Goal: Information Seeking & Learning: Learn about a topic

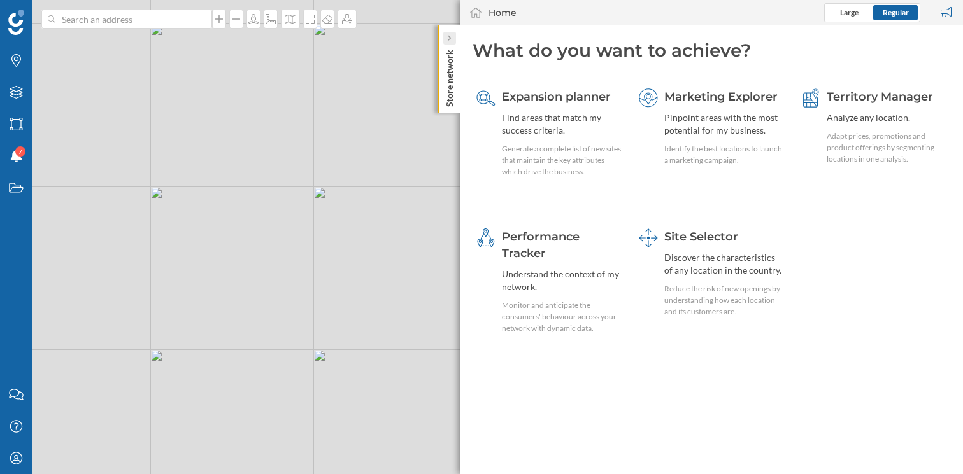
click at [450, 36] on icon at bounding box center [449, 38] width 4 height 6
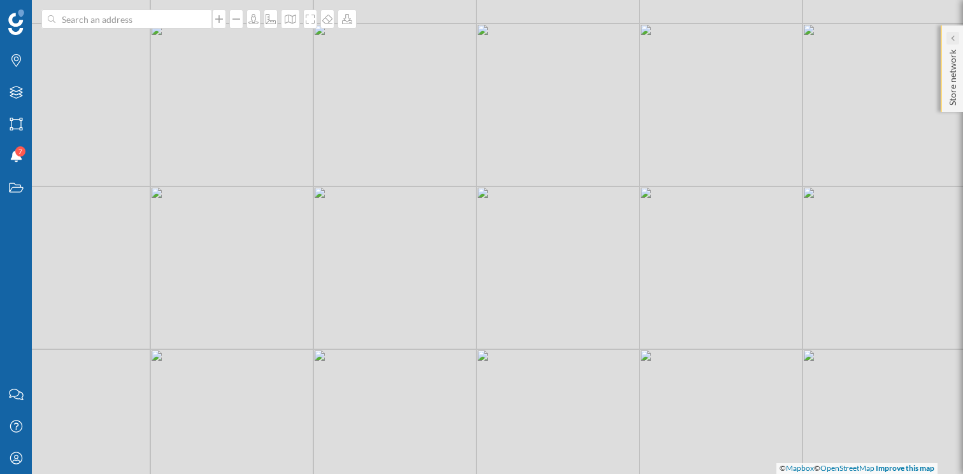
click at [948, 38] on div at bounding box center [952, 38] width 13 height 13
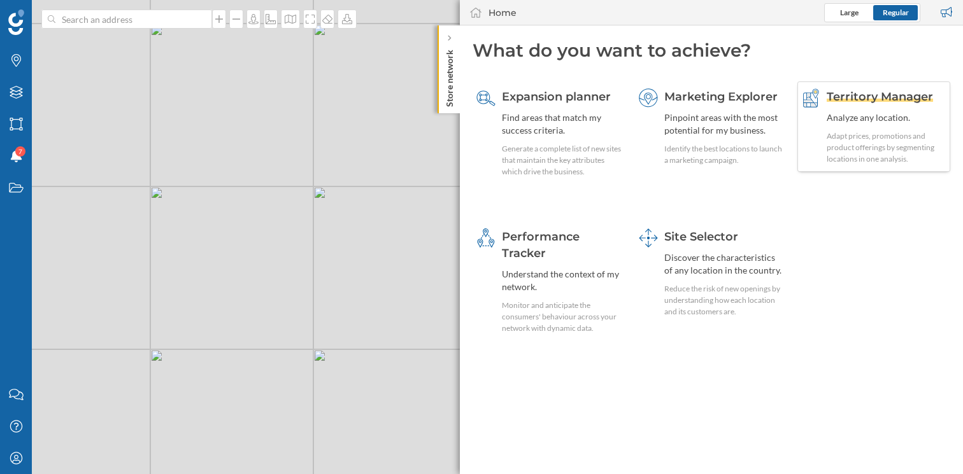
click at [893, 96] on span "Territory Manager" at bounding box center [879, 97] width 106 height 14
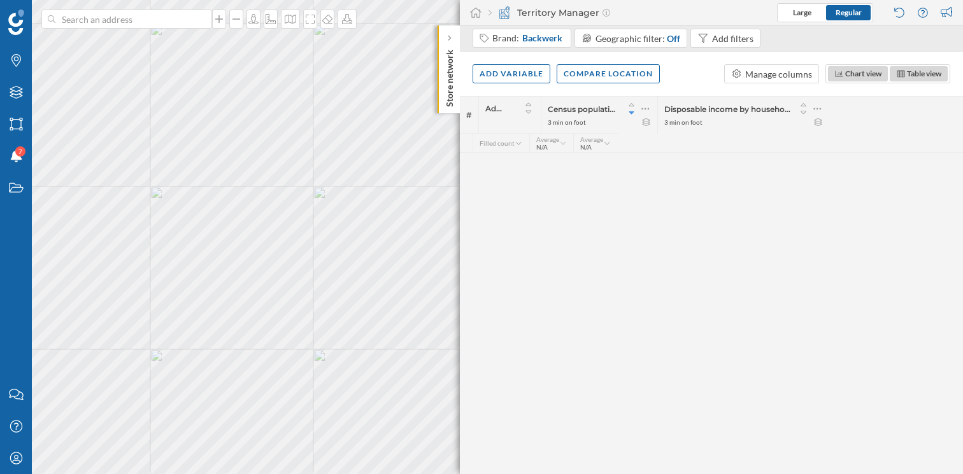
click at [485, 191] on div "# Address Census population 3 min on foot Disposable income by household 3 min …" at bounding box center [711, 285] width 503 height 378
click at [18, 458] on icon "My Profile" at bounding box center [16, 458] width 16 height 13
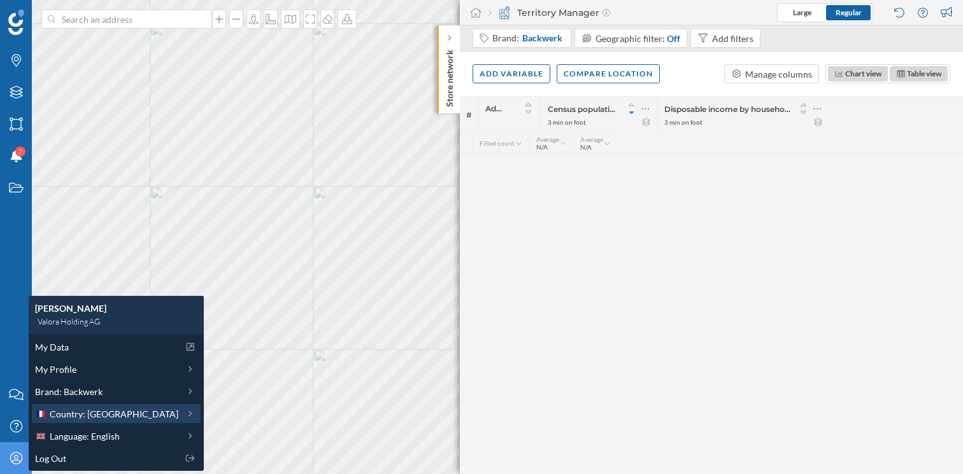
click at [107, 411] on span "Country: [GEOGRAPHIC_DATA]" at bounding box center [114, 413] width 129 height 13
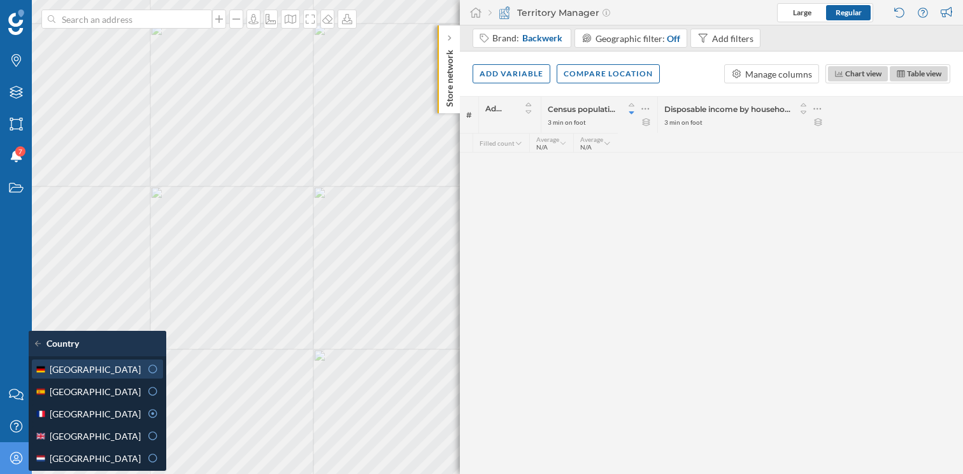
click at [147, 371] on icon at bounding box center [152, 369] width 11 height 9
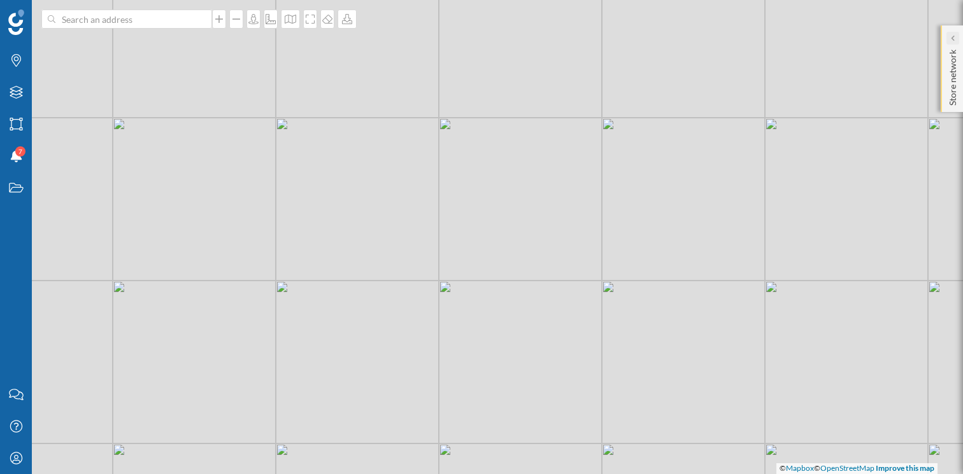
click at [949, 41] on div at bounding box center [952, 38] width 13 height 13
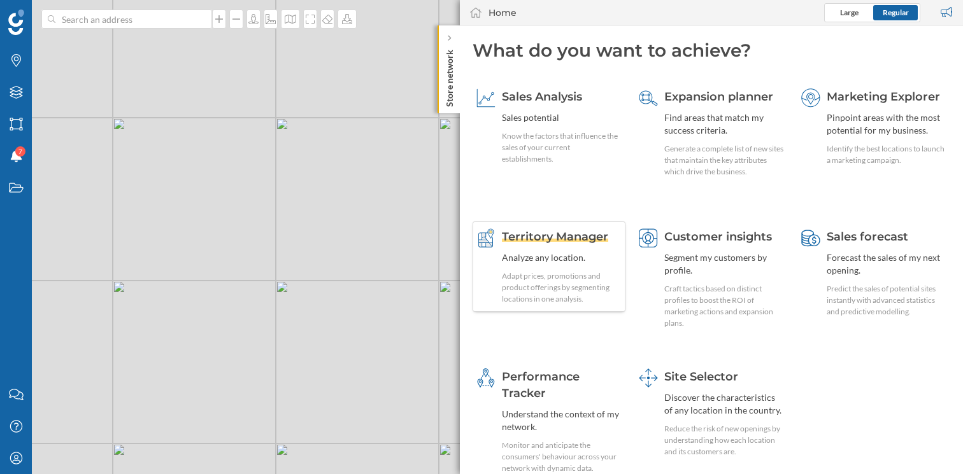
click at [591, 239] on span "Territory Manager" at bounding box center [555, 237] width 106 height 14
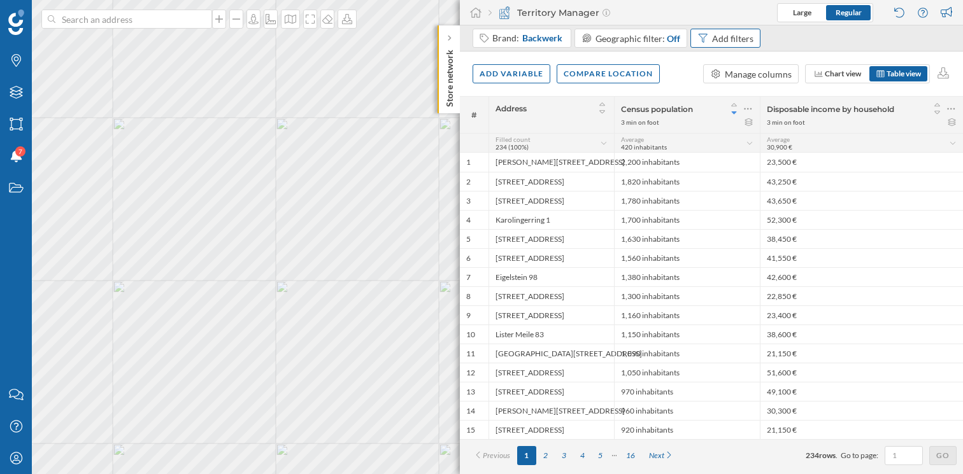
click at [744, 36] on div "Add filters" at bounding box center [732, 38] width 41 height 13
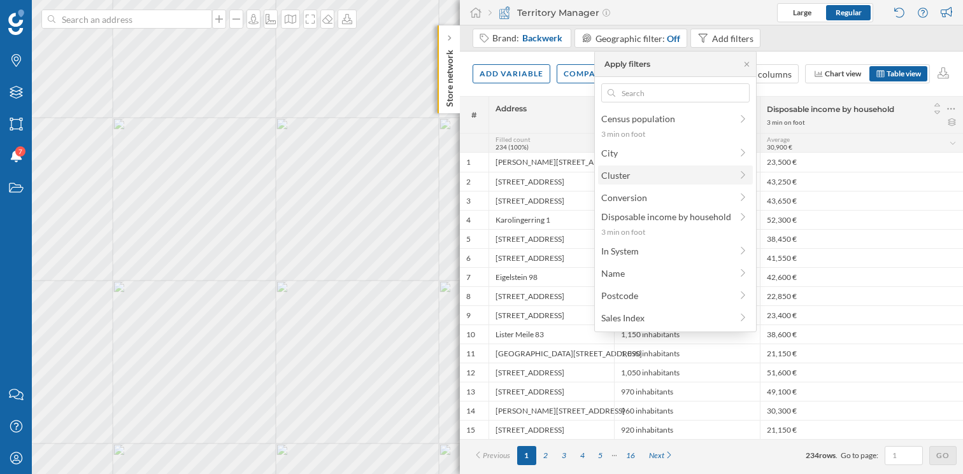
click at [658, 178] on span "Cluster" at bounding box center [666, 175] width 130 height 13
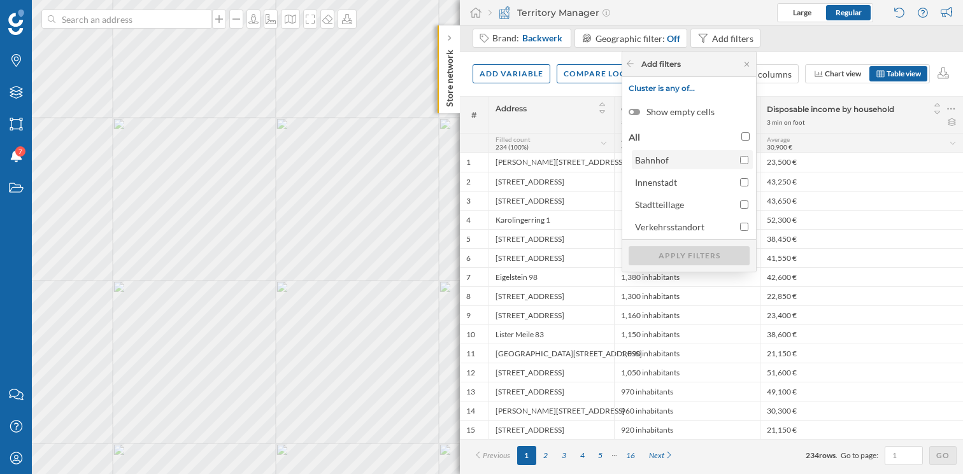
click at [743, 159] on input "Bahnhof" at bounding box center [744, 160] width 8 height 8
checkbox input "true"
click at [686, 255] on div "Apply filters" at bounding box center [688, 255] width 121 height 19
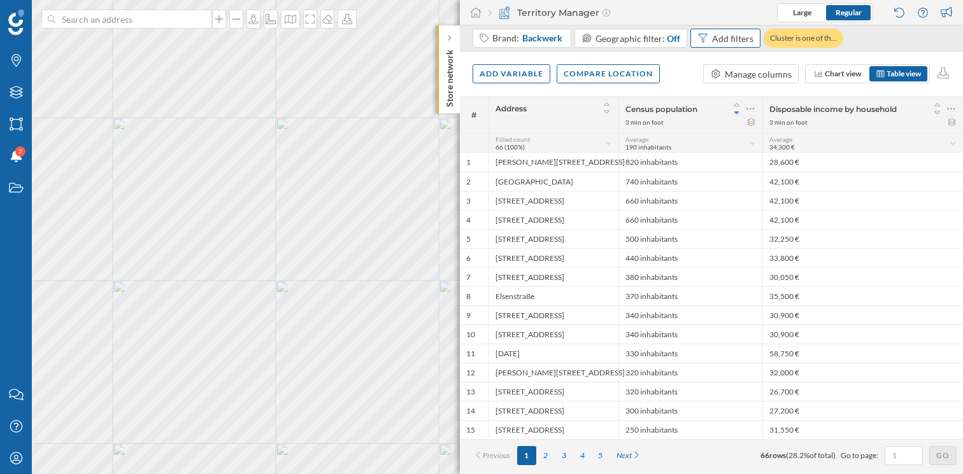
click at [718, 40] on div "Add filters" at bounding box center [732, 38] width 41 height 13
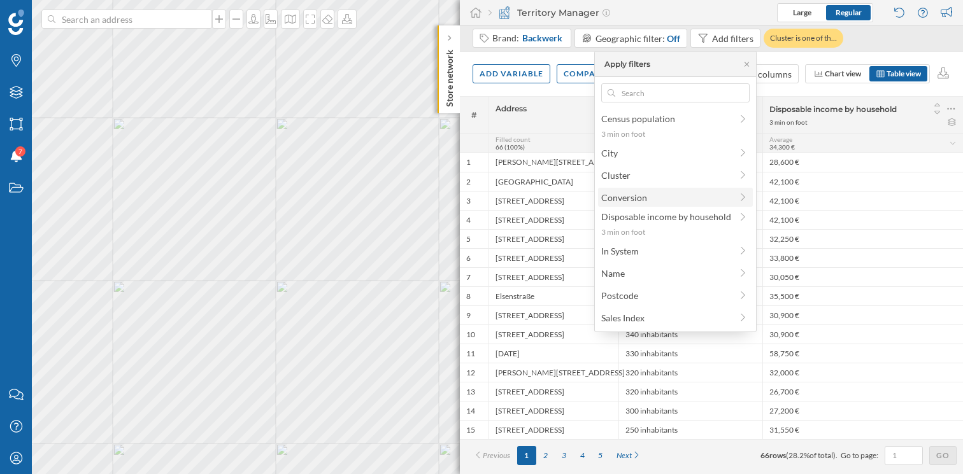
click at [681, 202] on span "Conversion" at bounding box center [666, 197] width 130 height 13
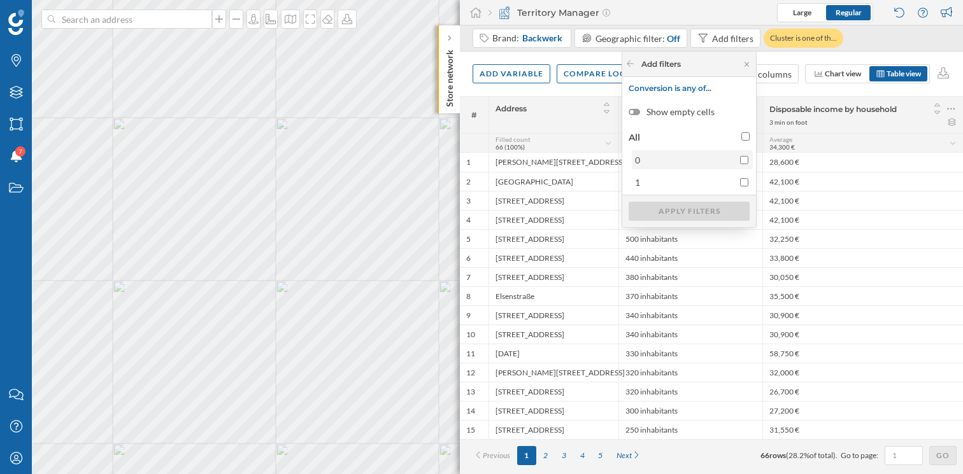
click at [745, 162] on input "0" at bounding box center [744, 160] width 8 height 8
checkbox input "true"
click at [700, 213] on div "Apply filters" at bounding box center [688, 210] width 121 height 19
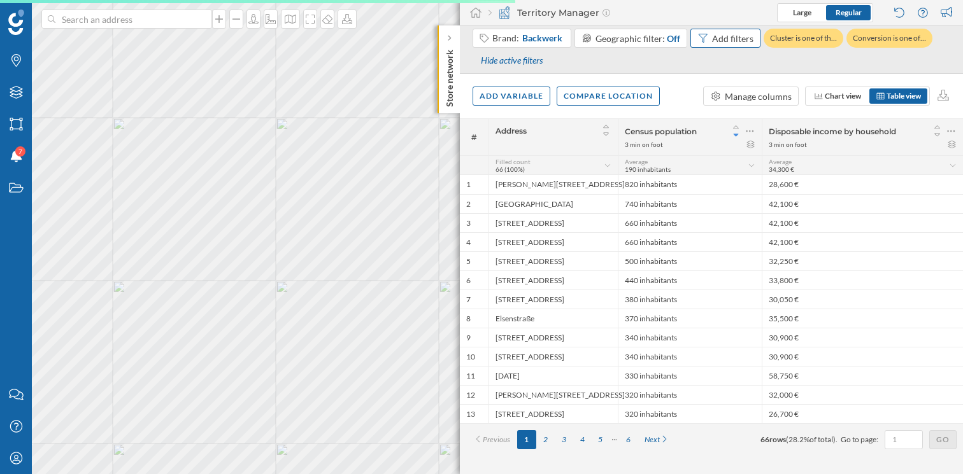
click at [745, 40] on div "Add filters" at bounding box center [732, 38] width 41 height 13
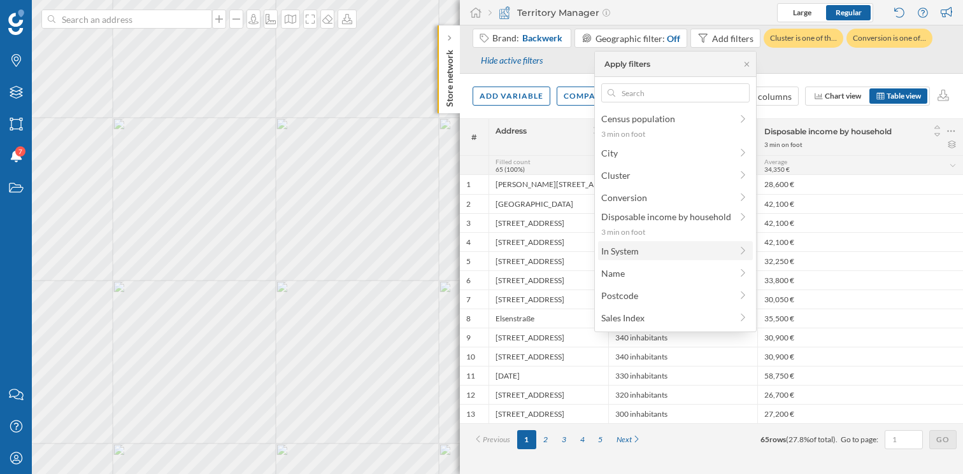
click at [670, 258] on div "In System" at bounding box center [675, 250] width 155 height 19
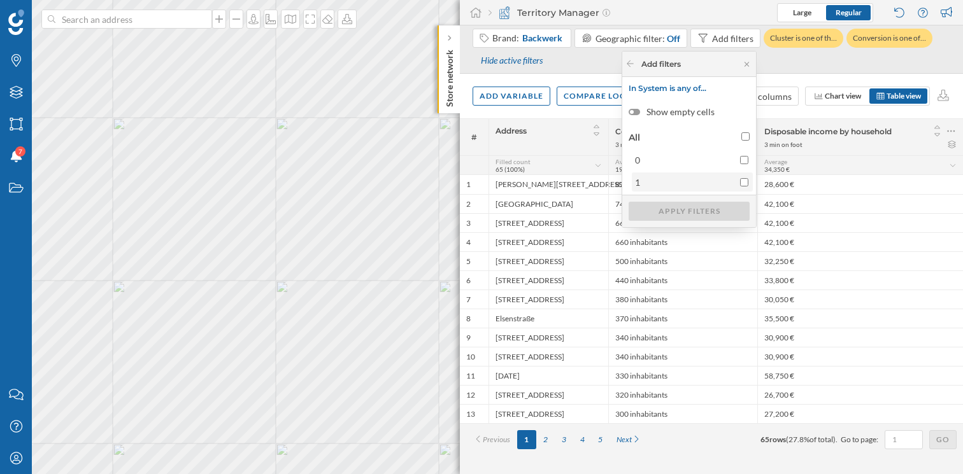
click at [739, 181] on div "1" at bounding box center [691, 182] width 113 height 13
click at [740, 181] on input "1" at bounding box center [744, 182] width 8 height 8
checkbox input "true"
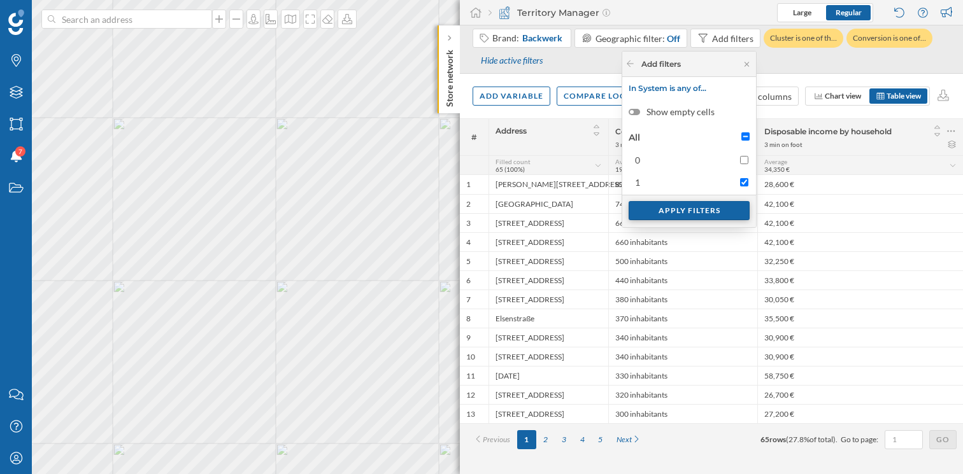
click at [690, 210] on div "Apply filters" at bounding box center [688, 210] width 121 height 19
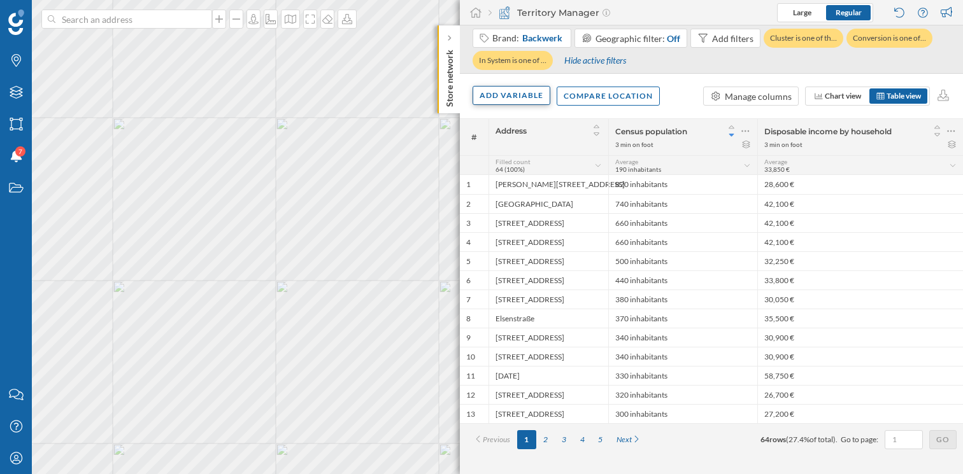
click at [510, 95] on div "Add variable" at bounding box center [511, 95] width 78 height 19
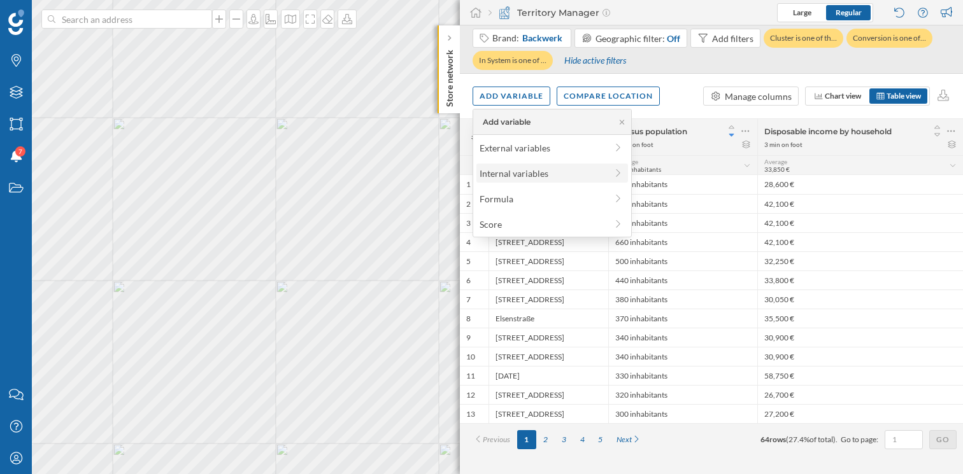
click at [517, 167] on div "Internal variables" at bounding box center [542, 173] width 127 height 13
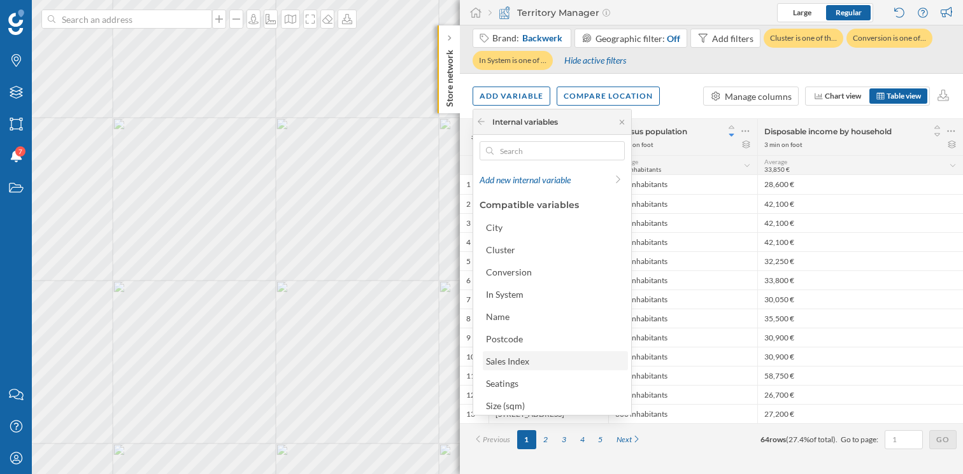
scroll to position [25, 0]
click at [510, 397] on div "Store ID" at bounding box center [502, 402] width 32 height 11
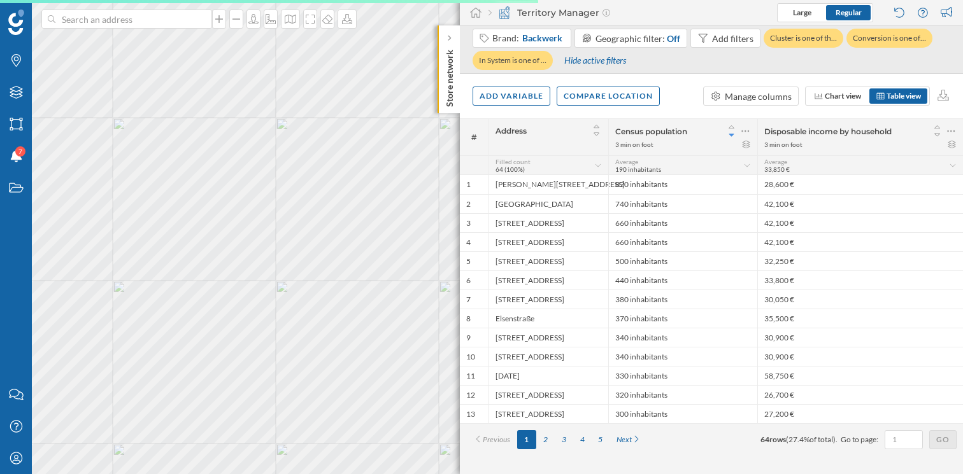
scroll to position [0, 0]
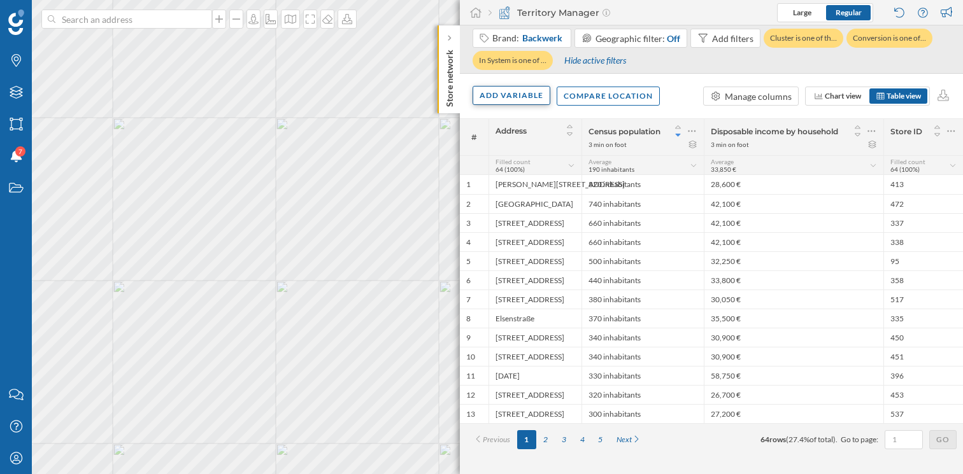
click at [514, 94] on div "Add variable" at bounding box center [511, 95] width 78 height 19
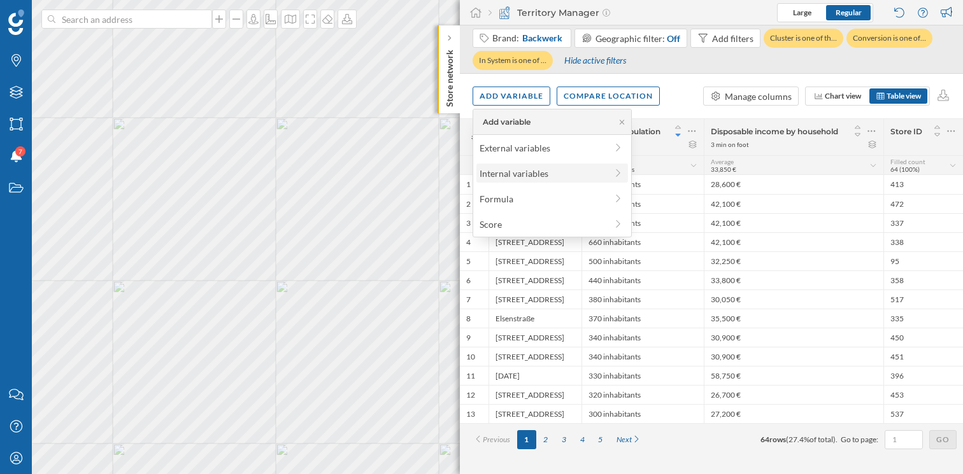
click at [549, 172] on div "Internal variables" at bounding box center [542, 173] width 127 height 13
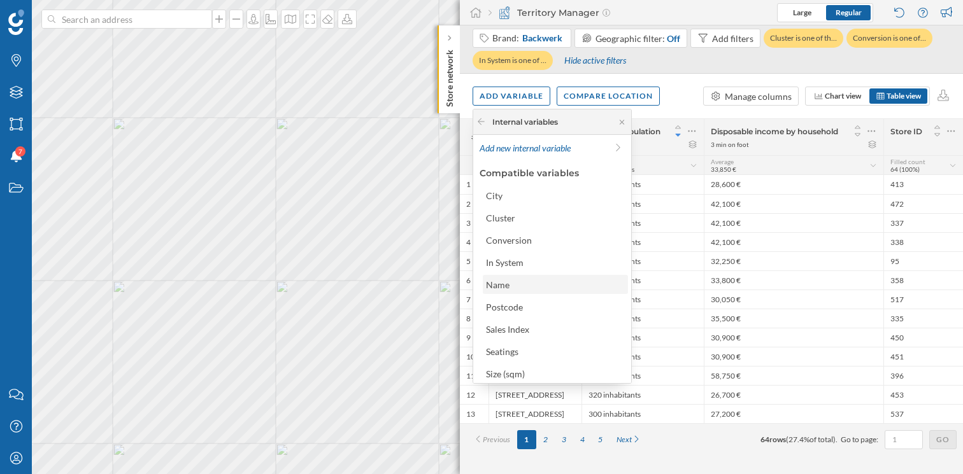
click at [545, 285] on div "Name" at bounding box center [555, 284] width 138 height 13
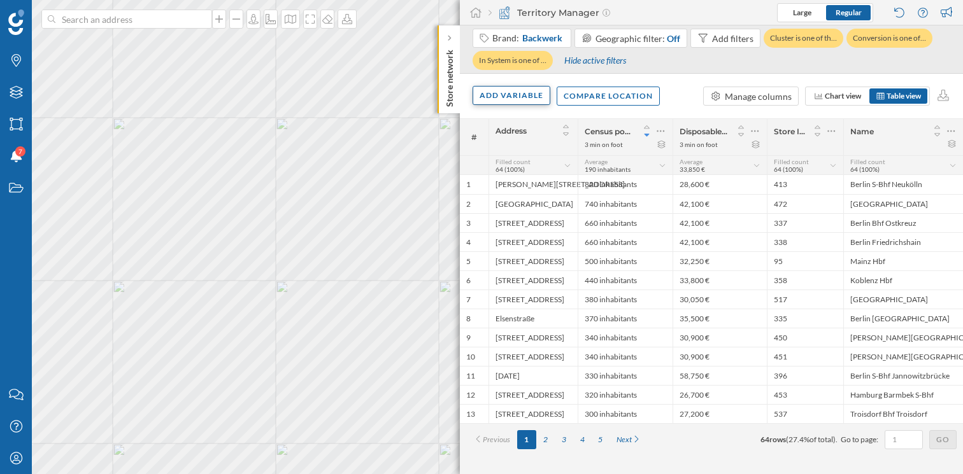
click at [506, 99] on div "Add variable" at bounding box center [511, 95] width 78 height 19
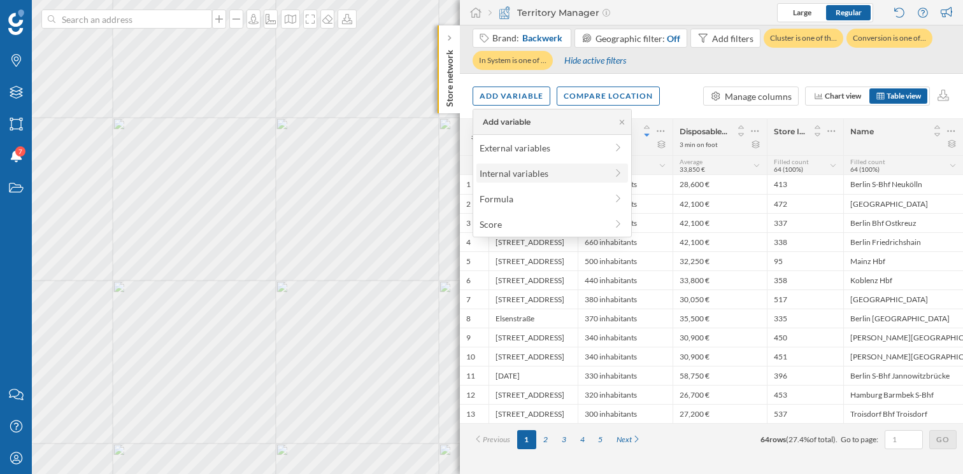
click at [545, 174] on div "Internal variables" at bounding box center [542, 173] width 127 height 13
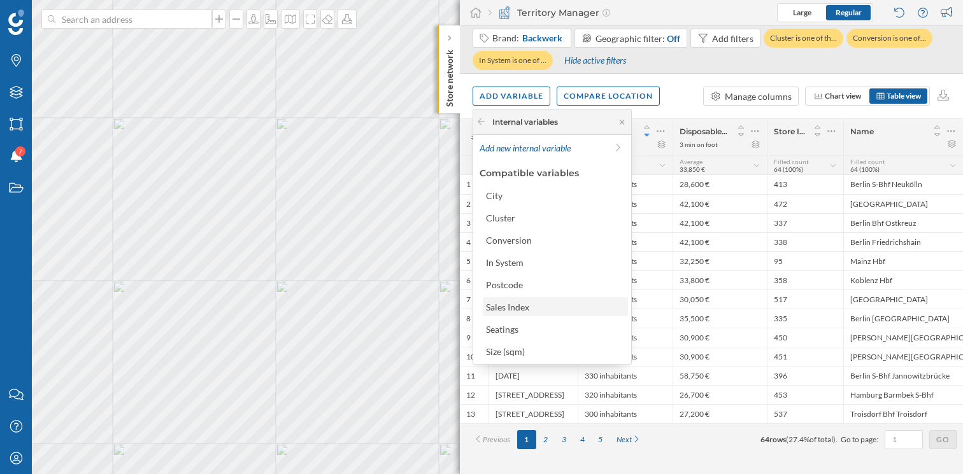
click at [535, 310] on div "Sales Index" at bounding box center [555, 307] width 138 height 13
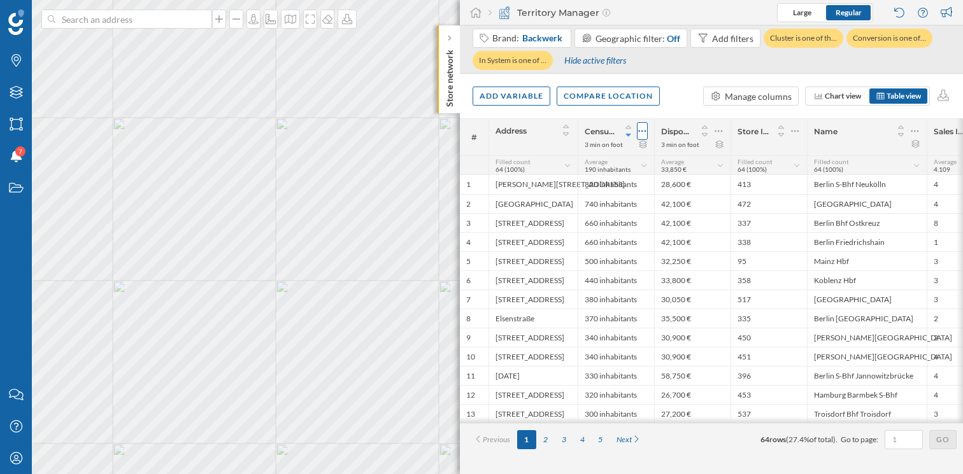
click at [642, 131] on icon at bounding box center [642, 131] width 8 height 13
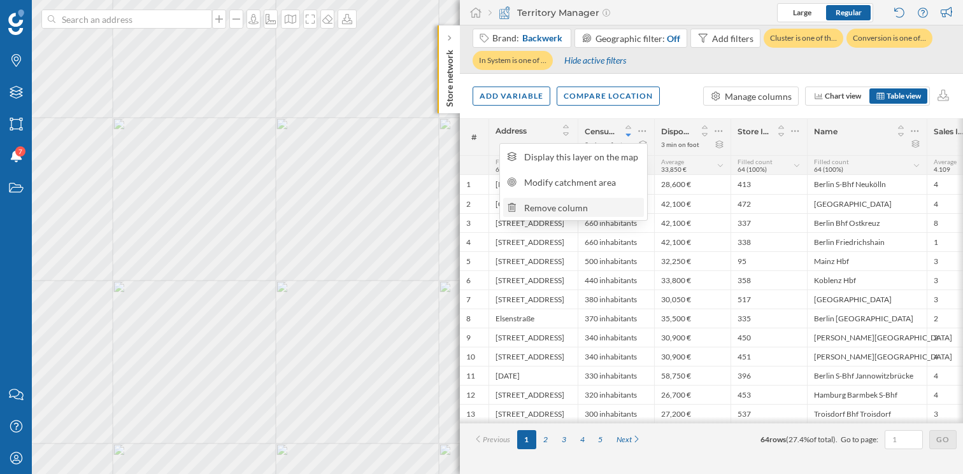
click at [571, 204] on div "Remove column" at bounding box center [582, 207] width 116 height 13
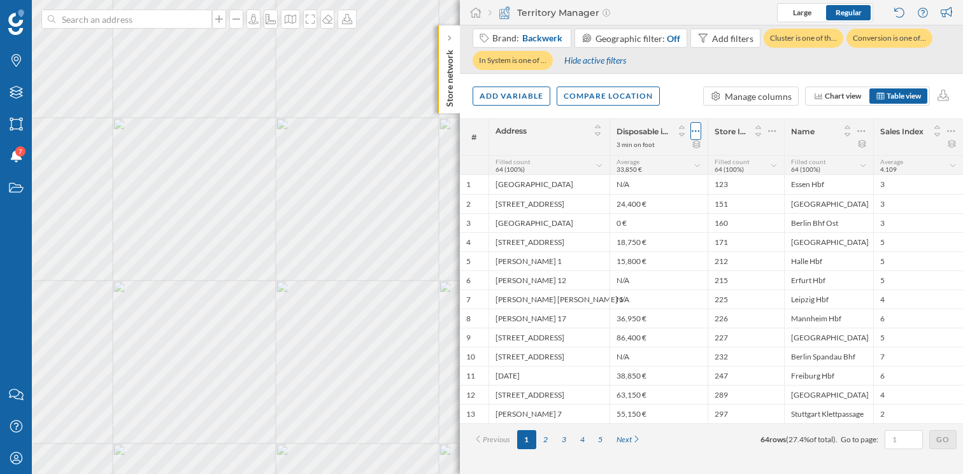
click at [695, 131] on icon at bounding box center [696, 132] width 8 height 2
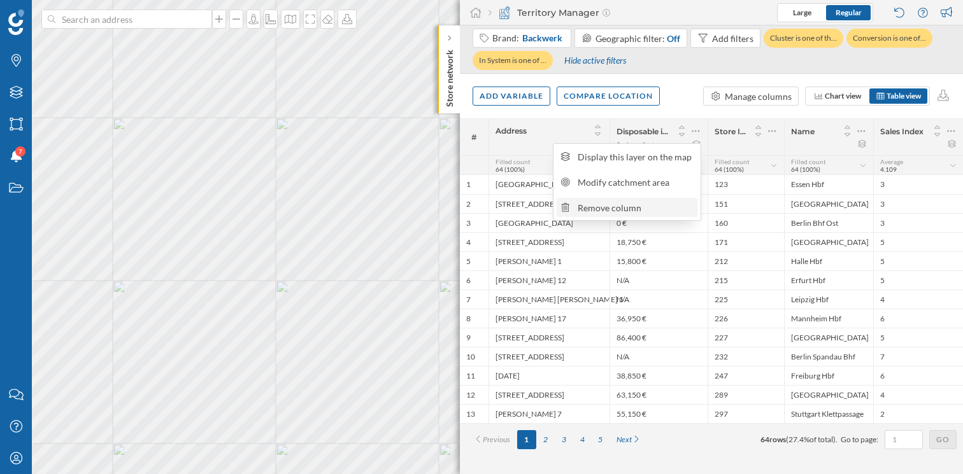
click at [606, 204] on div "Remove column" at bounding box center [635, 207] width 116 height 13
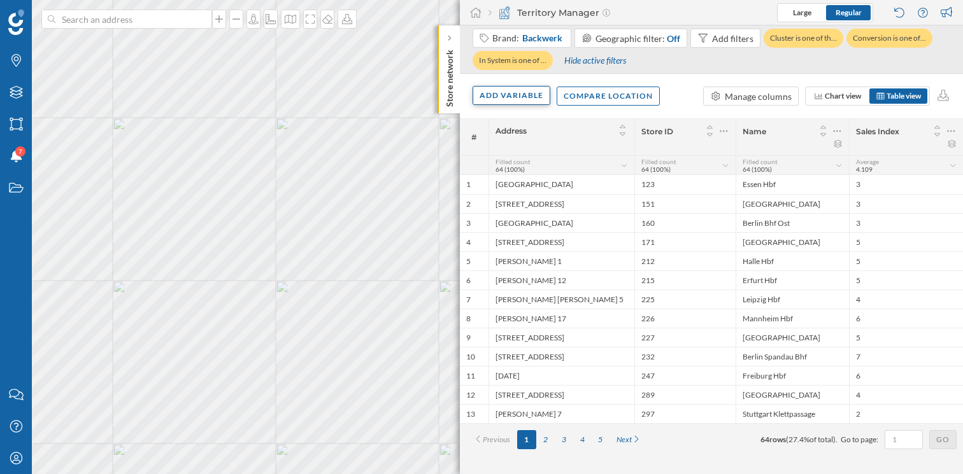
click at [506, 94] on div "Add variable" at bounding box center [511, 95] width 78 height 19
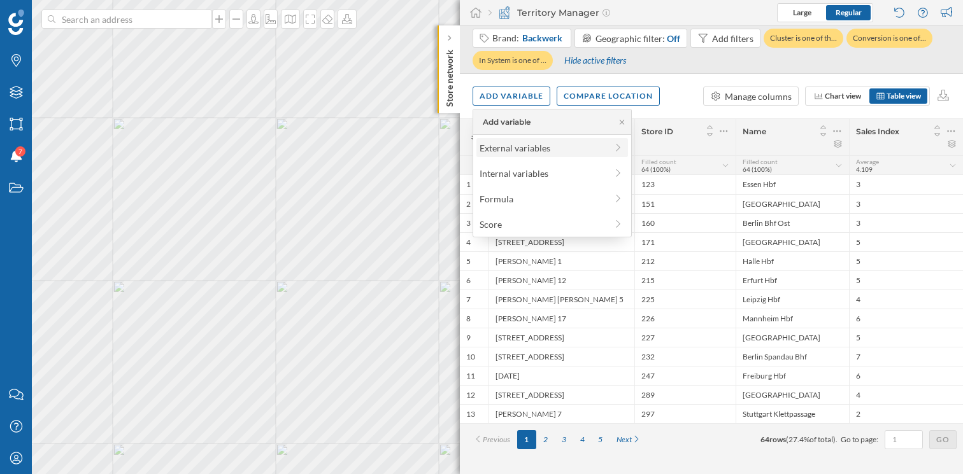
click at [534, 149] on div "External variables" at bounding box center [542, 147] width 127 height 13
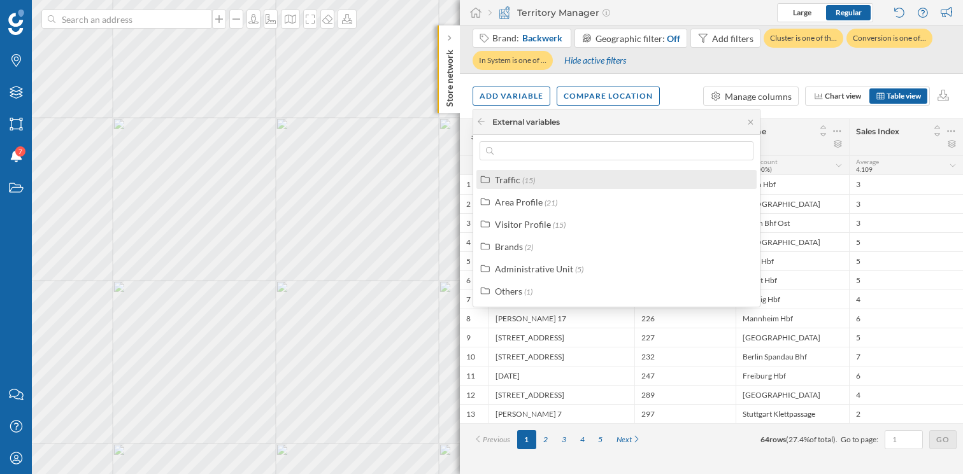
click at [537, 184] on div "Traffic (15)" at bounding box center [622, 179] width 254 height 13
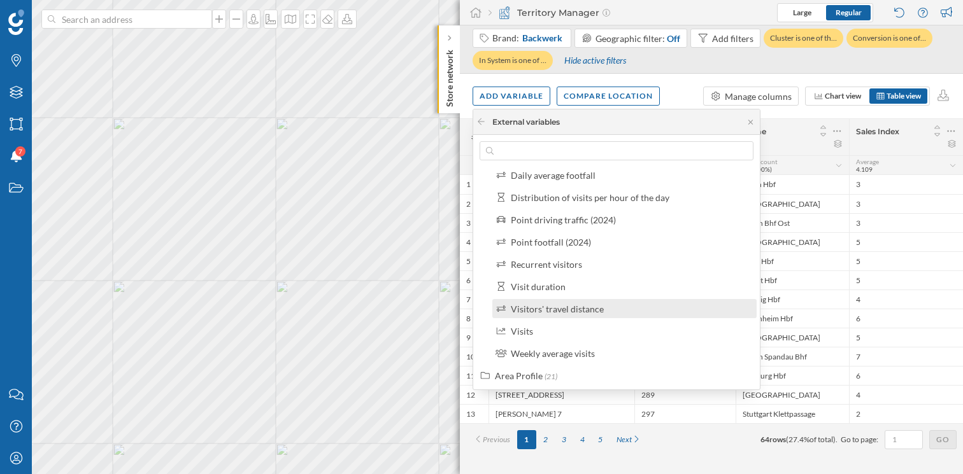
scroll to position [172, 0]
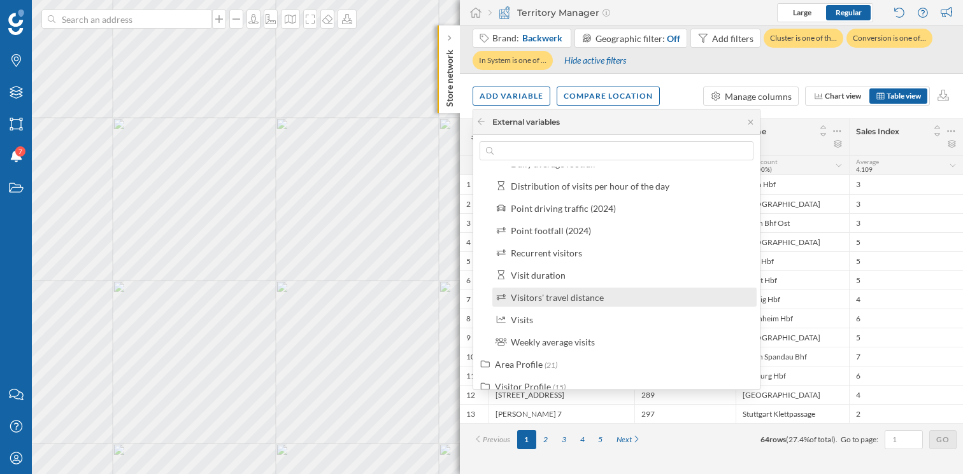
click at [574, 304] on div "Visitors' travel distance" at bounding box center [624, 297] width 264 height 19
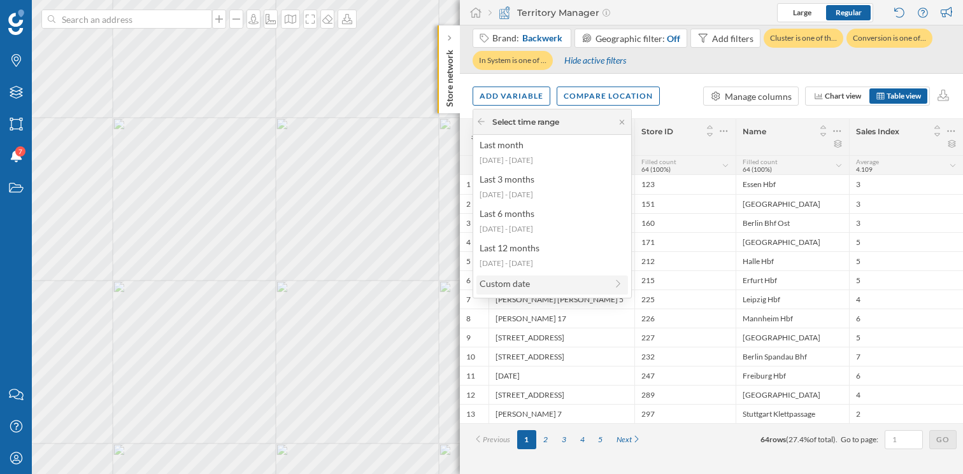
click at [569, 287] on div "Custom date" at bounding box center [542, 283] width 127 height 13
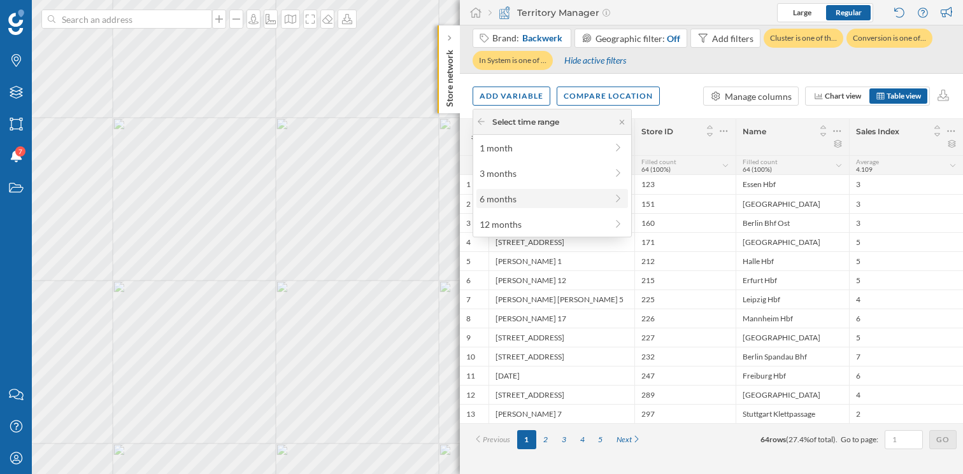
click at [618, 195] on icon at bounding box center [618, 198] width 11 height 9
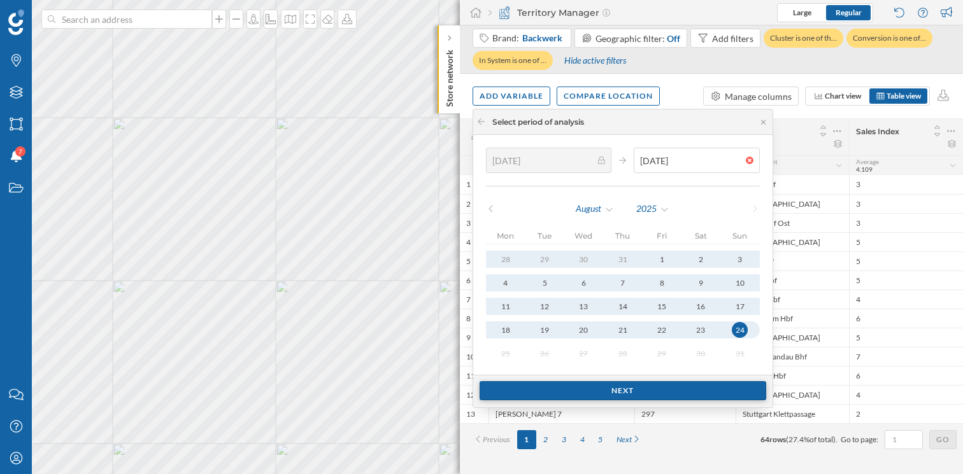
click at [579, 388] on div "Next" at bounding box center [622, 390] width 287 height 19
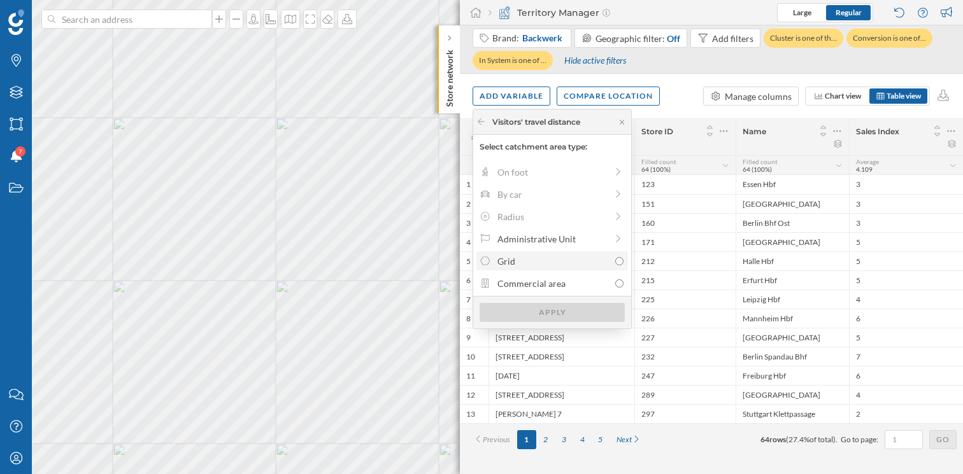
click at [620, 260] on input "Grid" at bounding box center [619, 261] width 8 height 8
radio input "true"
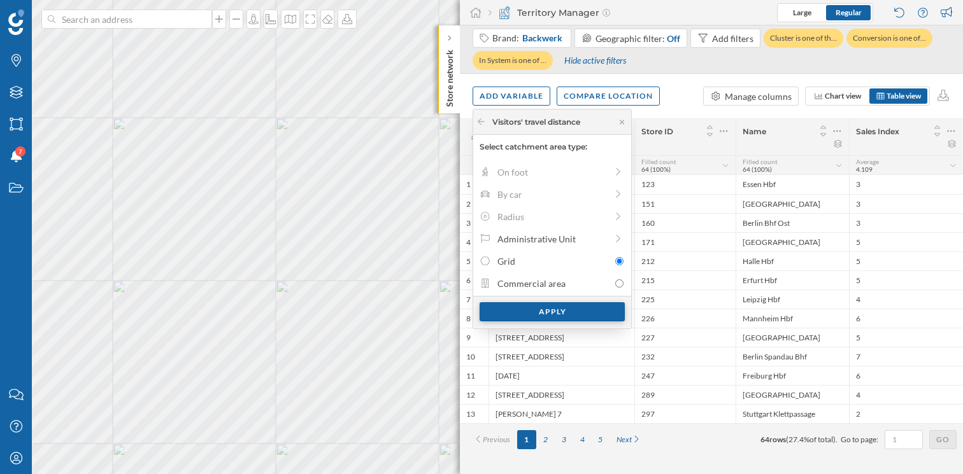
click at [579, 316] on div "Apply" at bounding box center [551, 311] width 145 height 19
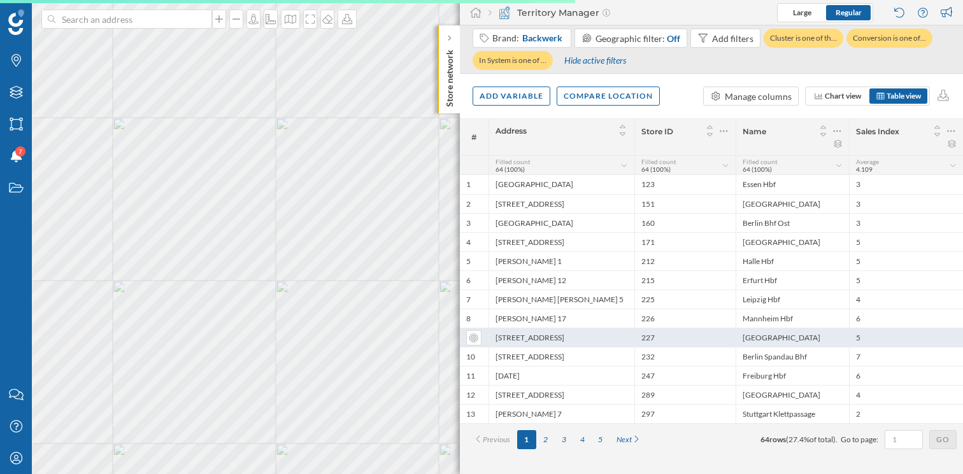
scroll to position [0, 0]
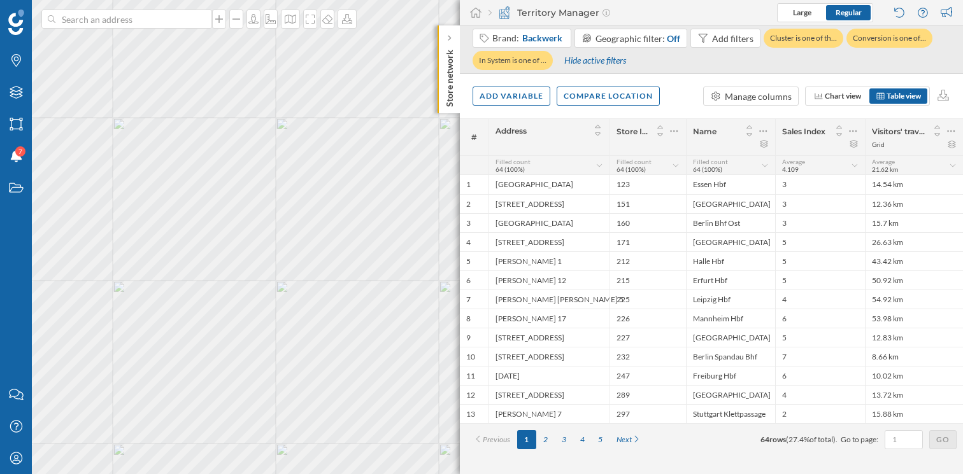
click at [856, 166] on icon at bounding box center [855, 165] width 8 height 6
click at [840, 135] on icon at bounding box center [838, 135] width 11 height 9
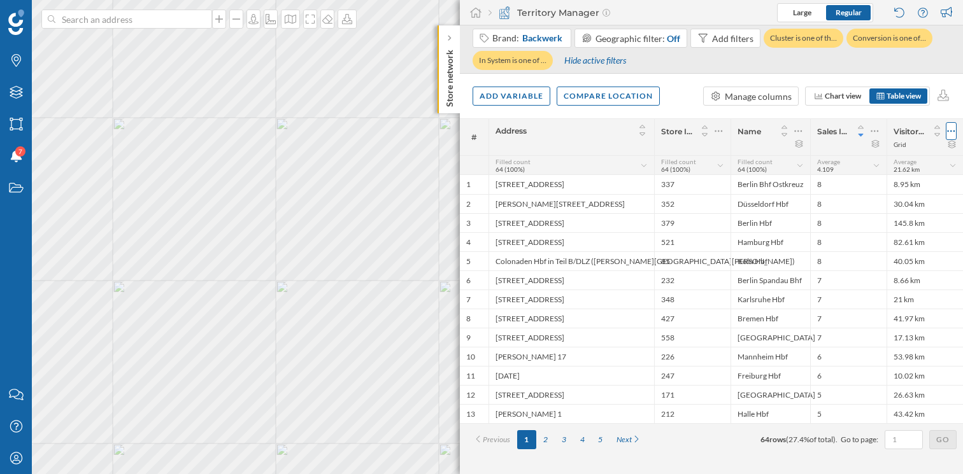
click at [951, 132] on icon at bounding box center [951, 131] width 8 height 13
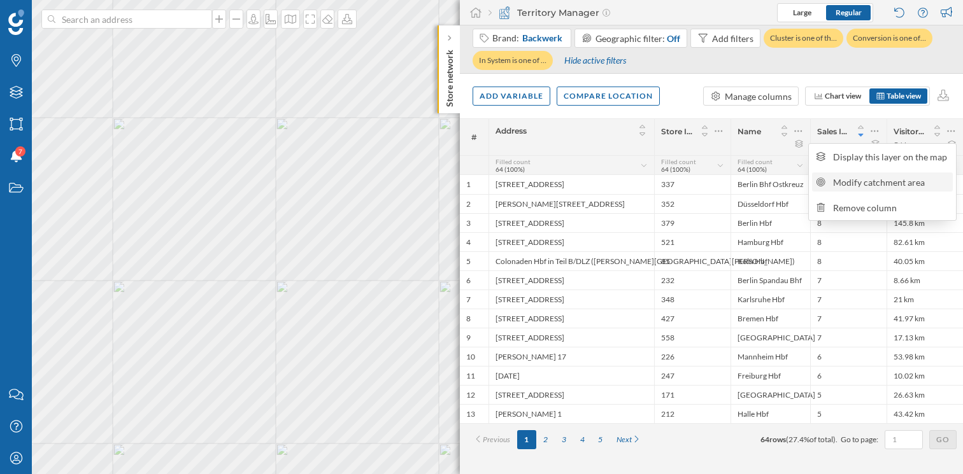
click at [865, 181] on div "Modify catchment area" at bounding box center [891, 182] width 116 height 13
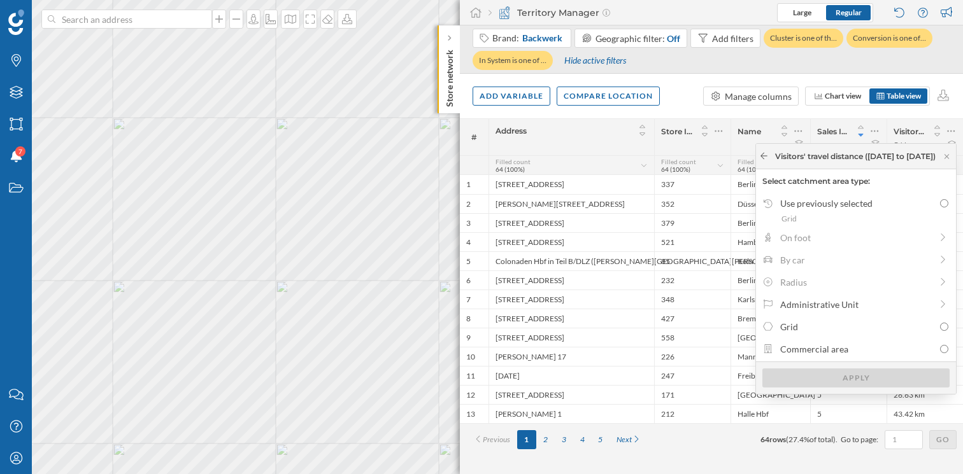
click at [759, 155] on icon at bounding box center [764, 156] width 10 height 8
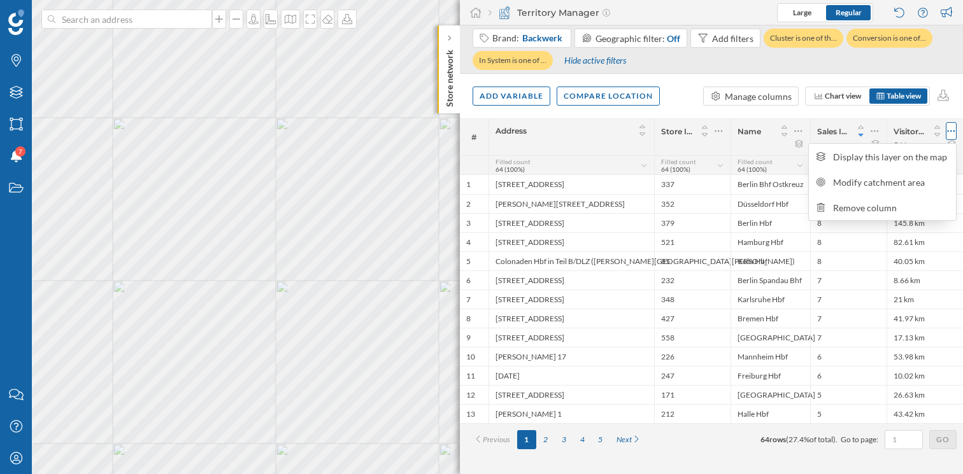
click at [952, 130] on icon at bounding box center [951, 131] width 8 height 13
click at [951, 135] on icon at bounding box center [951, 131] width 8 height 13
click at [823, 206] on icon at bounding box center [821, 207] width 8 height 9
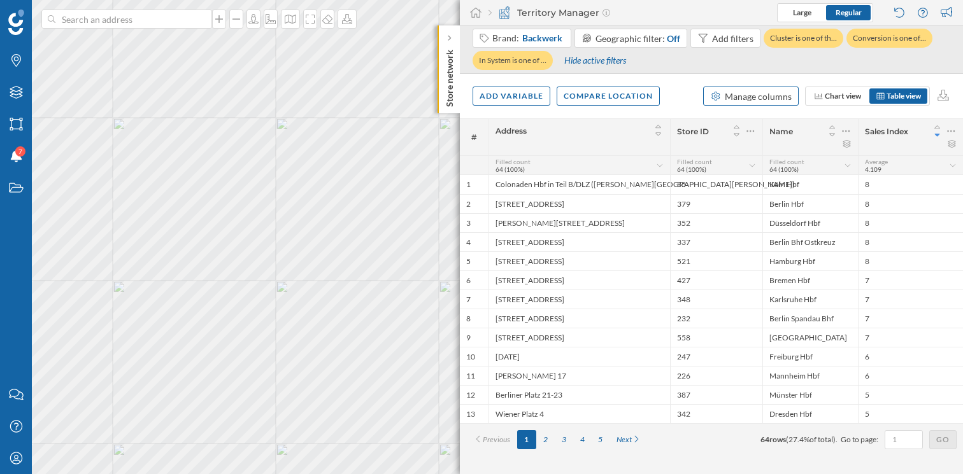
click at [752, 103] on div "Manage columns" at bounding box center [758, 96] width 67 height 13
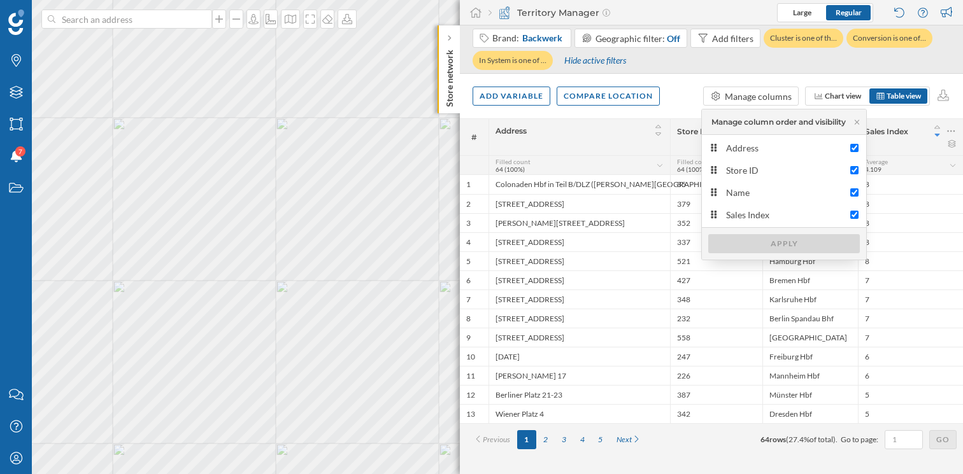
click at [678, 89] on div "Add variable Compare location Manage columns Chart view Table view" at bounding box center [711, 96] width 503 height 45
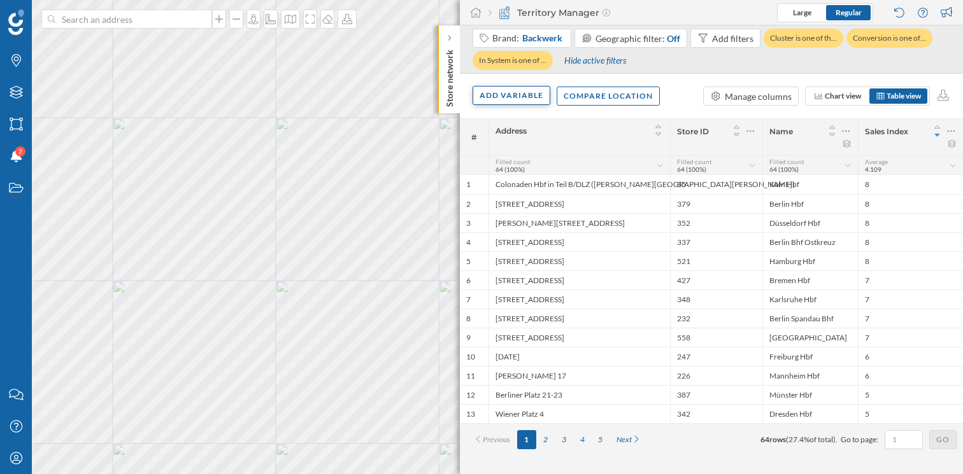
click at [524, 99] on div "Add variable" at bounding box center [511, 95] width 78 height 19
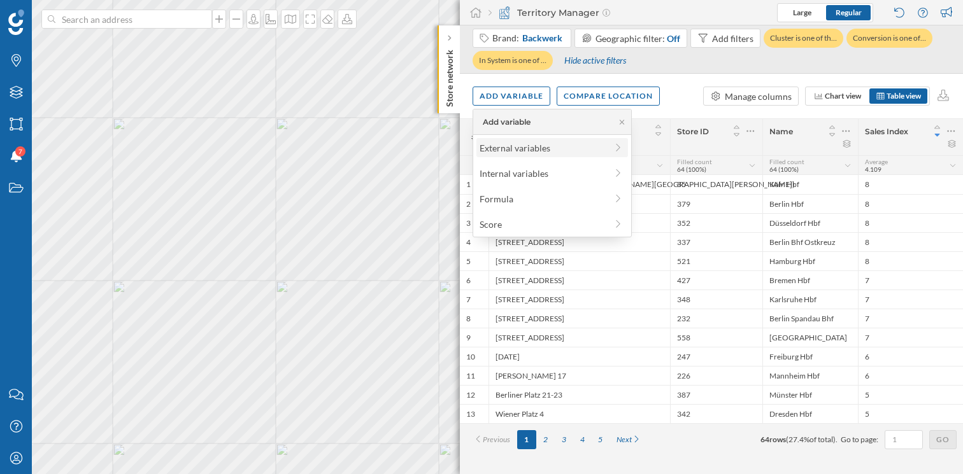
click at [556, 150] on div "External variables" at bounding box center [542, 147] width 127 height 13
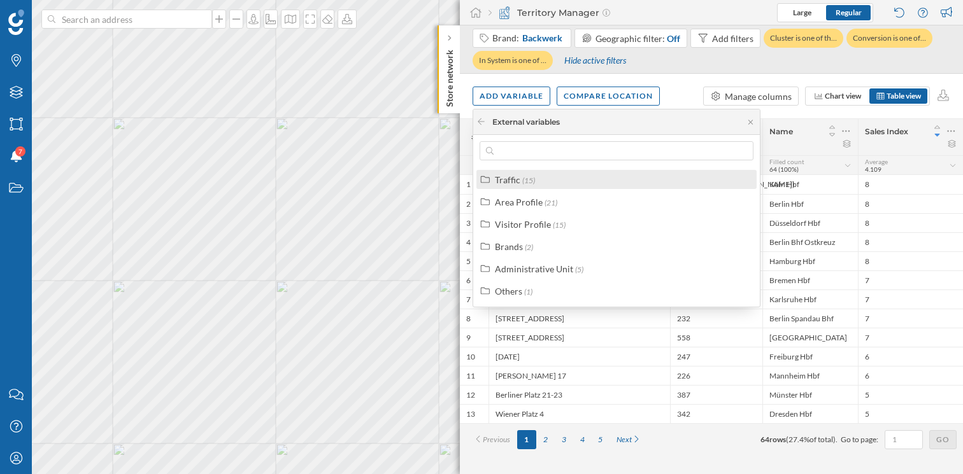
click at [548, 182] on div "Traffic (15)" at bounding box center [622, 179] width 254 height 13
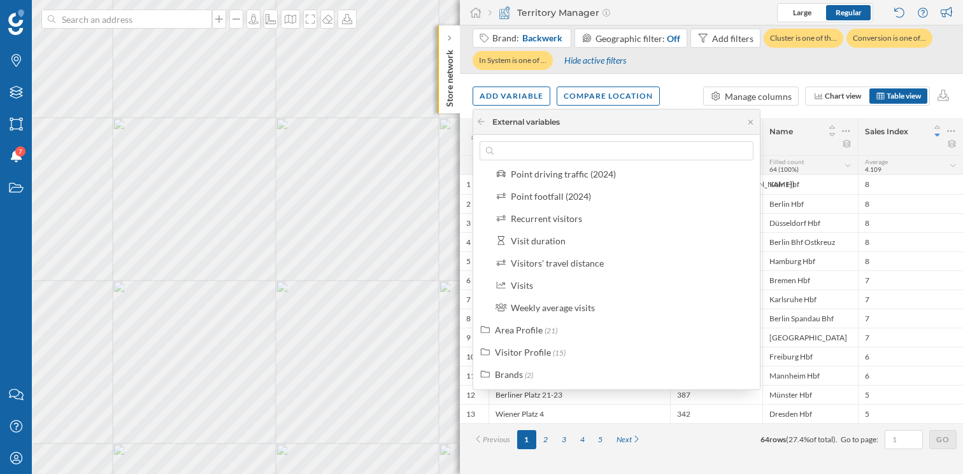
scroll to position [218, 0]
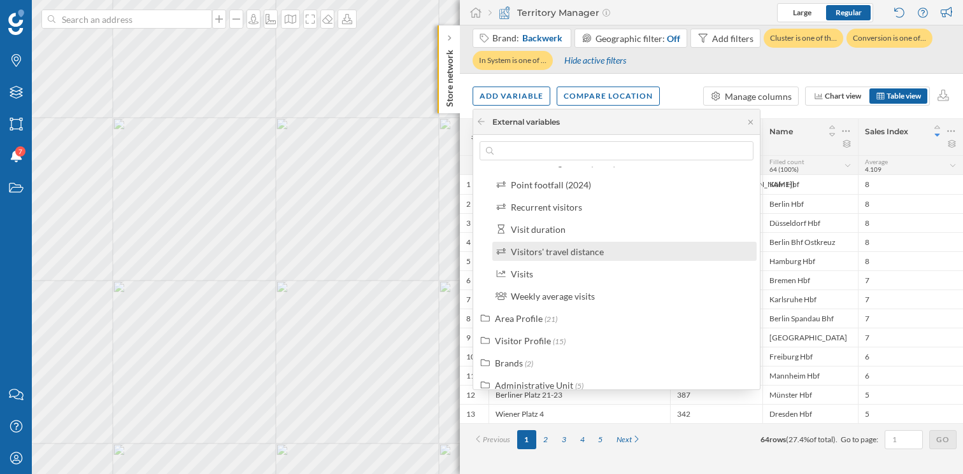
click at [569, 255] on div "Visitors' travel distance" at bounding box center [557, 251] width 93 height 11
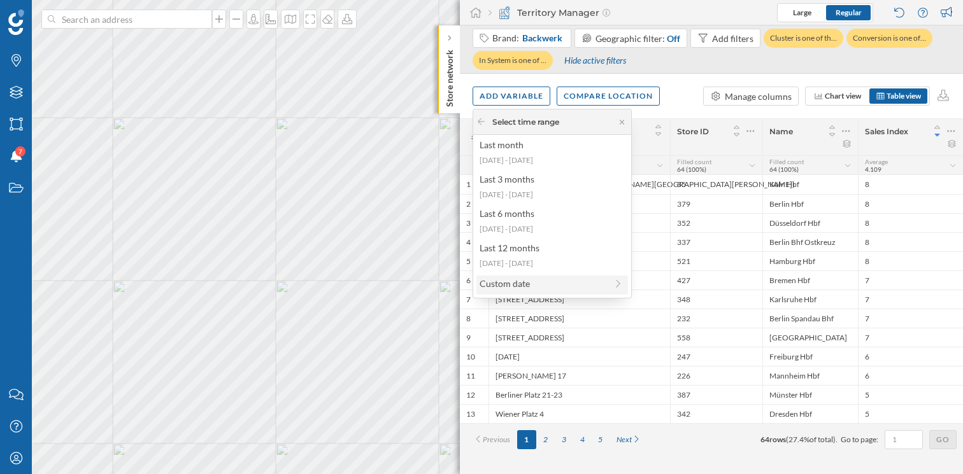
click at [542, 280] on div "Custom date" at bounding box center [542, 283] width 127 height 13
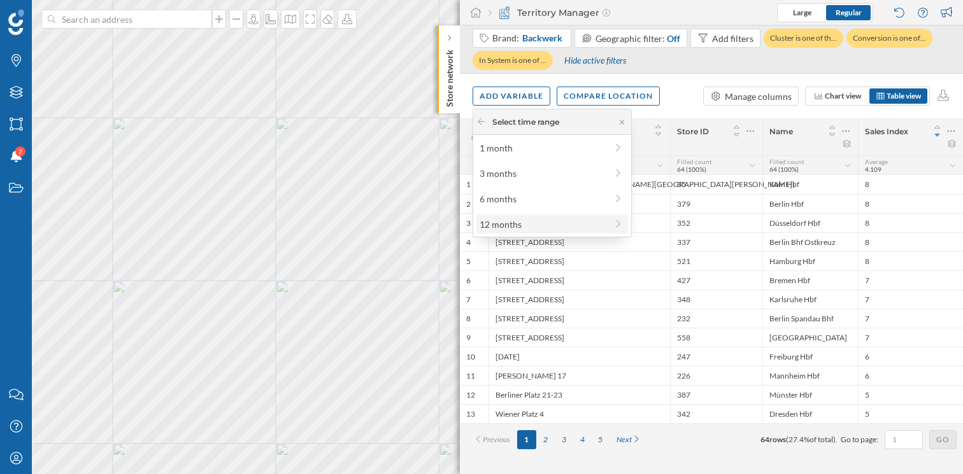
click at [558, 222] on div "12 months" at bounding box center [542, 224] width 127 height 13
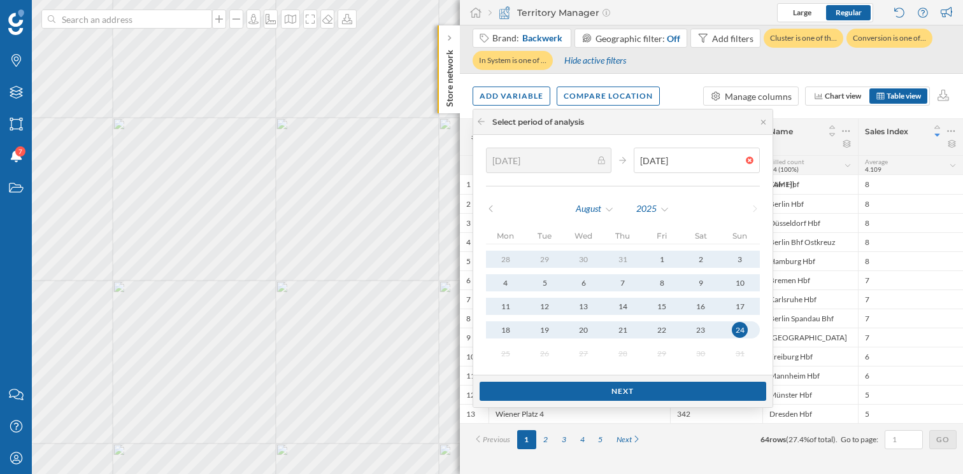
click at [489, 204] on div "[DATE]" at bounding box center [623, 208] width 274 height 19
click at [489, 210] on icon at bounding box center [491, 209] width 10 height 8
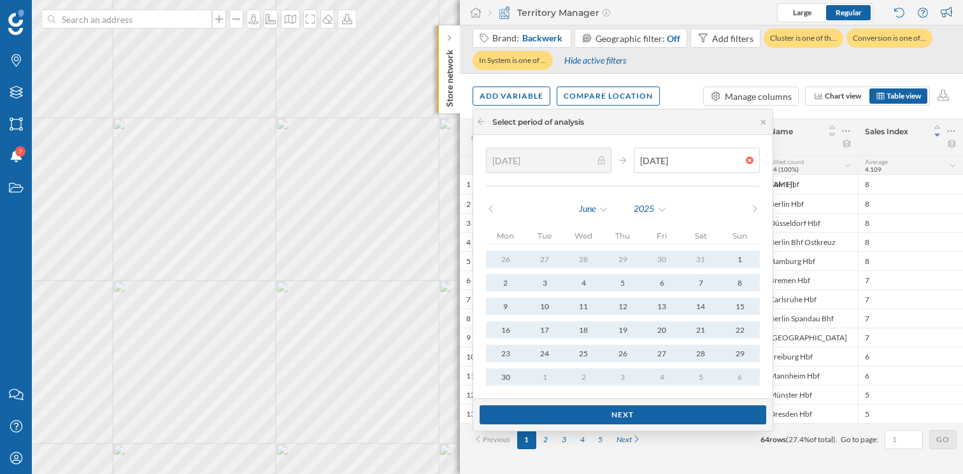
click at [489, 210] on icon at bounding box center [491, 209] width 10 height 8
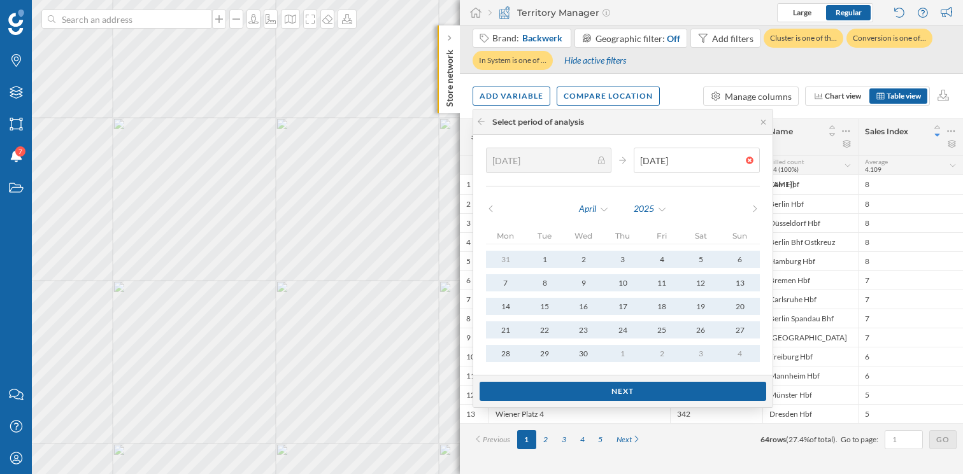
click at [489, 210] on icon at bounding box center [491, 209] width 10 height 8
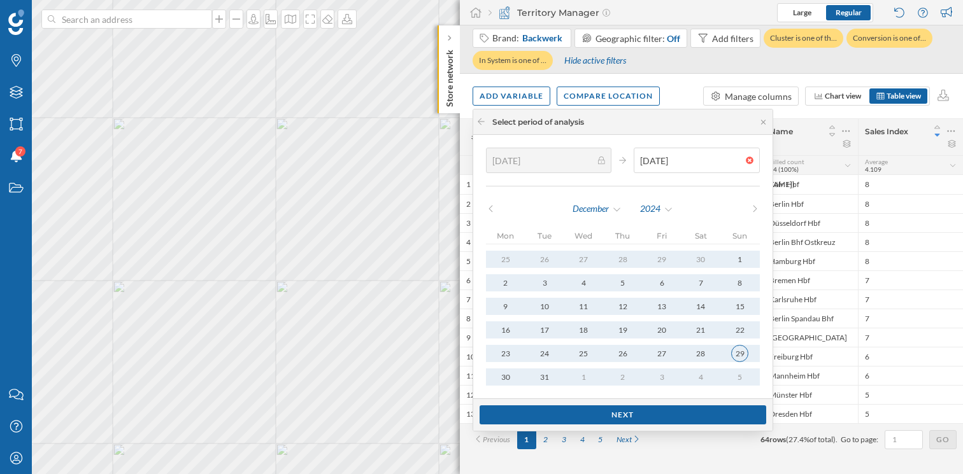
type input "[DATE]"
click at [732, 355] on div "29" at bounding box center [740, 354] width 16 height 16
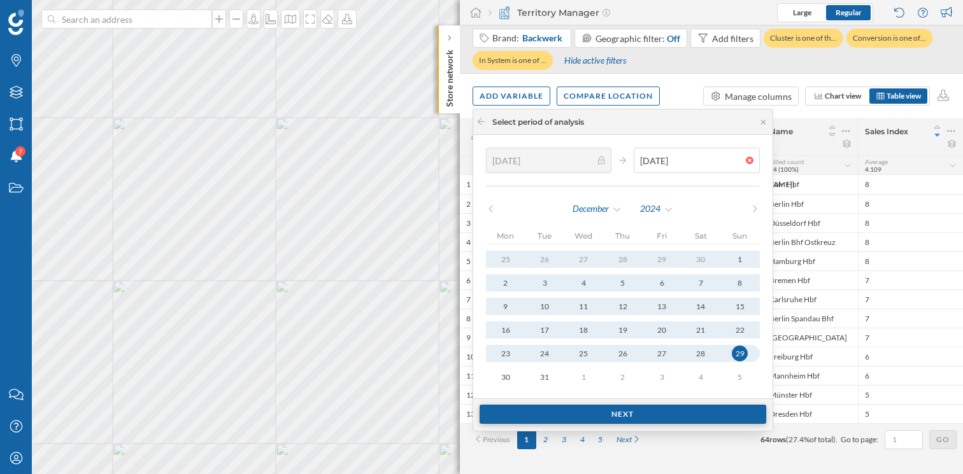
click at [654, 413] on div "Next" at bounding box center [622, 414] width 287 height 19
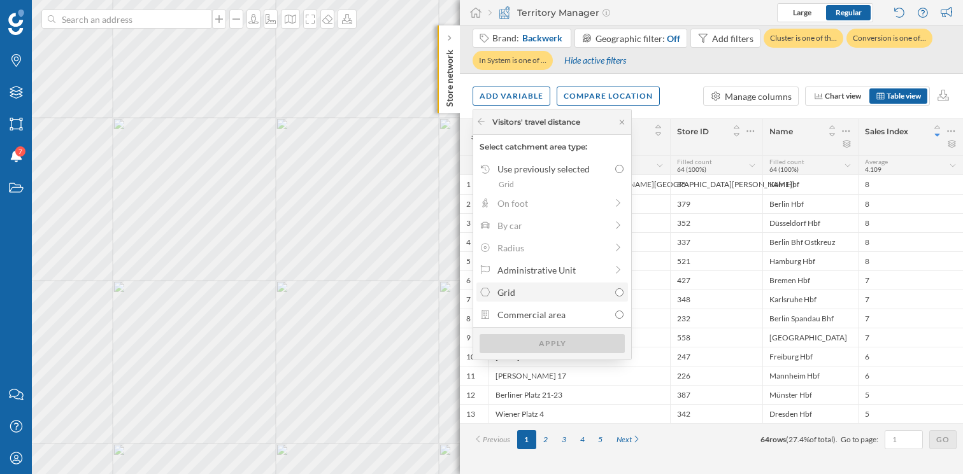
click at [621, 292] on input "Grid" at bounding box center [619, 292] width 8 height 8
radio input "true"
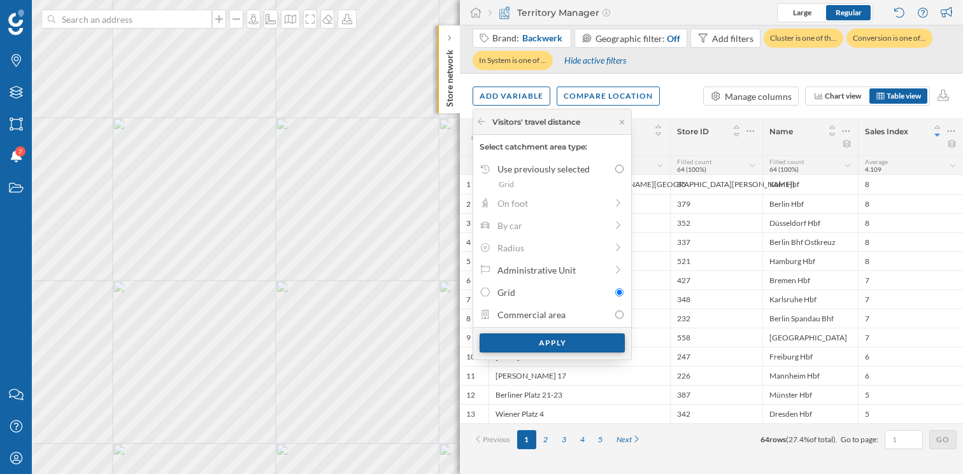
click at [577, 350] on div "Apply" at bounding box center [551, 343] width 145 height 19
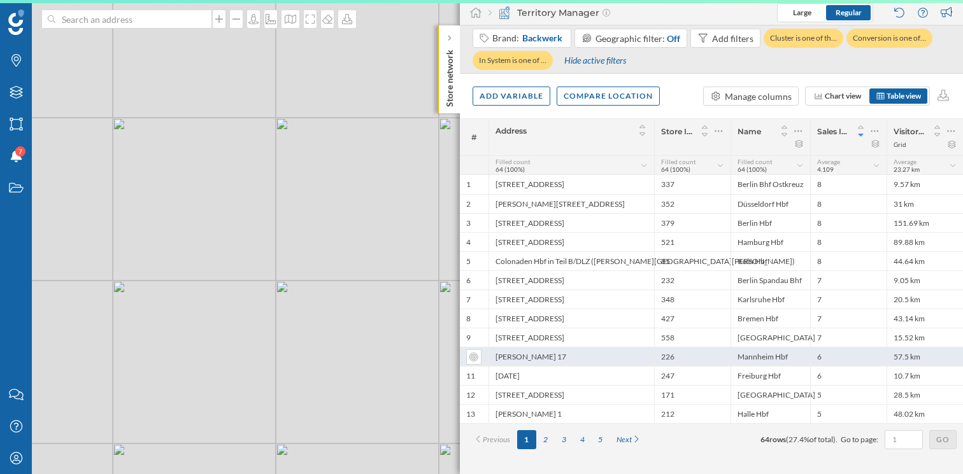
scroll to position [0, 0]
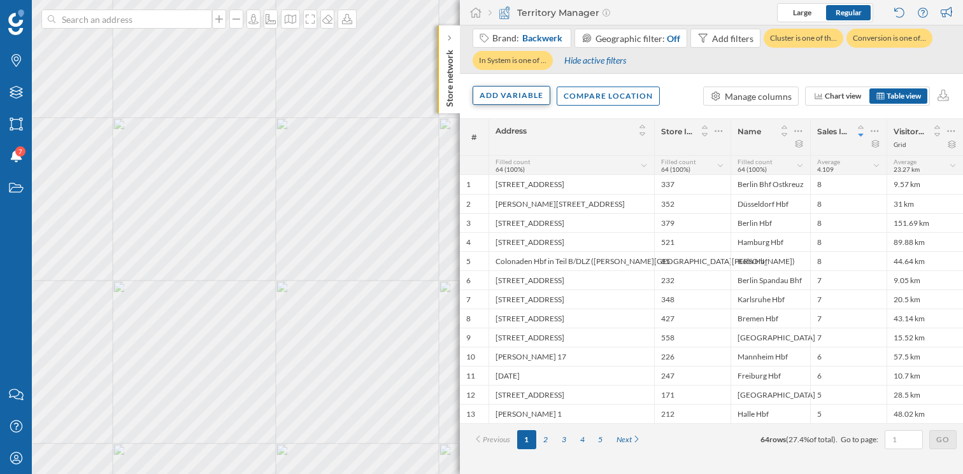
click at [507, 105] on div "Add variable" at bounding box center [511, 95] width 78 height 19
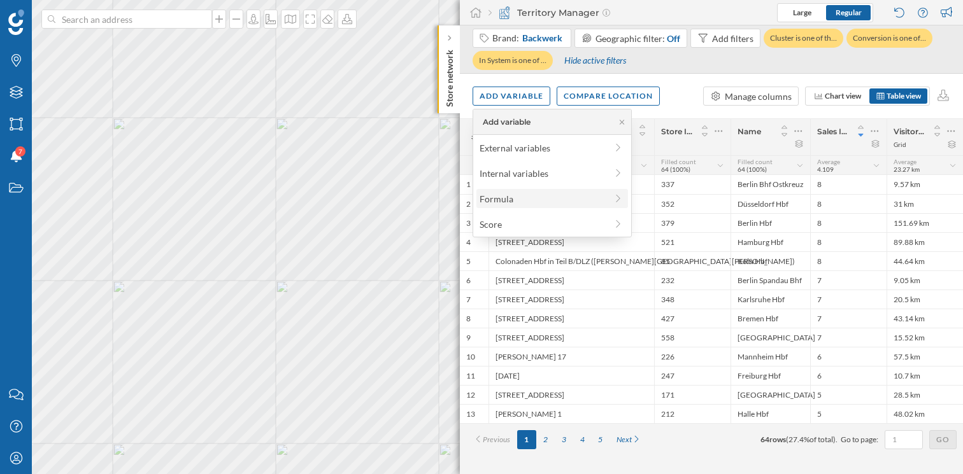
click at [563, 196] on div "Formula" at bounding box center [542, 198] width 127 height 13
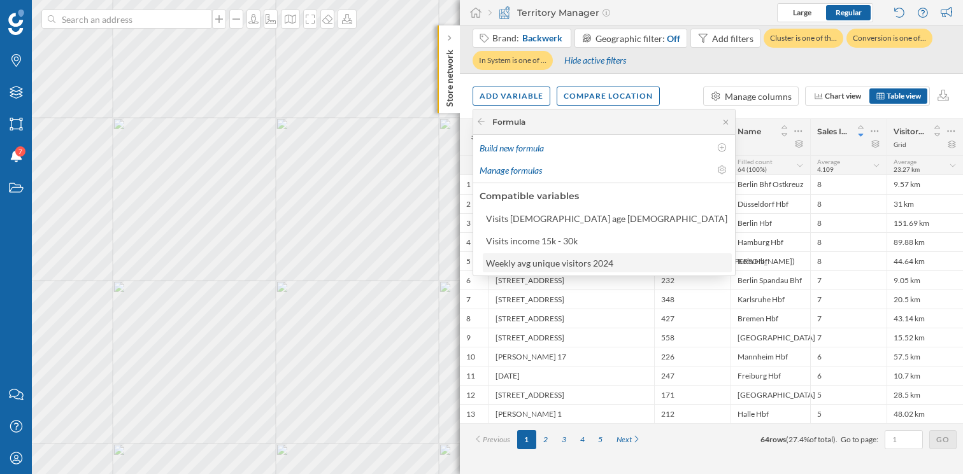
click at [559, 262] on div "Weekly avg unique visitors 2024" at bounding box center [549, 263] width 127 height 11
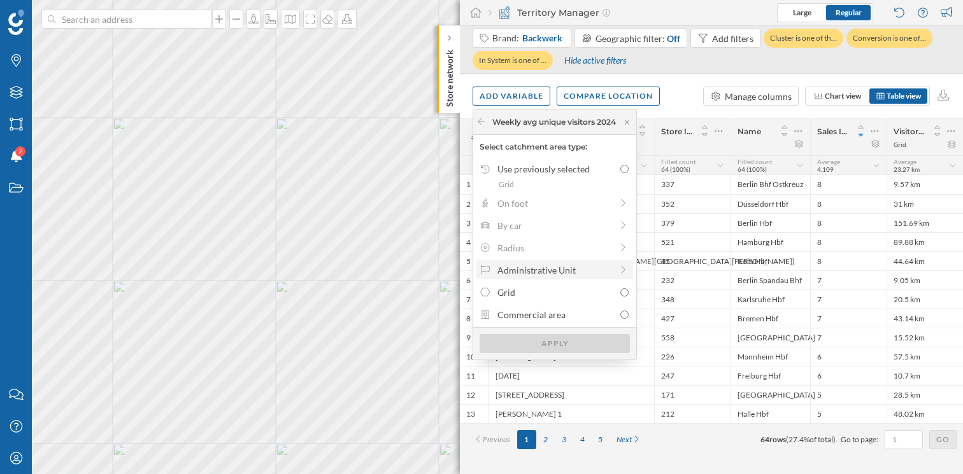
click at [609, 271] on div "Administrative Unit" at bounding box center [554, 270] width 114 height 13
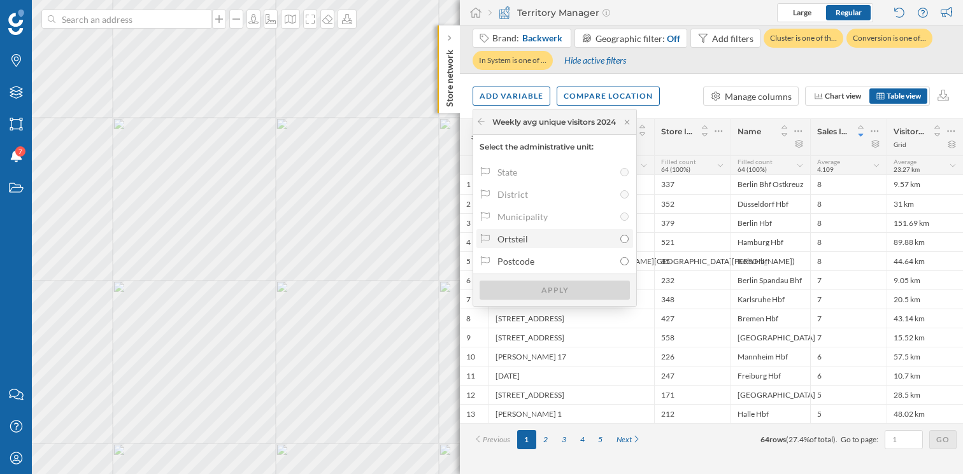
click at [628, 236] on input "Ortsteil" at bounding box center [624, 239] width 8 height 8
radio input "true"
click at [602, 288] on div "Apply" at bounding box center [554, 289] width 150 height 19
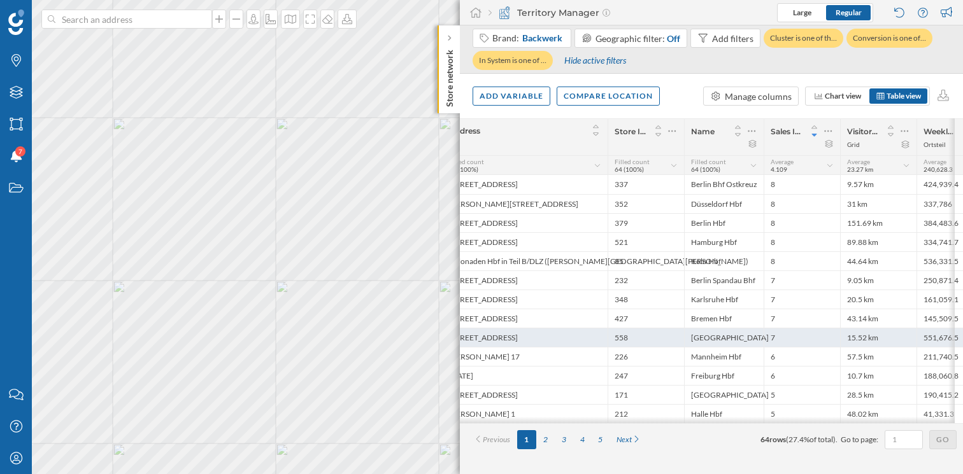
scroll to position [0, 76]
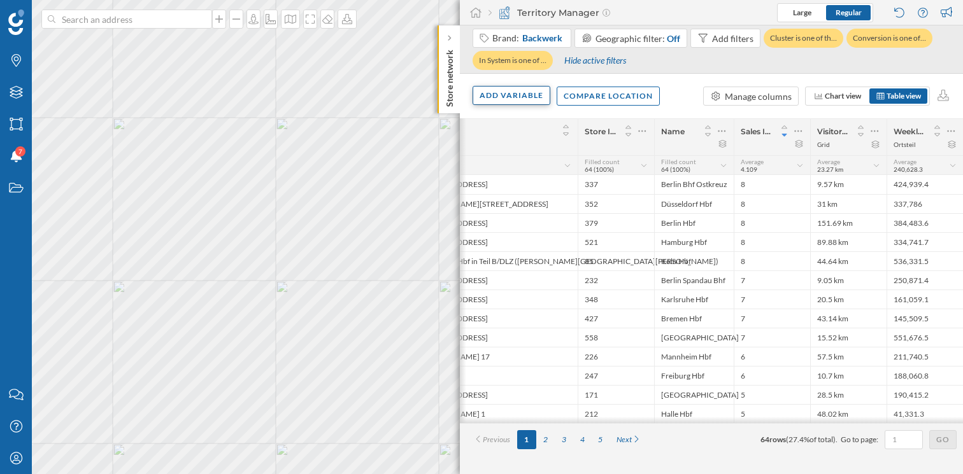
click at [520, 100] on div "Add variable" at bounding box center [511, 95] width 78 height 19
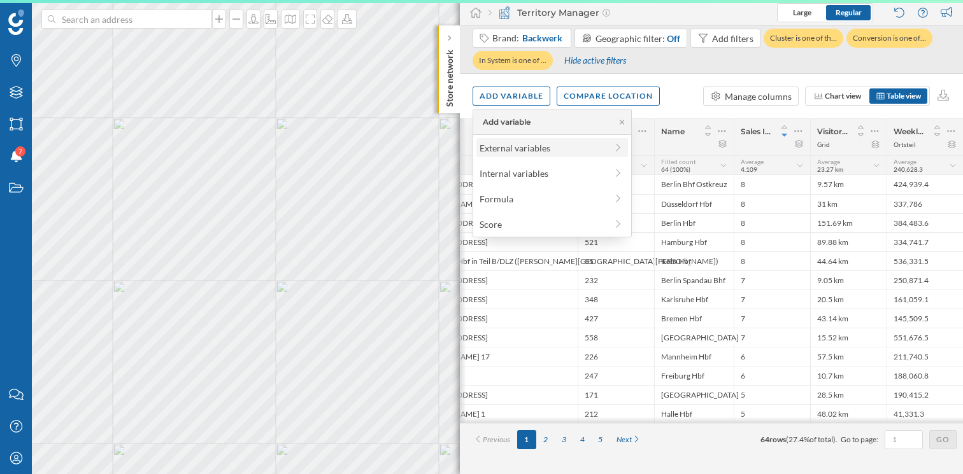
click at [548, 148] on div "External variables" at bounding box center [542, 147] width 127 height 13
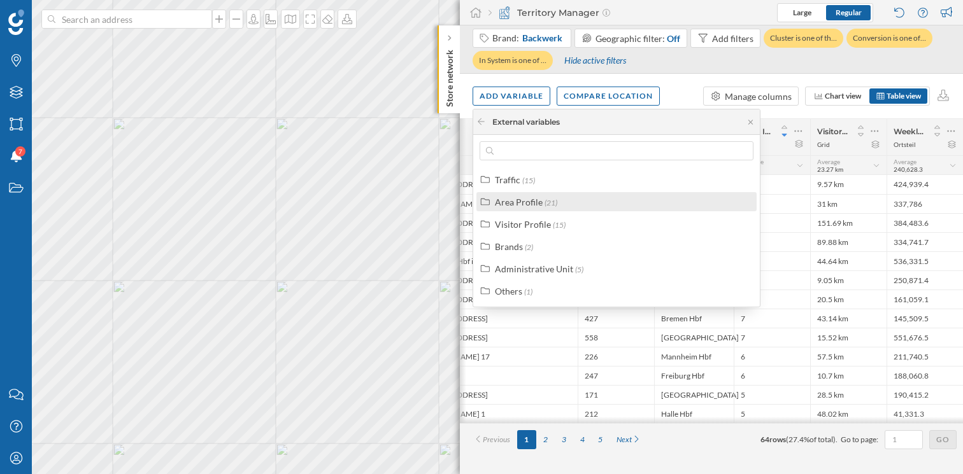
click at [541, 193] on div "Area Profile (21)" at bounding box center [616, 201] width 280 height 19
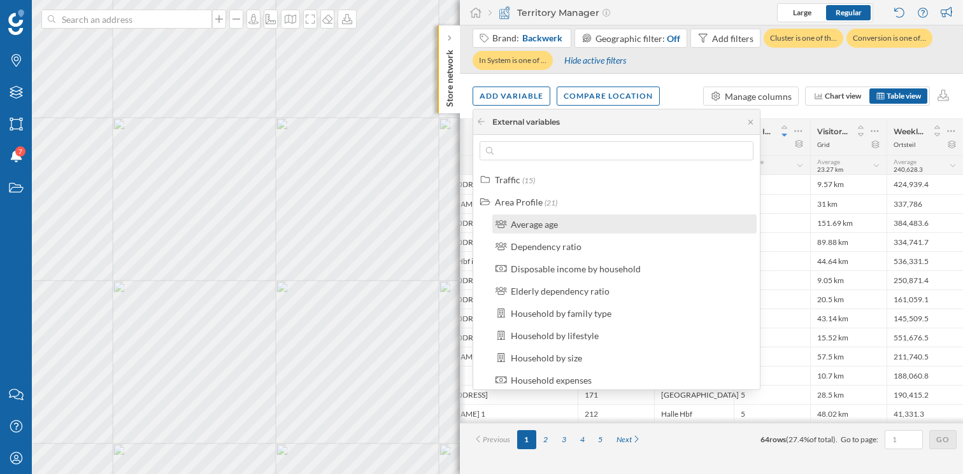
click at [541, 227] on div "Average age" at bounding box center [534, 224] width 47 height 11
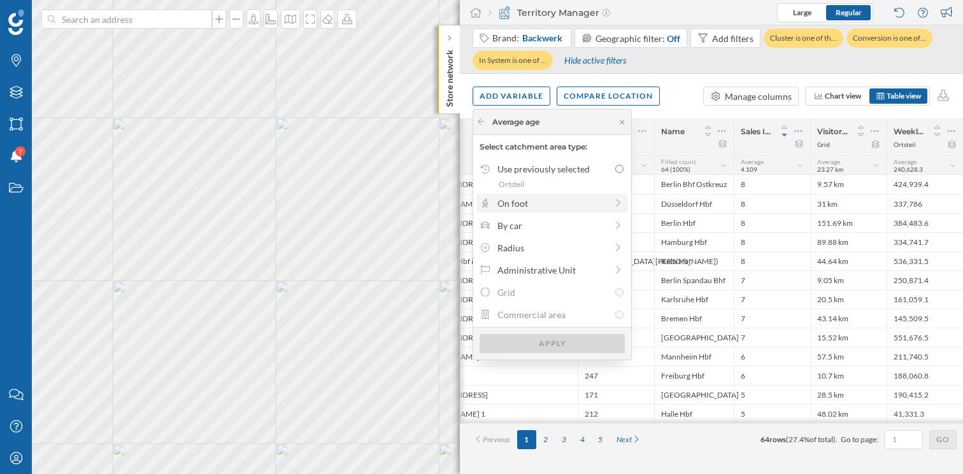
click at [545, 211] on div "On foot" at bounding box center [552, 203] width 152 height 19
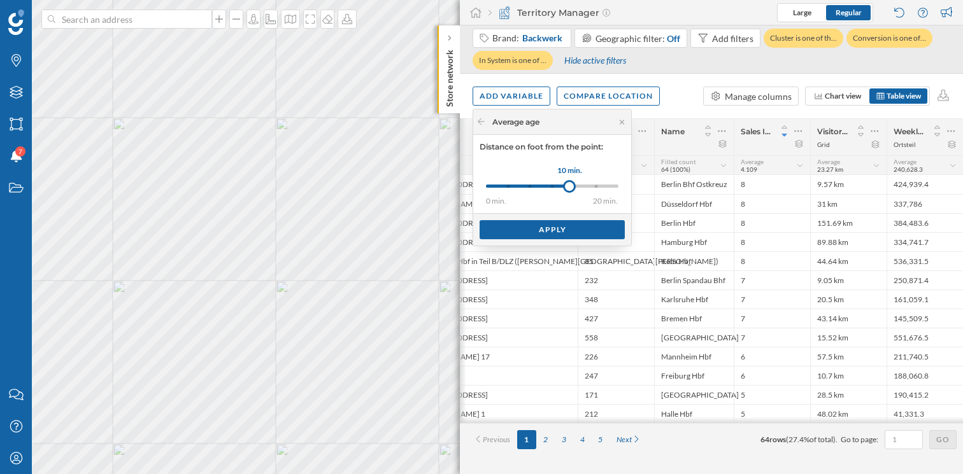
drag, startPoint x: 506, startPoint y: 185, endPoint x: 569, endPoint y: 188, distance: 63.1
click at [569, 188] on div at bounding box center [569, 186] width 13 height 13
click at [567, 230] on div "Apply" at bounding box center [551, 229] width 145 height 19
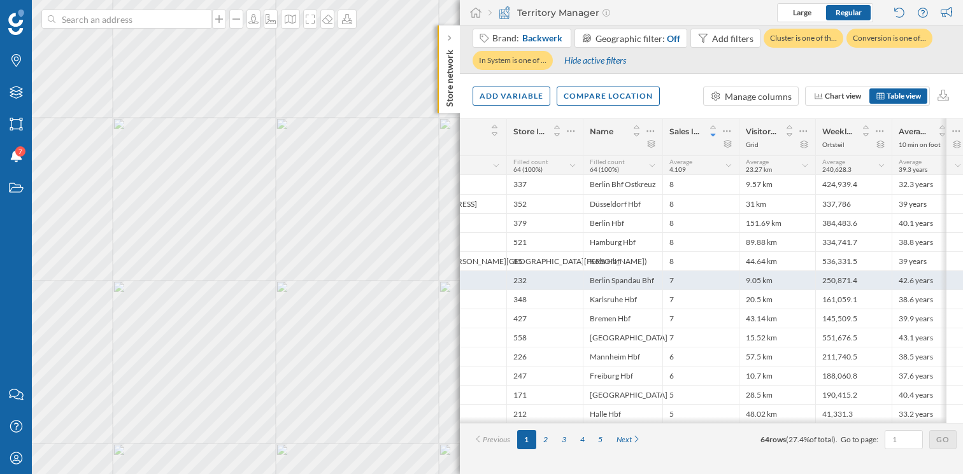
scroll to position [0, 153]
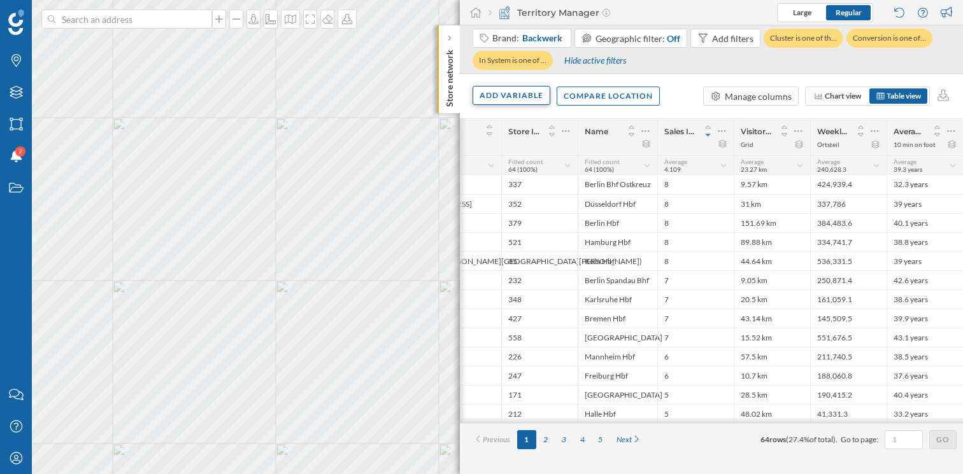
click at [520, 94] on div "Add variable" at bounding box center [511, 95] width 78 height 19
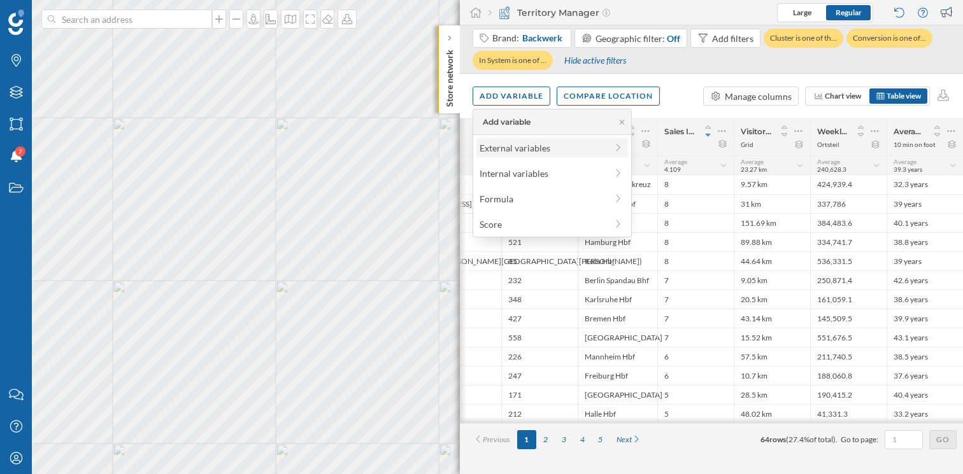
click at [584, 154] on div "External variables" at bounding box center [542, 147] width 127 height 13
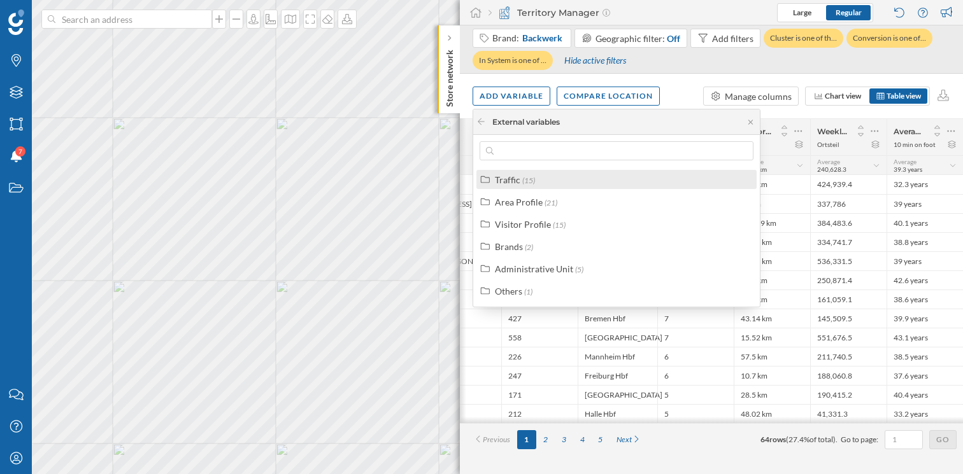
click at [516, 182] on div "Traffic" at bounding box center [507, 179] width 25 height 11
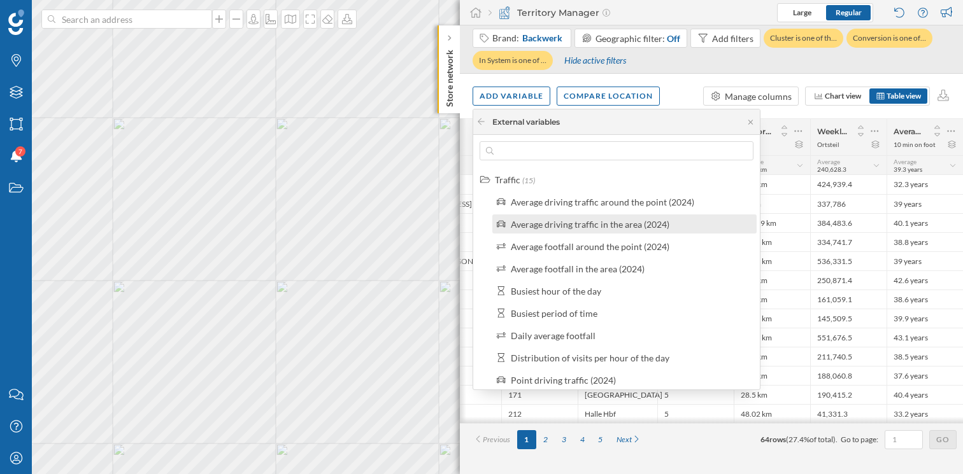
click at [594, 220] on div "Average driving traffic in the area (2024)" at bounding box center [590, 224] width 159 height 11
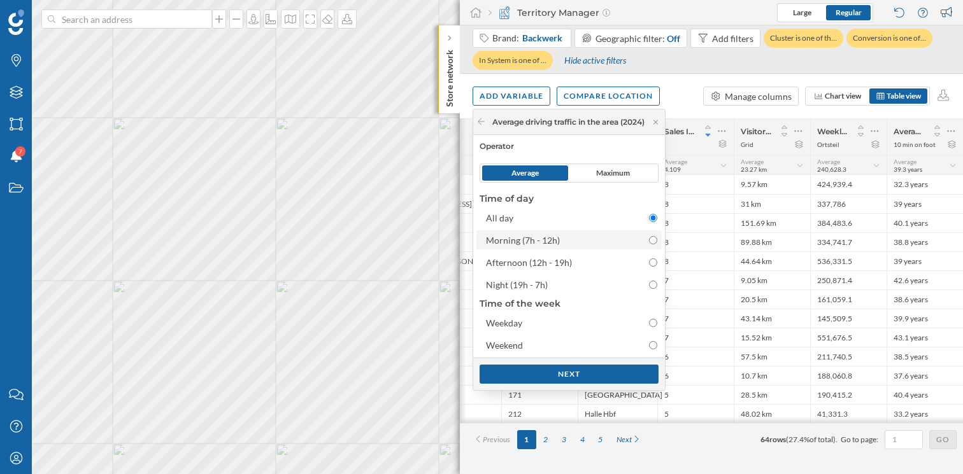
click at [604, 237] on div "Morning (7h - 12h)" at bounding box center [558, 240] width 144 height 13
click at [649, 237] on input "Morning (7h - 12h)" at bounding box center [653, 240] width 8 height 8
radio input "false"
radio input "true"
click at [569, 378] on div "Next" at bounding box center [568, 373] width 179 height 19
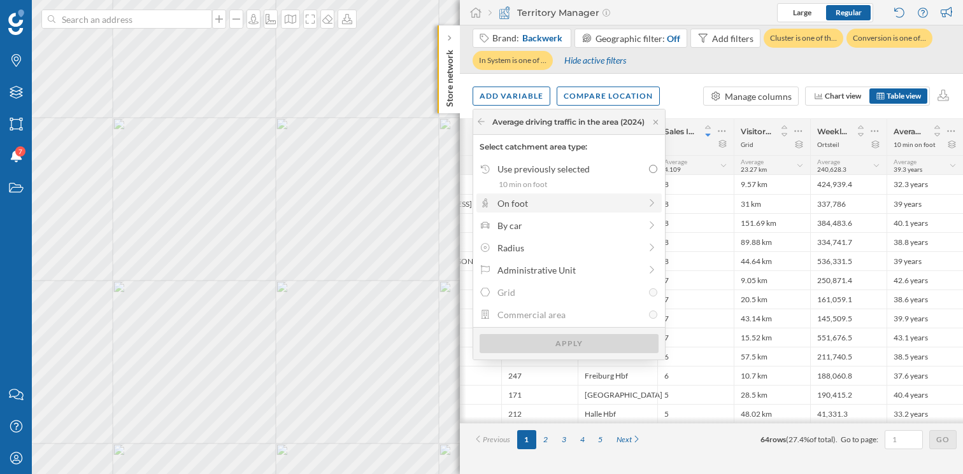
click at [610, 209] on div "On foot" at bounding box center [568, 203] width 143 height 13
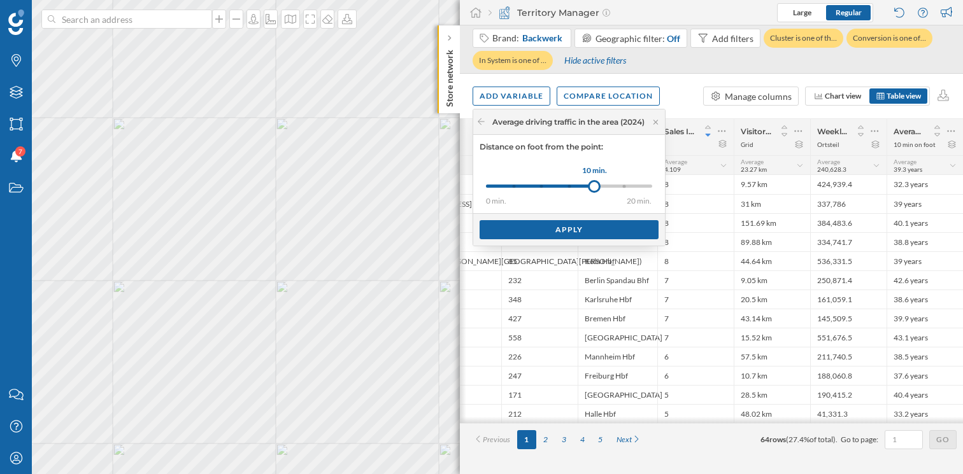
drag, startPoint x: 514, startPoint y: 185, endPoint x: 598, endPoint y: 185, distance: 83.4
click at [598, 185] on div at bounding box center [594, 186] width 13 height 13
click at [569, 231] on div "Apply" at bounding box center [568, 229] width 179 height 19
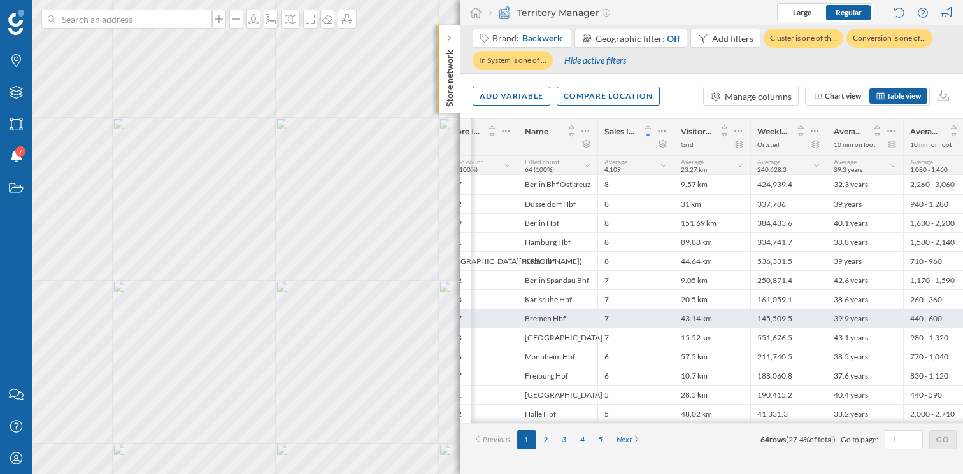
scroll to position [0, 229]
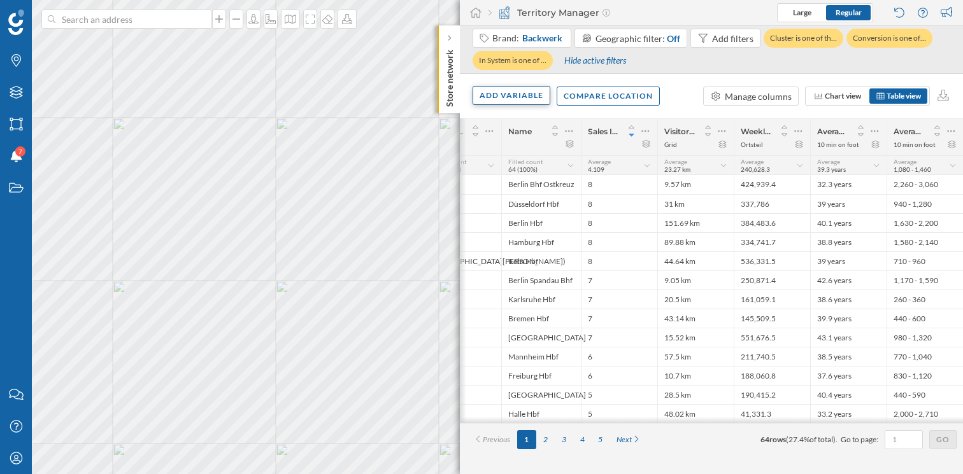
click at [527, 100] on div "Add variable" at bounding box center [511, 95] width 78 height 19
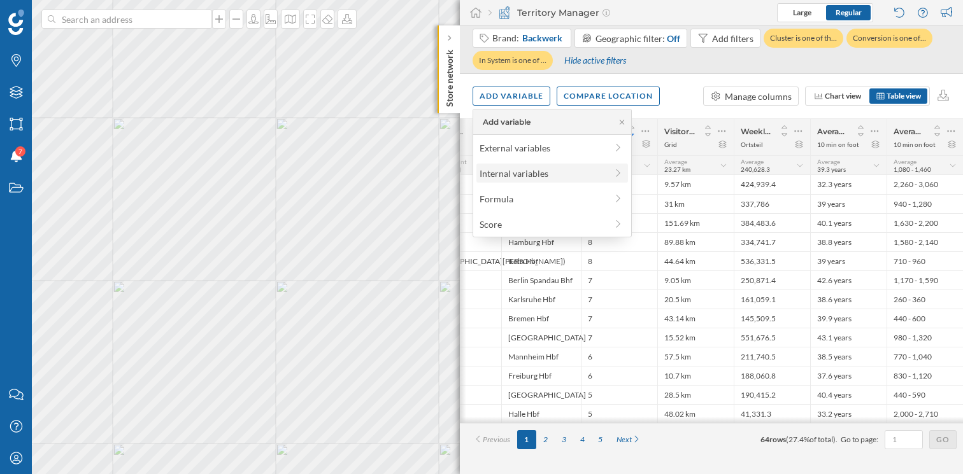
click at [542, 175] on div "Internal variables" at bounding box center [542, 173] width 127 height 13
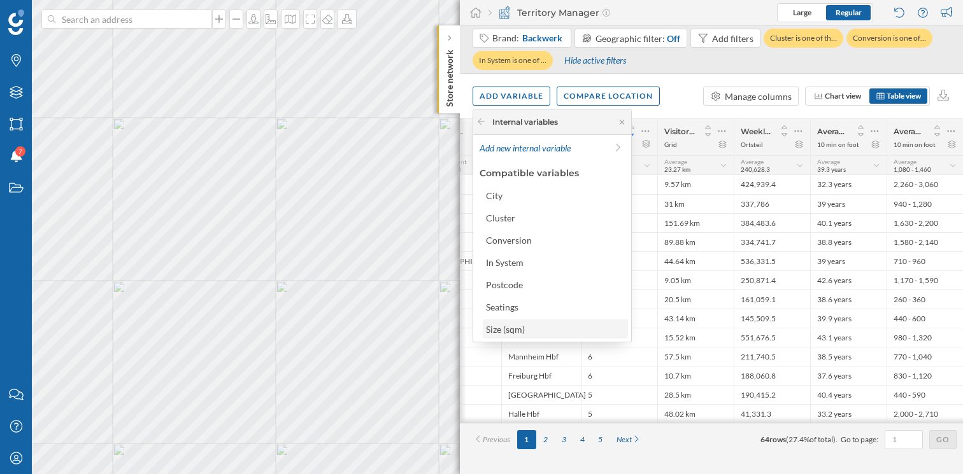
click at [518, 329] on div "Size (sqm)" at bounding box center [505, 329] width 39 height 11
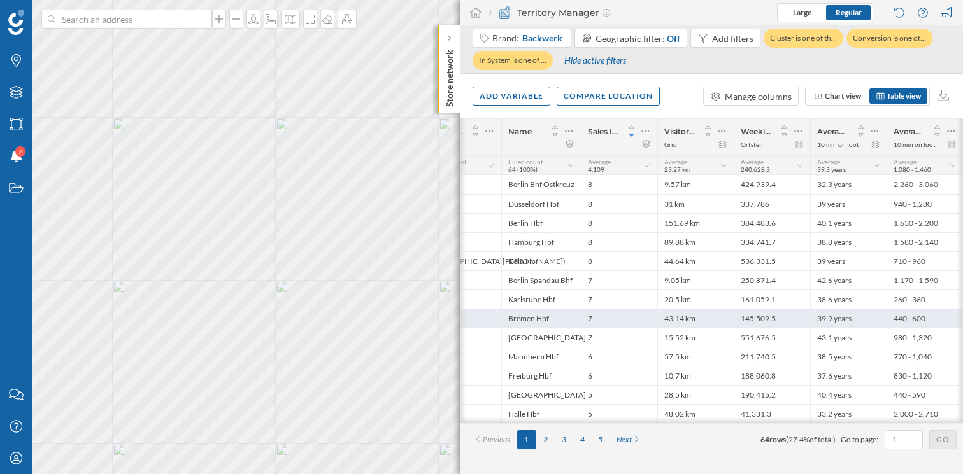
scroll to position [0, 306]
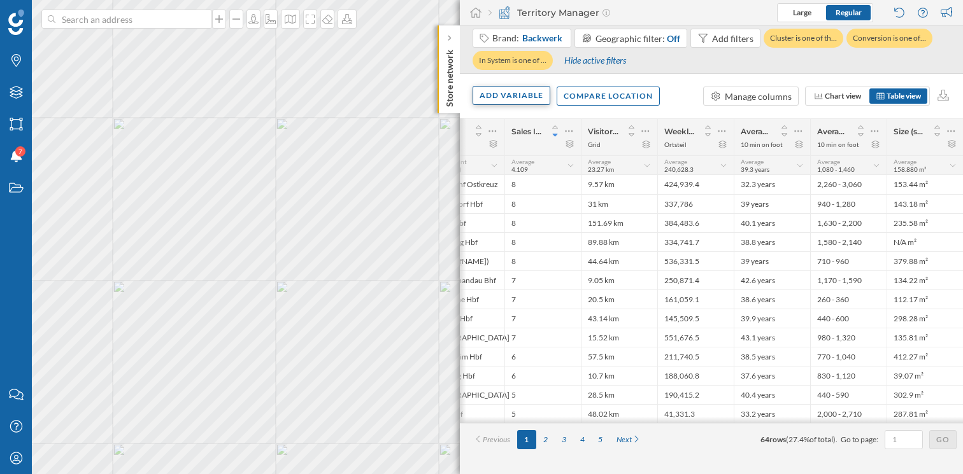
click at [530, 97] on div "Add variable" at bounding box center [511, 95] width 78 height 19
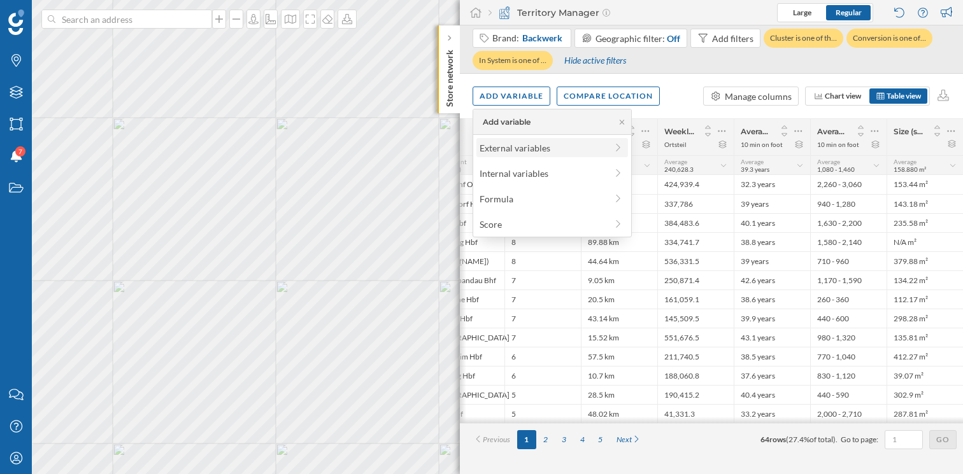
click at [535, 145] on div "External variables" at bounding box center [542, 147] width 127 height 13
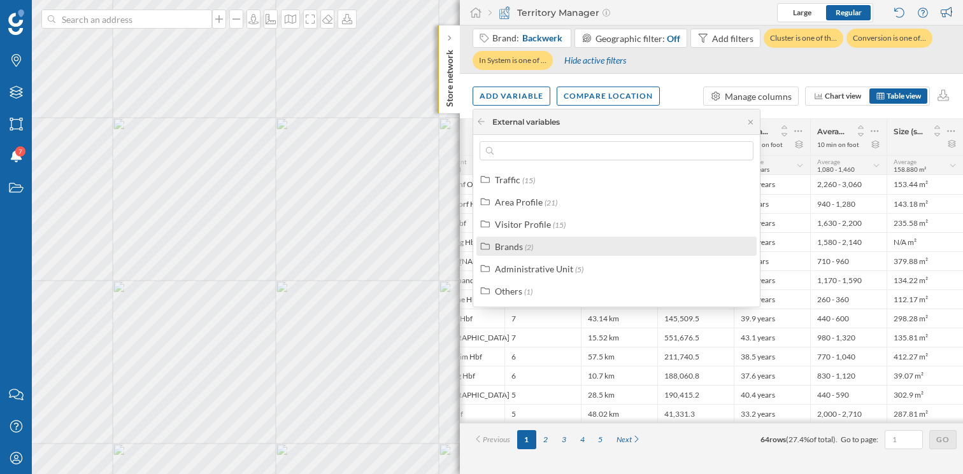
click at [516, 244] on div "Brands" at bounding box center [509, 246] width 28 height 11
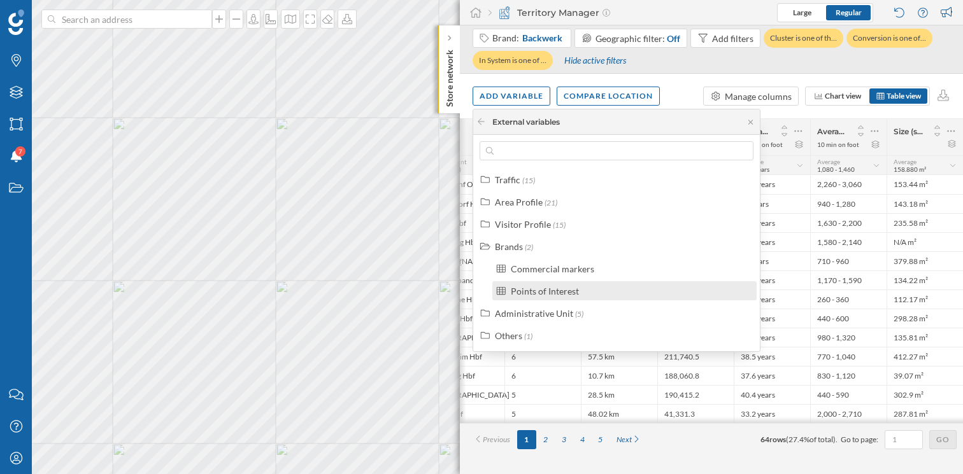
click at [523, 295] on div "Points of Interest" at bounding box center [545, 291] width 68 height 11
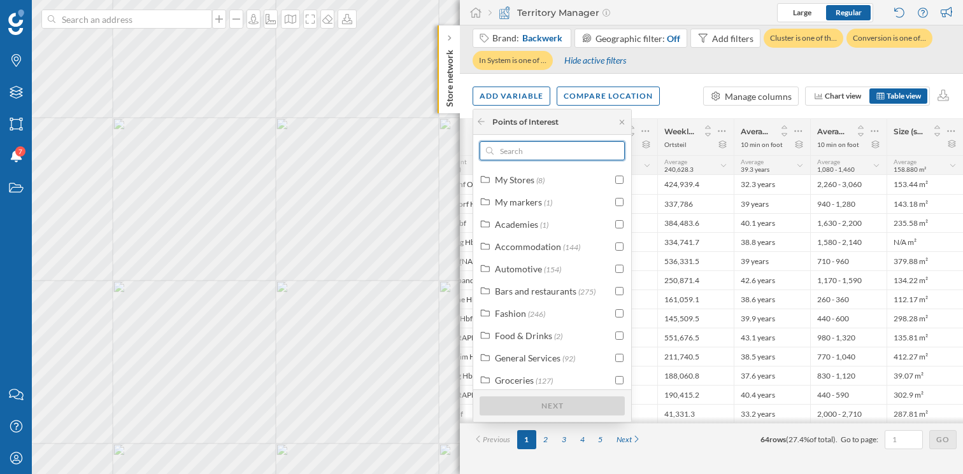
click at [516, 157] on input "text" at bounding box center [551, 150] width 117 height 19
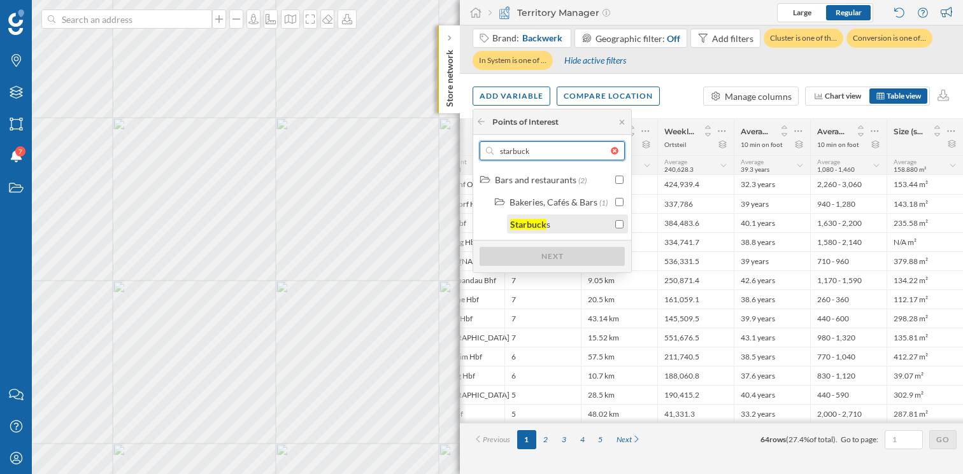
type input "starbuck"
click at [620, 224] on input "checkbox" at bounding box center [619, 224] width 8 height 8
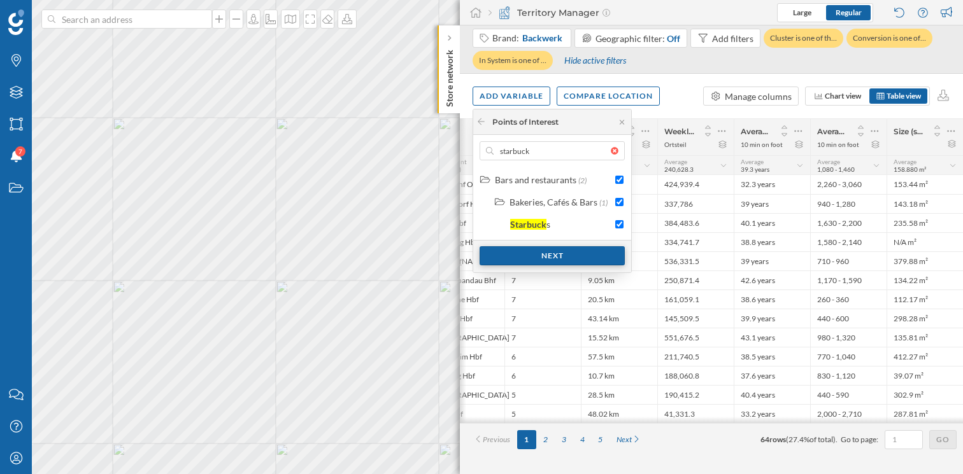
click at [558, 259] on div "Next" at bounding box center [551, 255] width 145 height 19
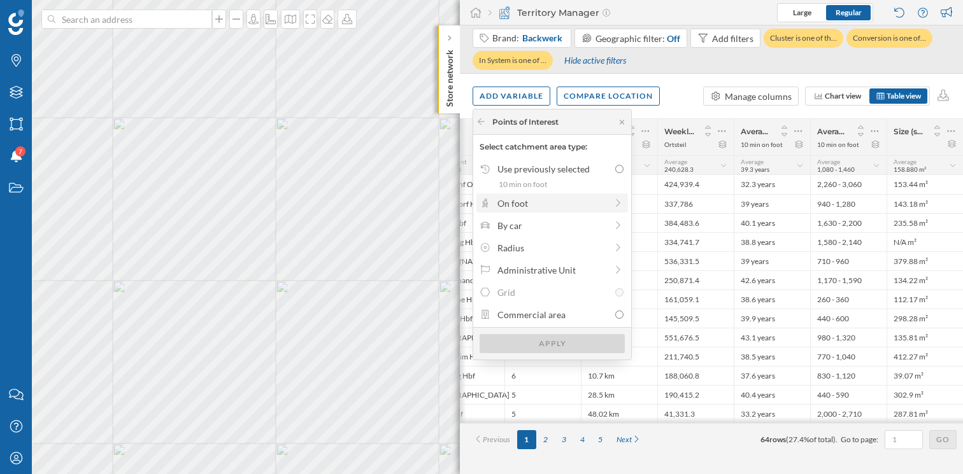
click at [600, 200] on div "On foot" at bounding box center [551, 203] width 109 height 13
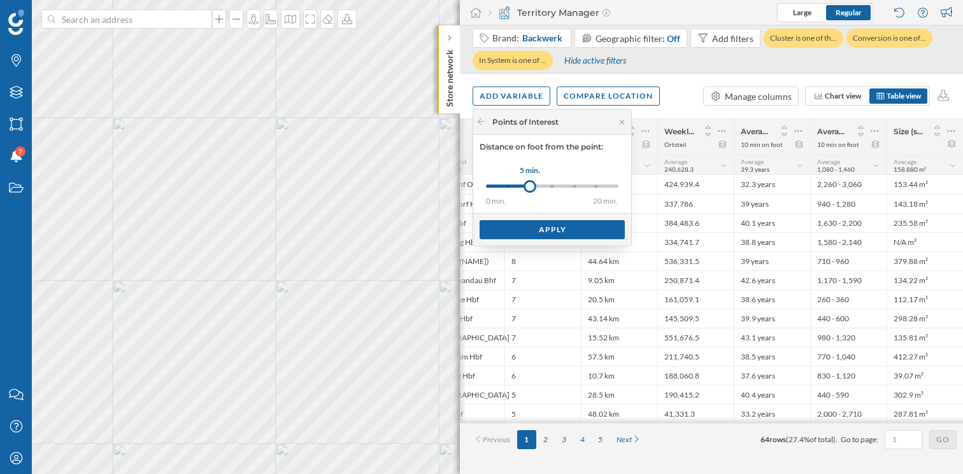
drag, startPoint x: 510, startPoint y: 185, endPoint x: 530, endPoint y: 185, distance: 19.7
click at [530, 185] on div at bounding box center [529, 186] width 13 height 13
click at [546, 234] on div "Apply" at bounding box center [551, 229] width 145 height 19
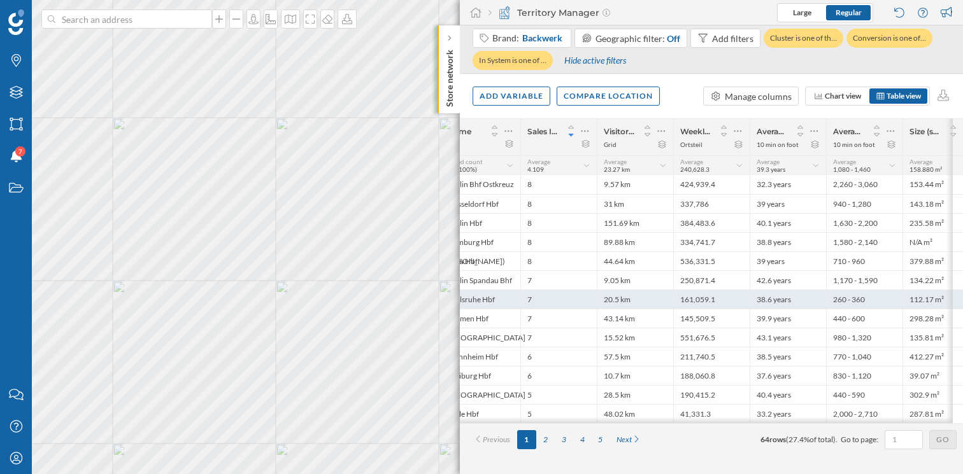
scroll to position [0, 355]
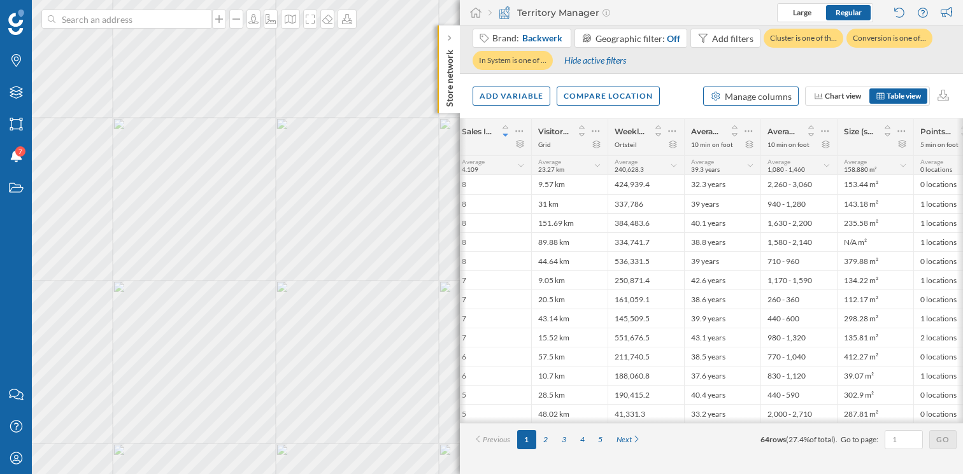
click at [758, 95] on div "Manage columns" at bounding box center [758, 96] width 67 height 13
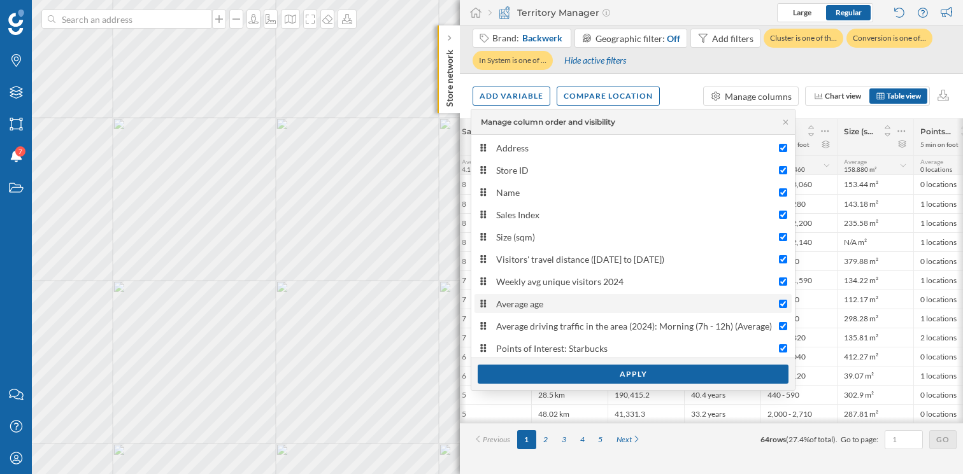
scroll to position [3, 0]
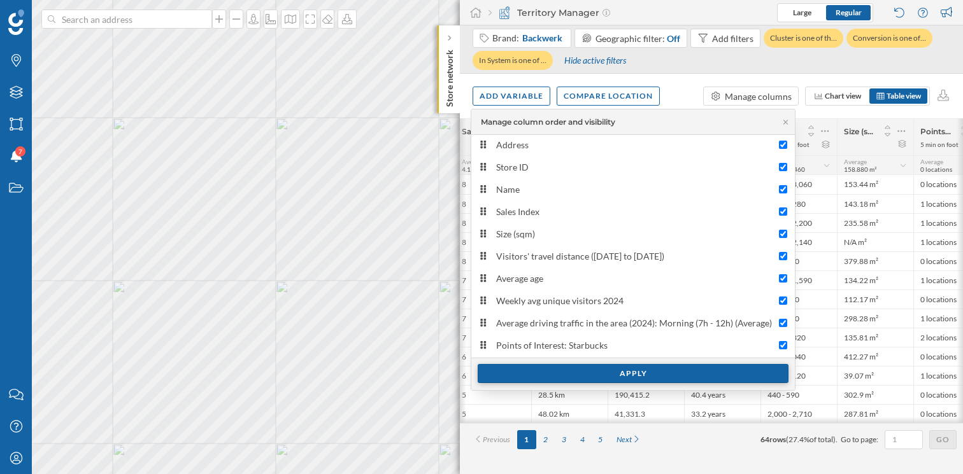
click at [577, 378] on div "Apply" at bounding box center [633, 373] width 311 height 19
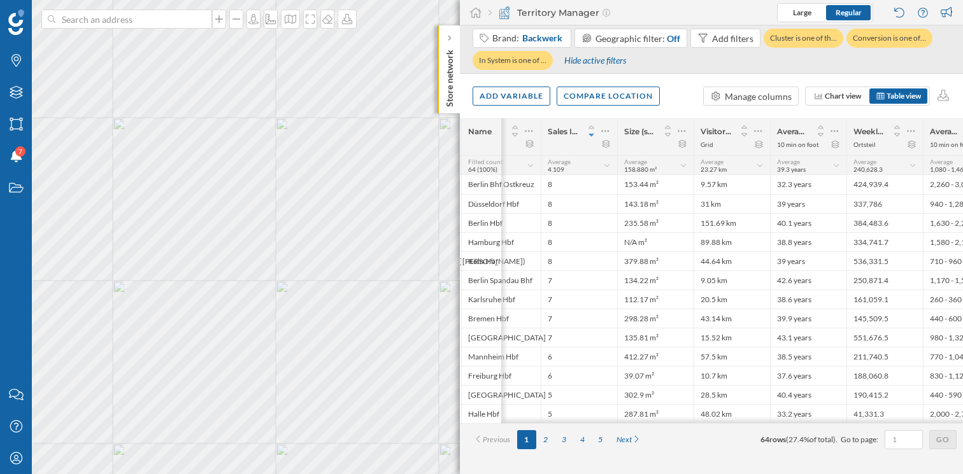
scroll to position [0, 382]
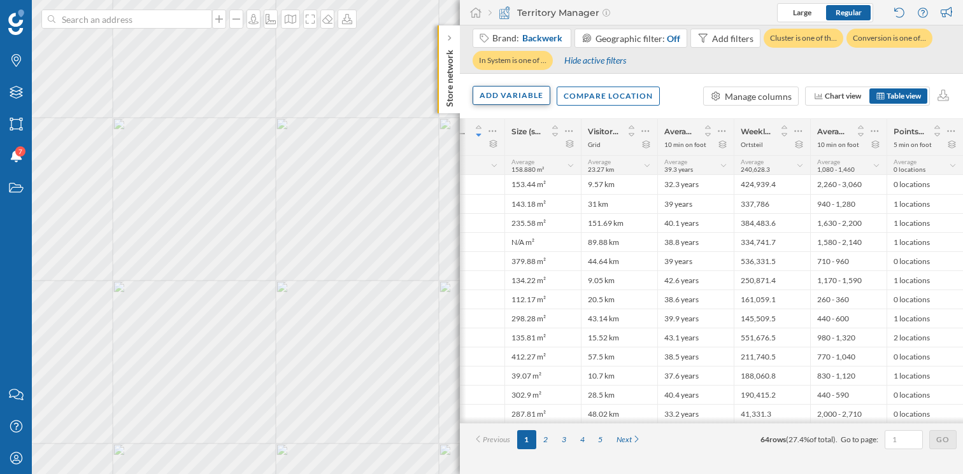
click at [525, 98] on div "Add variable" at bounding box center [511, 95] width 78 height 19
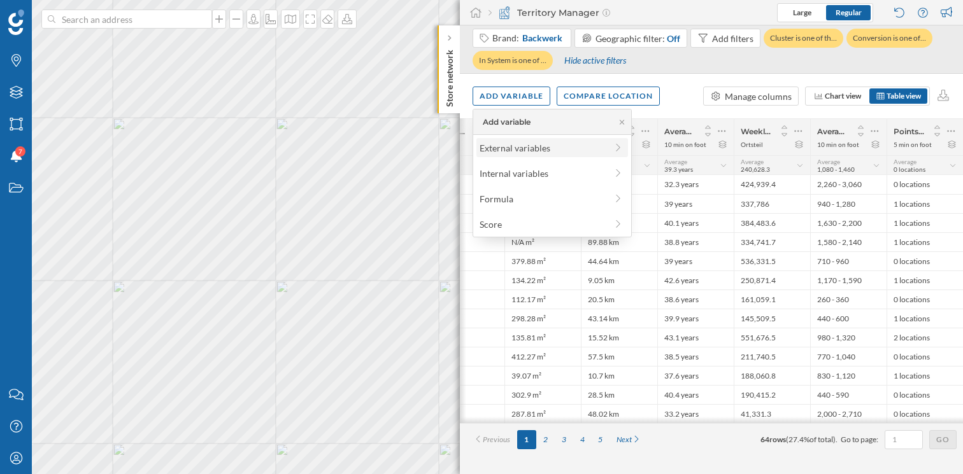
click at [550, 153] on div "External variables" at bounding box center [542, 147] width 127 height 13
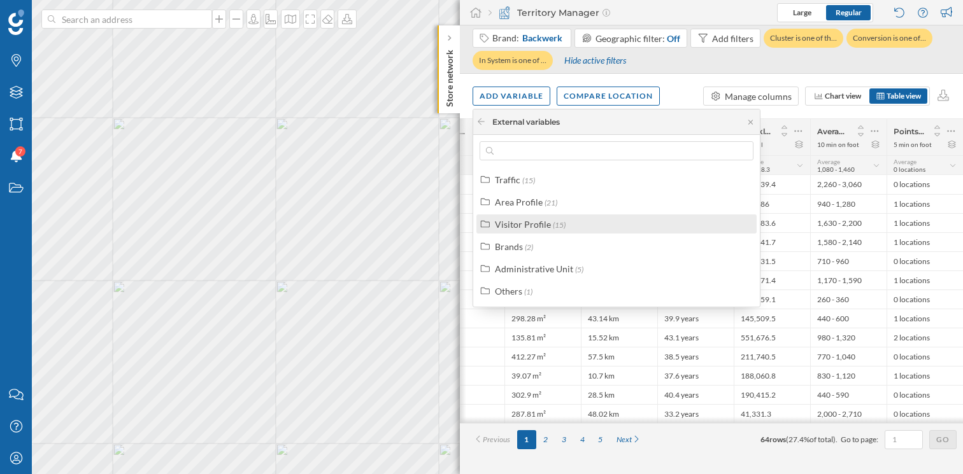
click at [549, 220] on label "Visitor Profile (15)" at bounding box center [530, 224] width 71 height 13
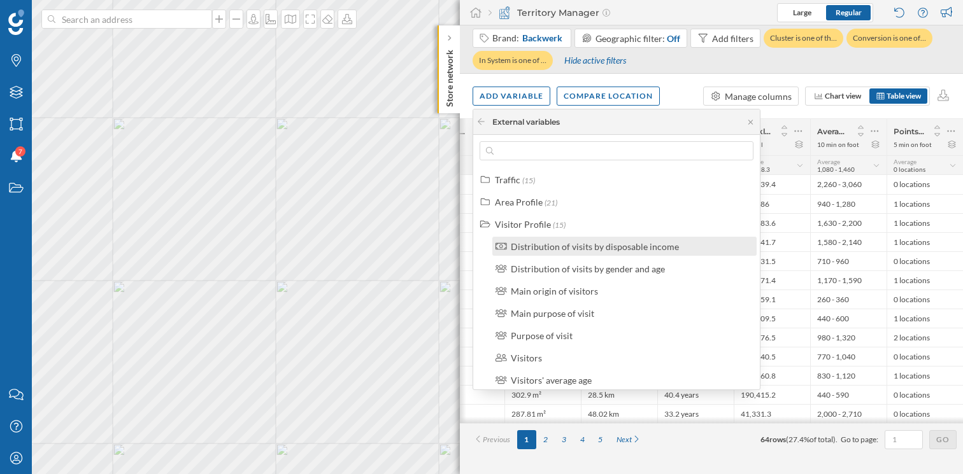
click at [550, 243] on div "Distribution of visits by disposable income" at bounding box center [595, 246] width 168 height 11
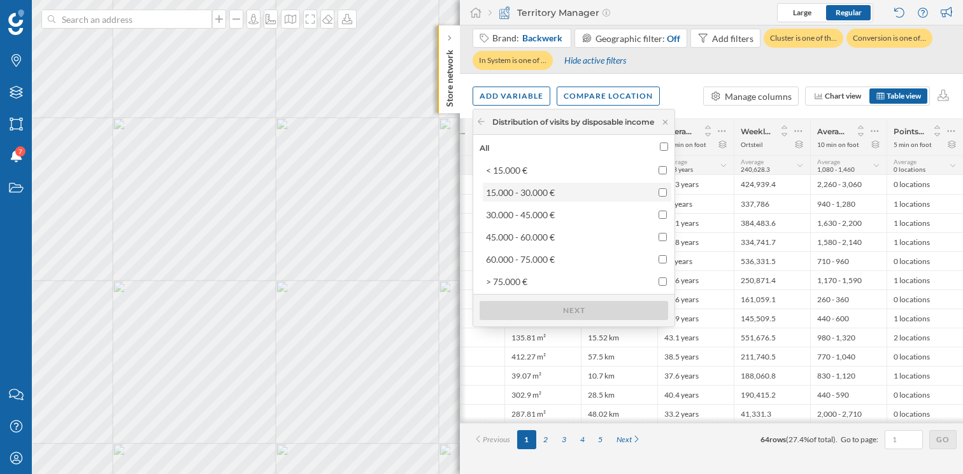
click at [665, 193] on input "checkbox" at bounding box center [662, 192] width 8 height 8
checkbox input "true"
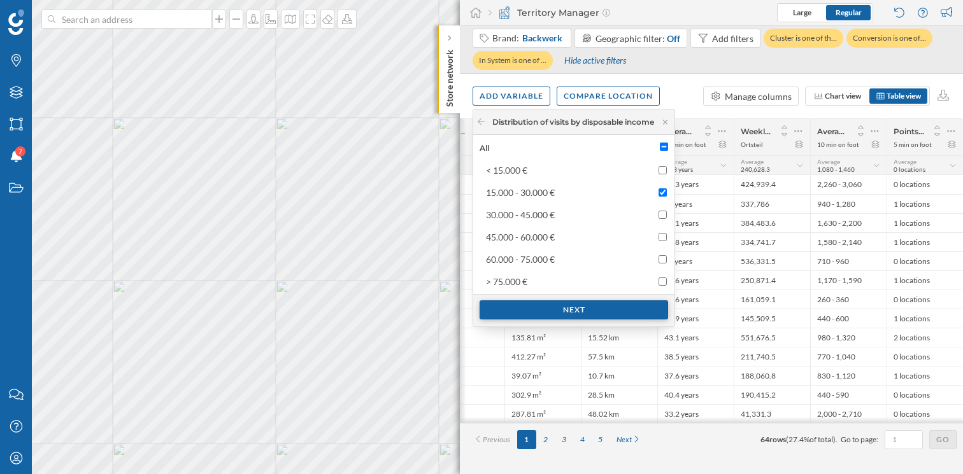
click at [587, 310] on div "Next" at bounding box center [573, 310] width 188 height 19
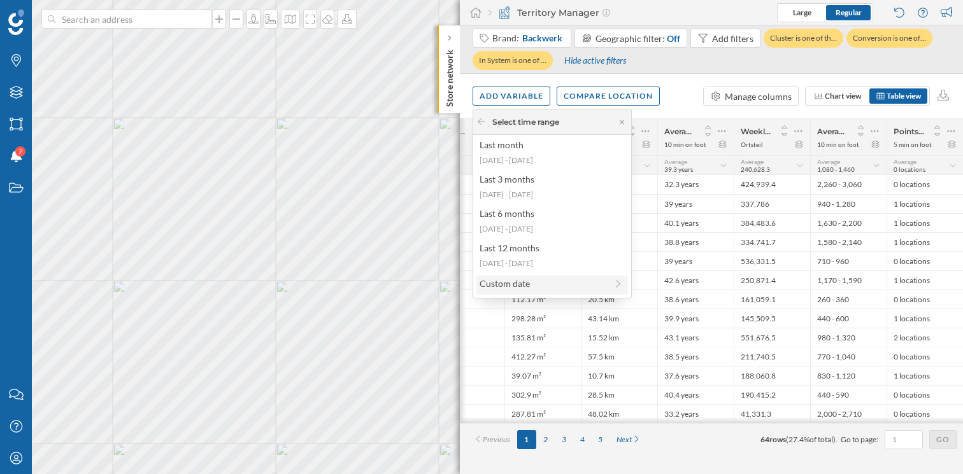
click at [544, 287] on div "Custom date" at bounding box center [542, 283] width 127 height 13
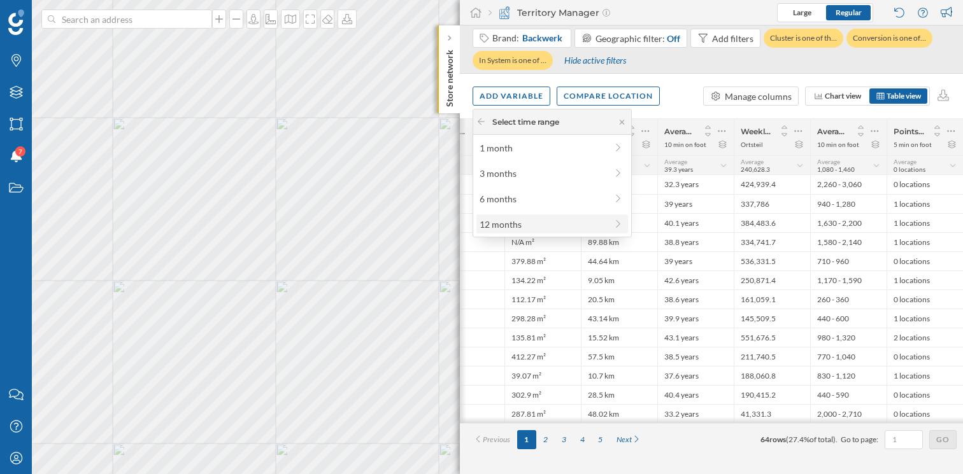
click at [565, 223] on div "12 months" at bounding box center [542, 224] width 127 height 13
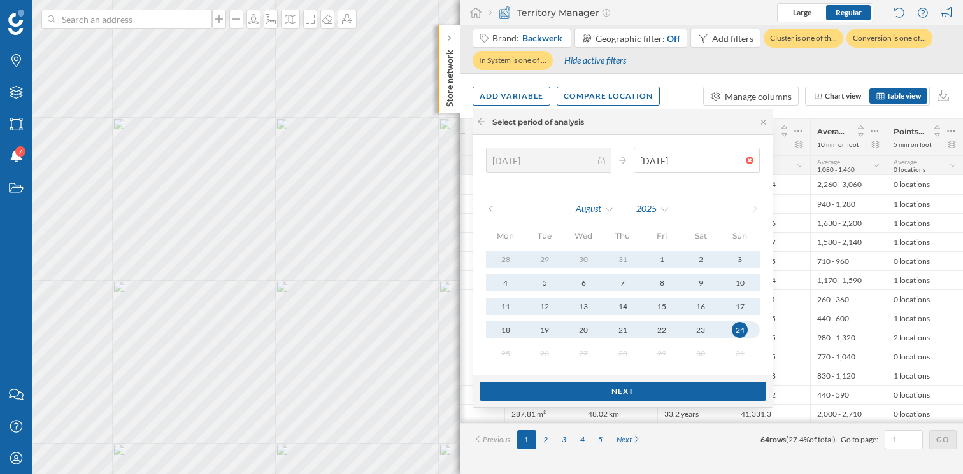
click at [490, 211] on icon at bounding box center [491, 209] width 10 height 8
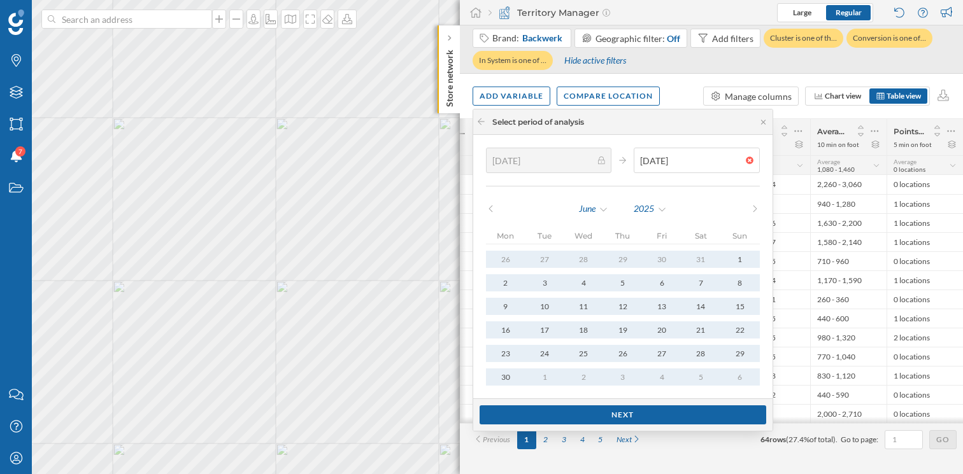
click at [490, 211] on icon at bounding box center [491, 209] width 10 height 8
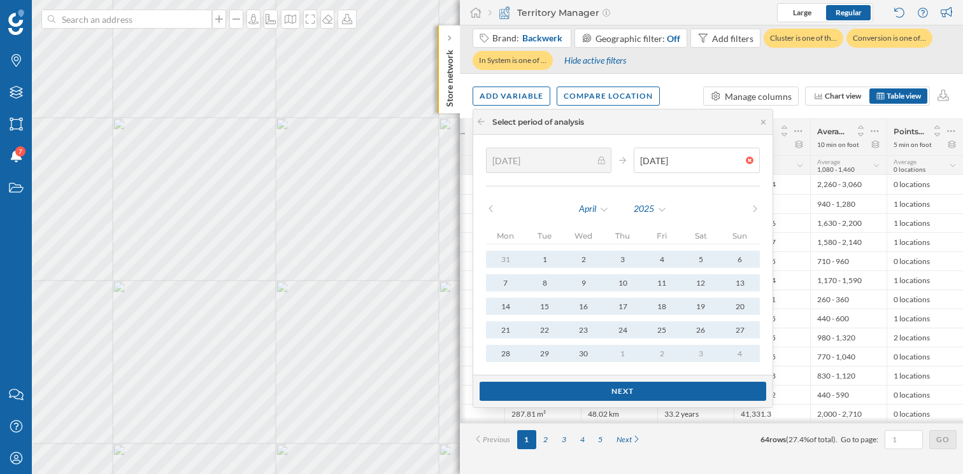
click at [490, 211] on icon at bounding box center [491, 209] width 10 height 8
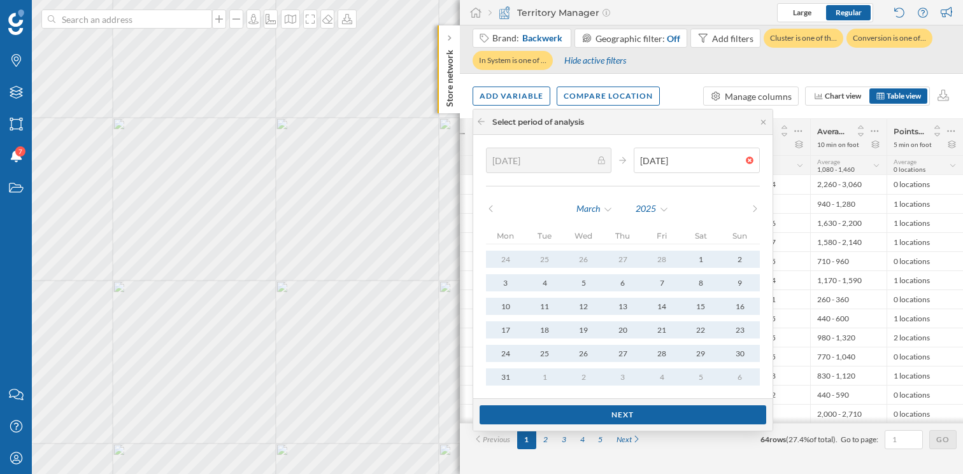
click at [490, 211] on icon at bounding box center [491, 209] width 10 height 8
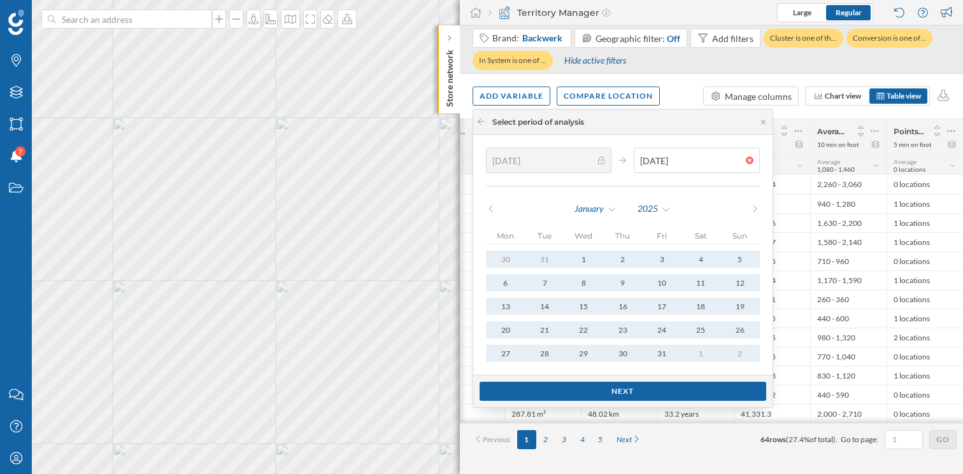
click at [490, 211] on icon at bounding box center [491, 209] width 10 height 8
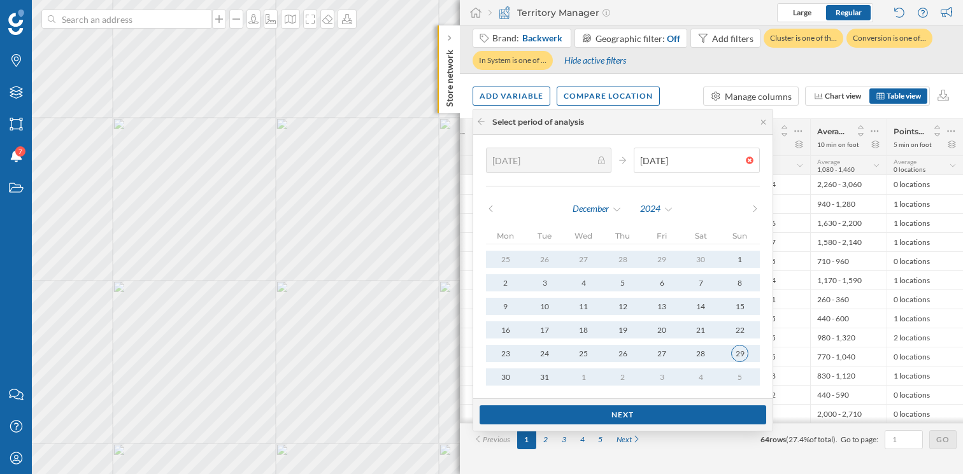
type input "[DATE]"
click at [731, 348] on div "29" at bounding box center [739, 353] width 17 height 17
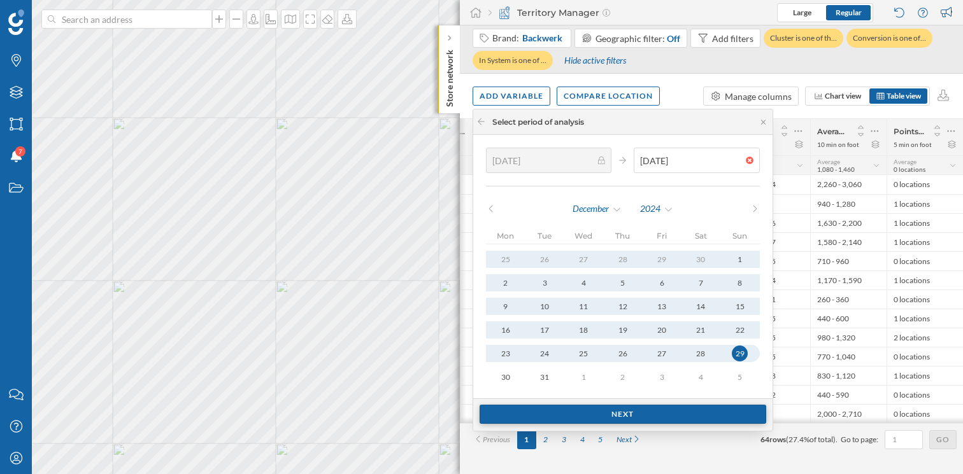
click at [656, 416] on div "Next" at bounding box center [622, 414] width 287 height 19
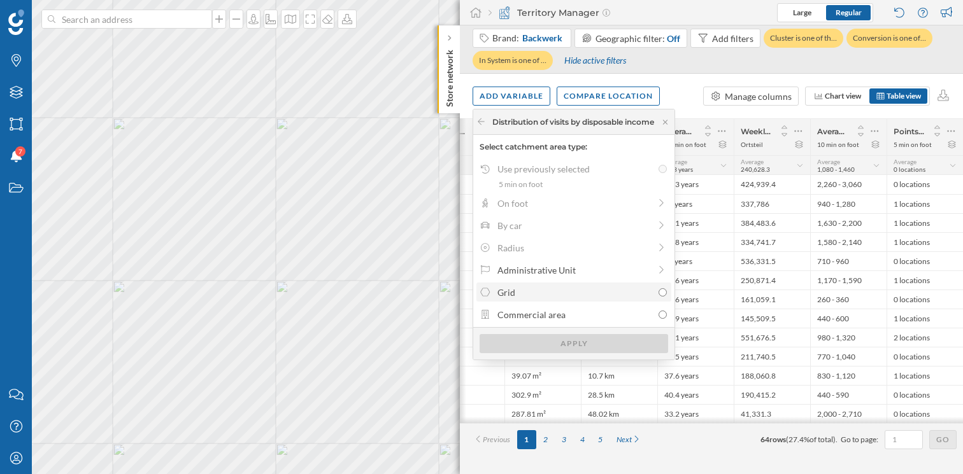
click at [667, 294] on input "Grid" at bounding box center [662, 292] width 8 height 8
radio input "true"
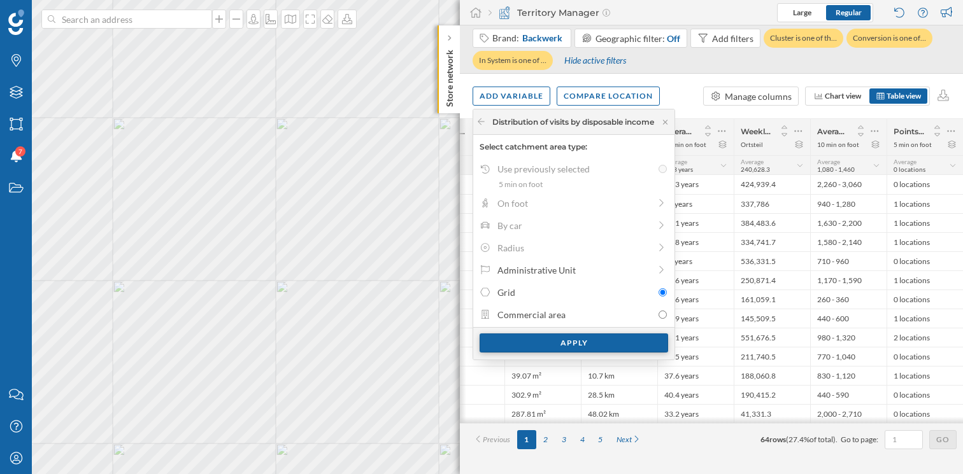
click at [605, 344] on div "Apply" at bounding box center [573, 343] width 188 height 19
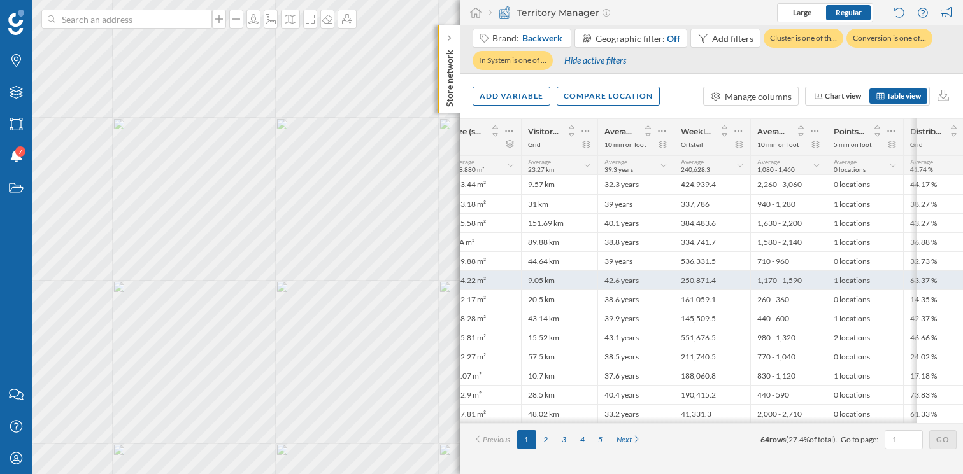
scroll to position [0, 458]
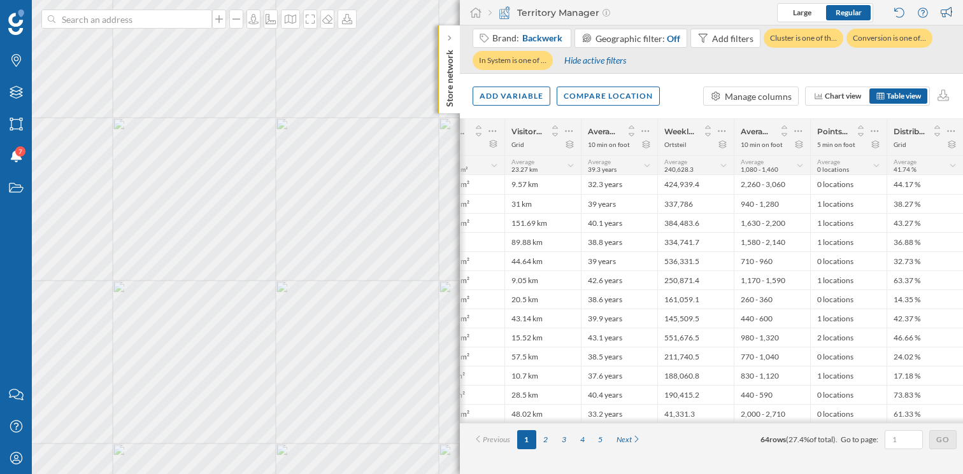
click at [842, 107] on div "Add variable Compare location Manage columns Chart view Table view" at bounding box center [711, 96] width 503 height 45
click at [842, 99] on span "Chart view" at bounding box center [843, 96] width 36 height 10
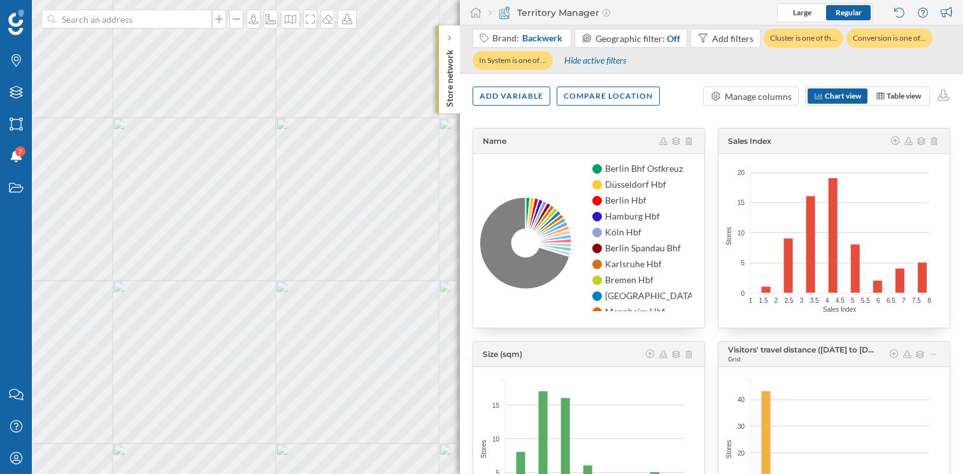
scroll to position [0, 0]
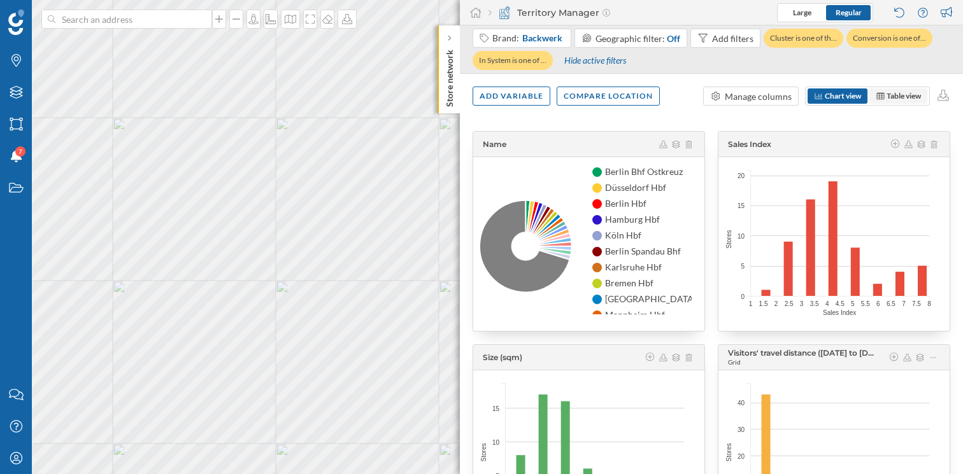
click at [886, 98] on span "Table view" at bounding box center [903, 96] width 34 height 10
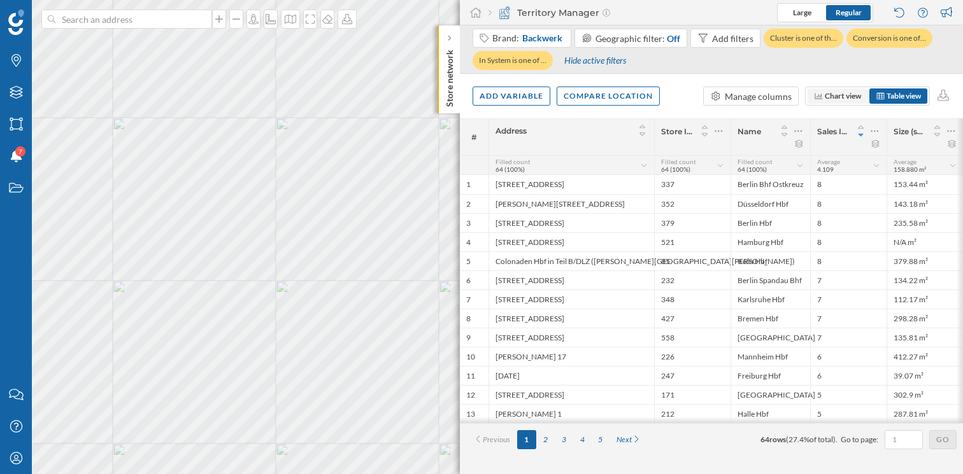
click at [842, 95] on span "Chart view" at bounding box center [843, 96] width 36 height 10
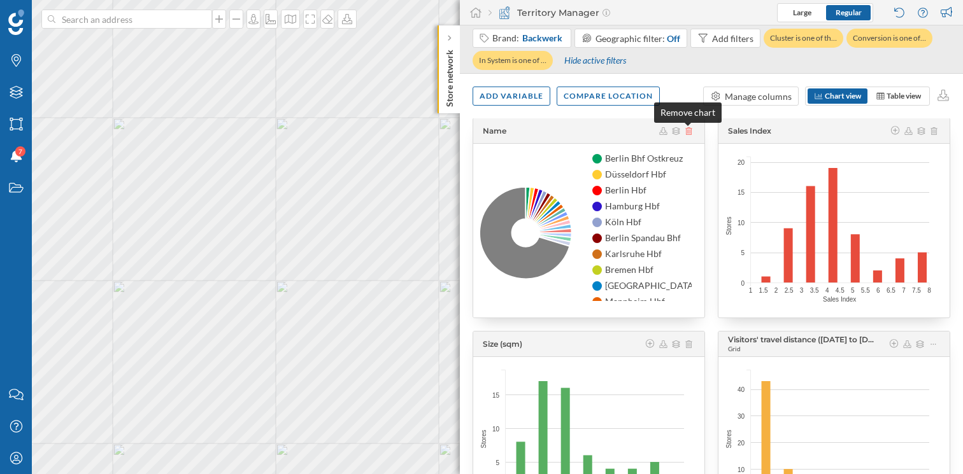
click at [686, 128] on icon at bounding box center [688, 131] width 7 height 8
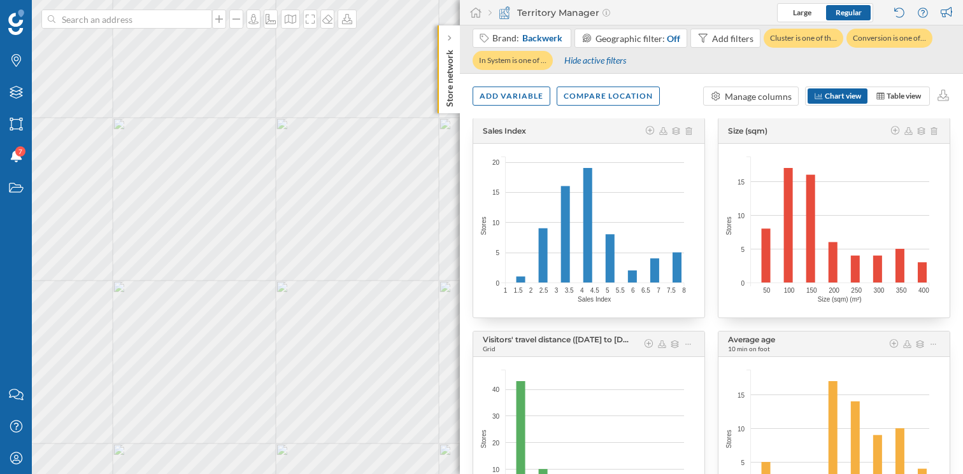
scroll to position [510, 0]
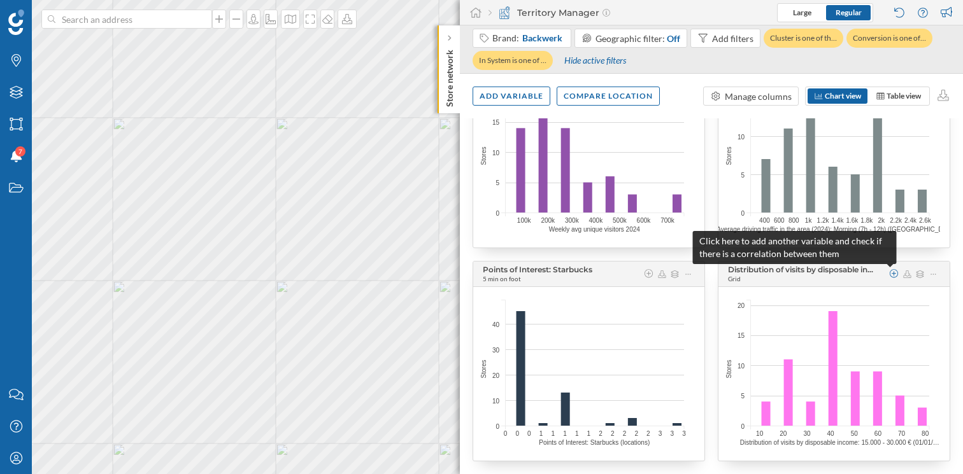
click at [893, 277] on icon at bounding box center [893, 273] width 9 height 9
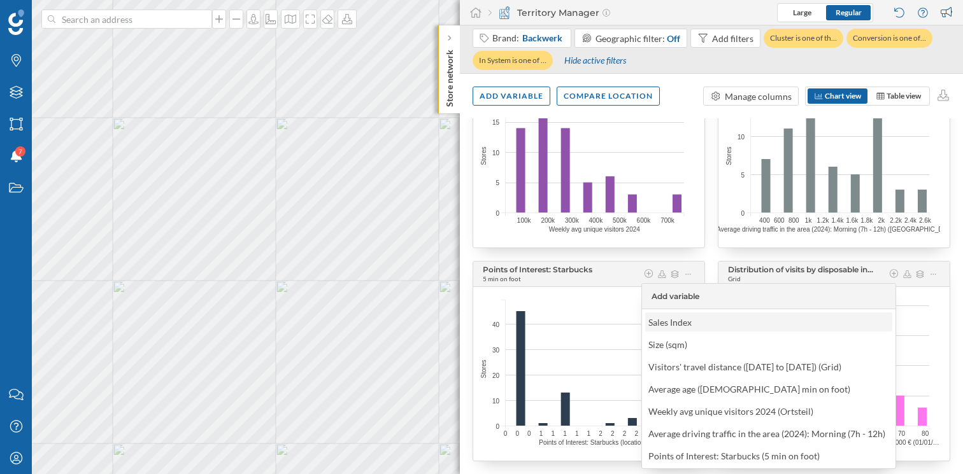
click at [851, 321] on div "Sales Index" at bounding box center [767, 322] width 239 height 13
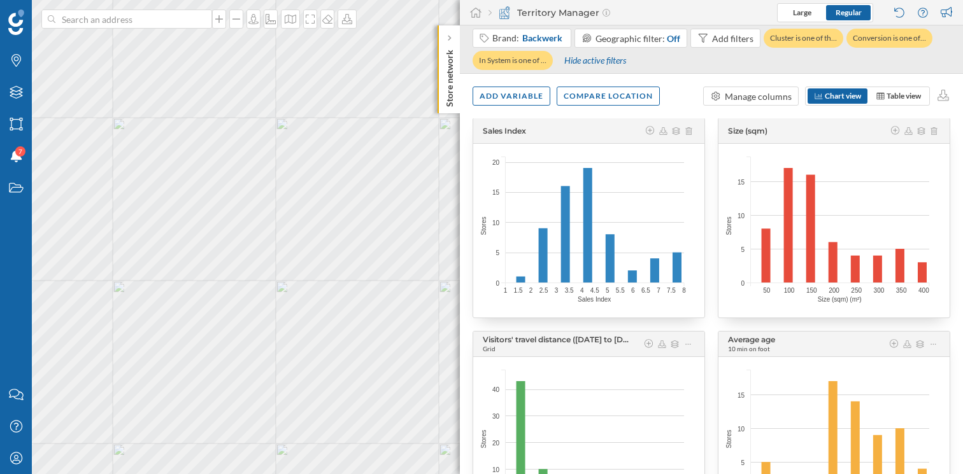
scroll to position [0, 0]
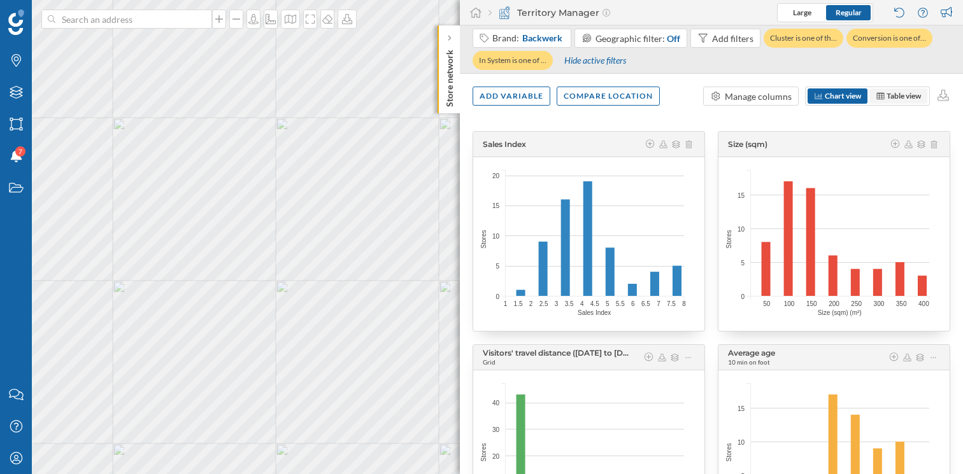
click at [882, 95] on span "Table view" at bounding box center [897, 95] width 45 height 11
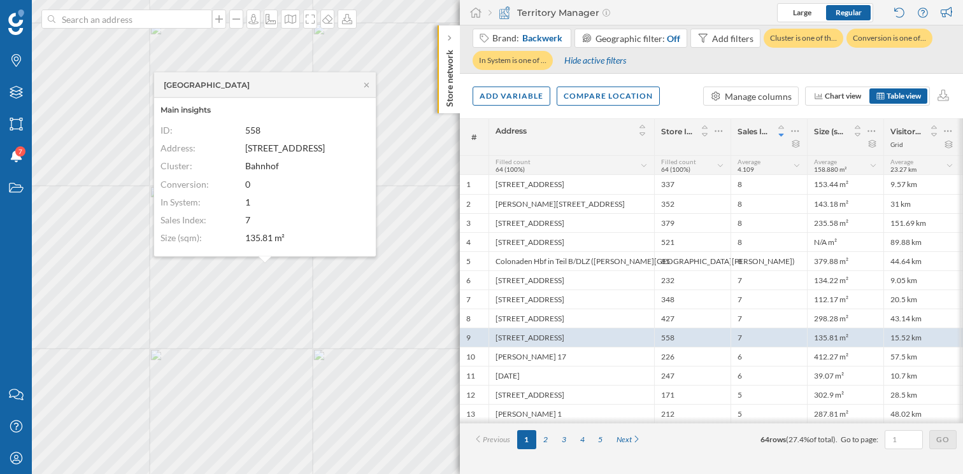
click at [730, 62] on div "Brand: Backwerk Geographic filter: Off Add filters Cluster is one of th… Conver…" at bounding box center [711, 51] width 478 height 45
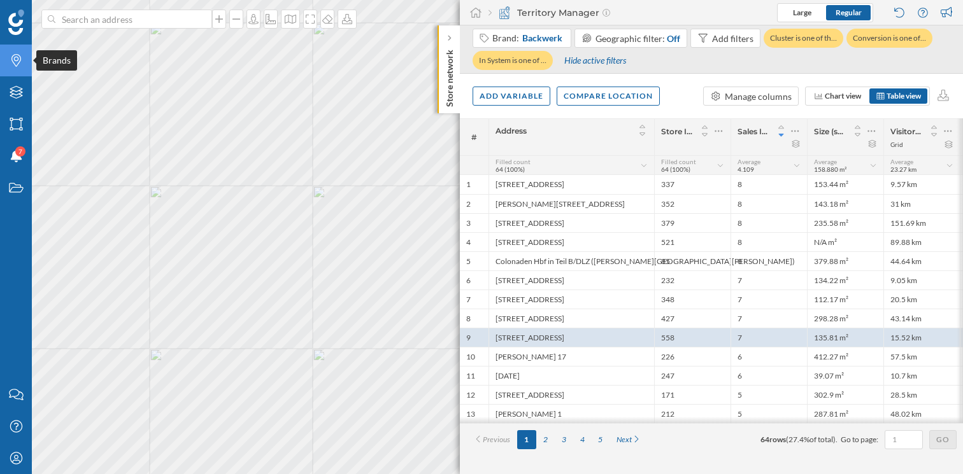
click at [18, 65] on icon "Brands" at bounding box center [16, 60] width 16 height 13
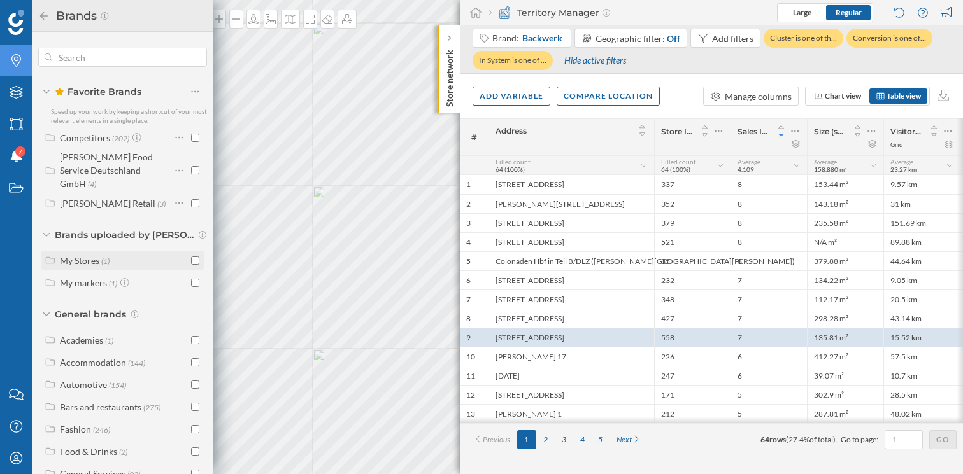
click at [92, 255] on div "My Stores" at bounding box center [79, 260] width 39 height 11
click at [159, 279] on icon at bounding box center [159, 283] width 8 height 8
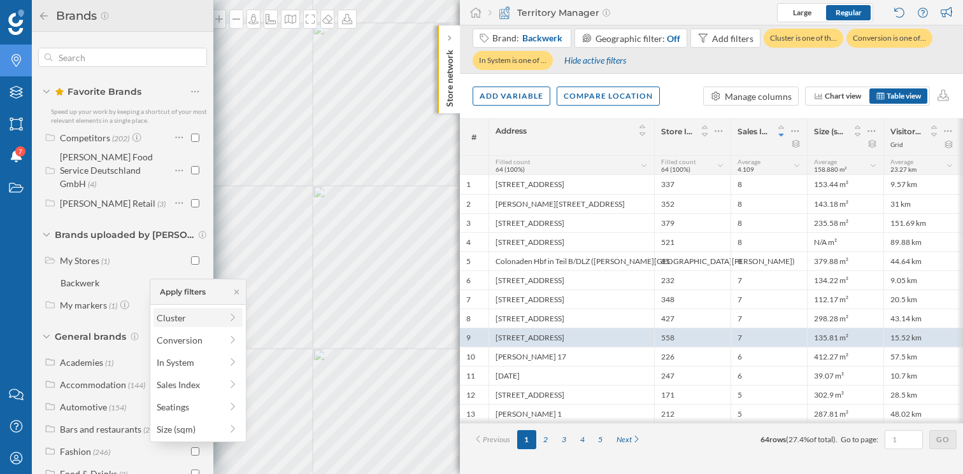
click at [180, 309] on div "Cluster" at bounding box center [197, 317] width 89 height 19
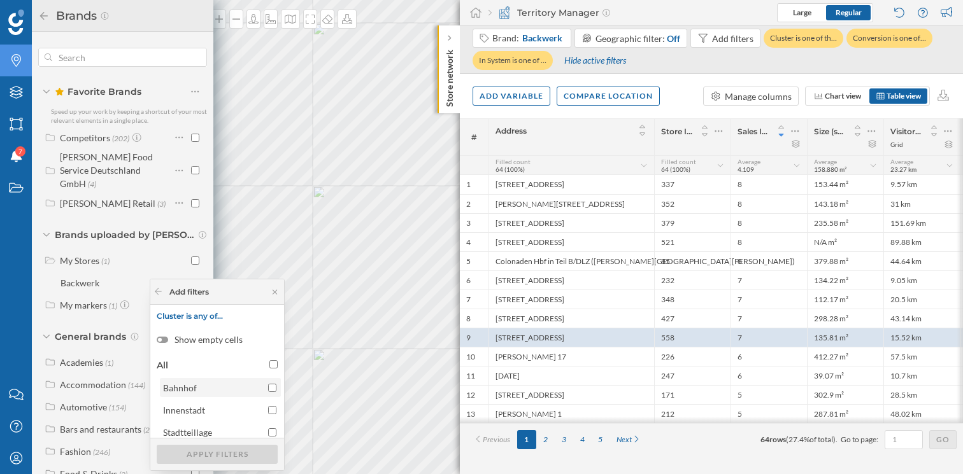
click at [274, 392] on label "Bahnhof" at bounding box center [220, 387] width 121 height 19
click at [274, 392] on input "Bahnhof" at bounding box center [272, 388] width 8 height 8
checkbox input "true"
click at [227, 457] on div "Apply filters" at bounding box center [217, 453] width 121 height 19
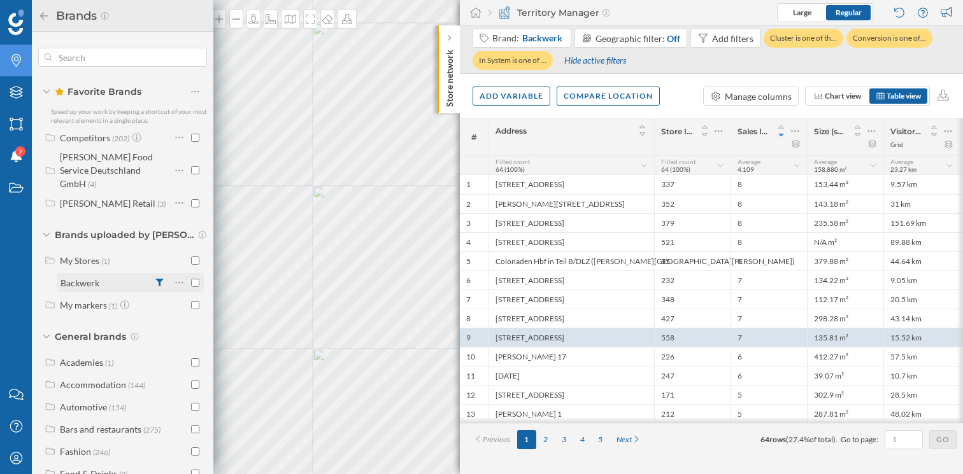
click at [192, 279] on input "checkbox" at bounding box center [195, 283] width 8 height 8
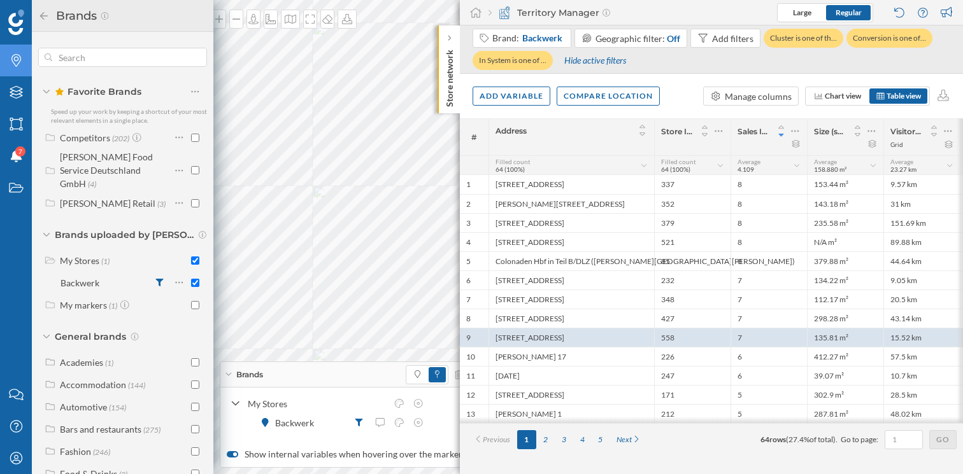
click at [42, 16] on icon at bounding box center [43, 15] width 11 height 9
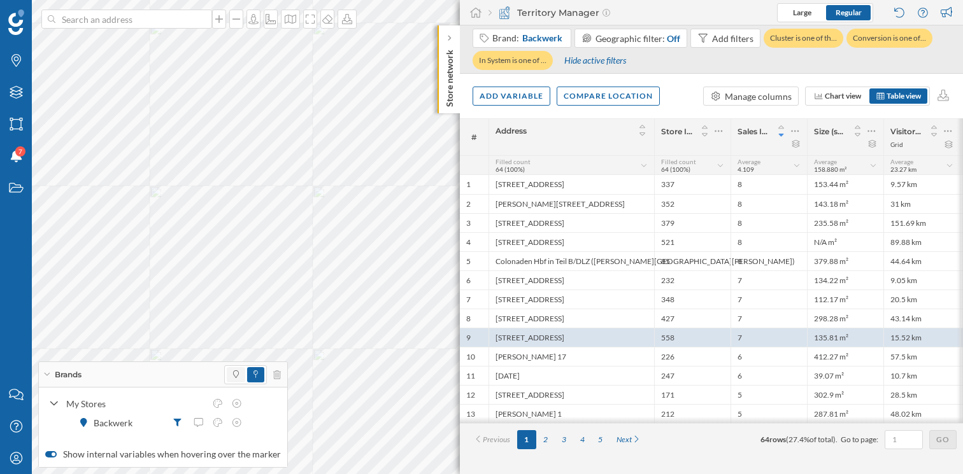
click at [235, 372] on span at bounding box center [236, 374] width 18 height 15
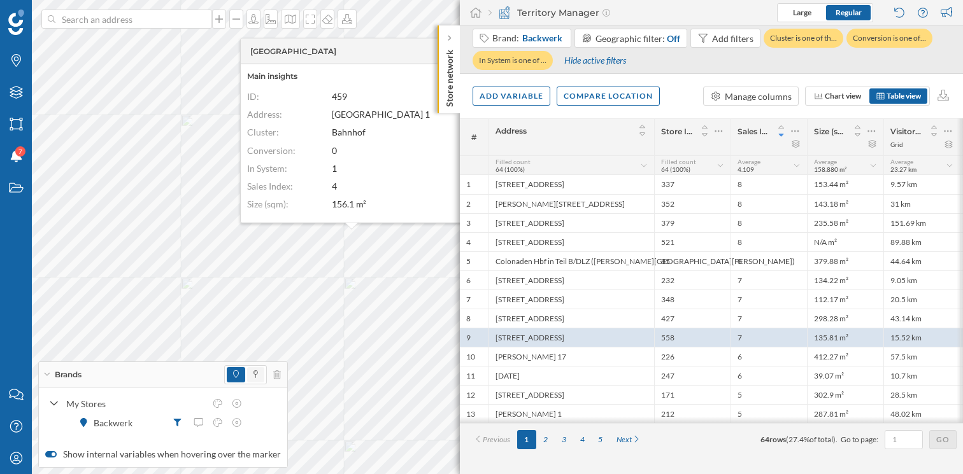
click at [254, 379] on span at bounding box center [255, 374] width 17 height 15
click at [241, 406] on icon at bounding box center [236, 403] width 11 height 9
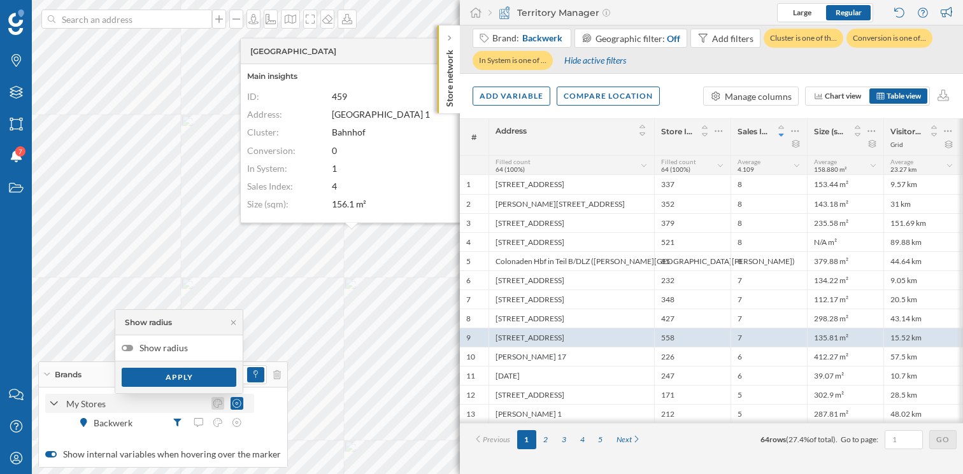
click at [220, 409] on div at bounding box center [217, 403] width 13 height 13
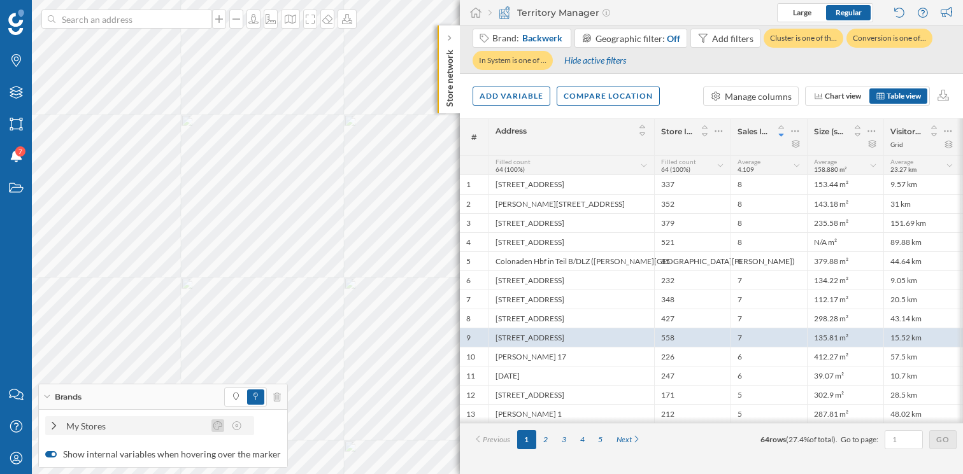
click at [216, 423] on icon at bounding box center [217, 426] width 11 height 9
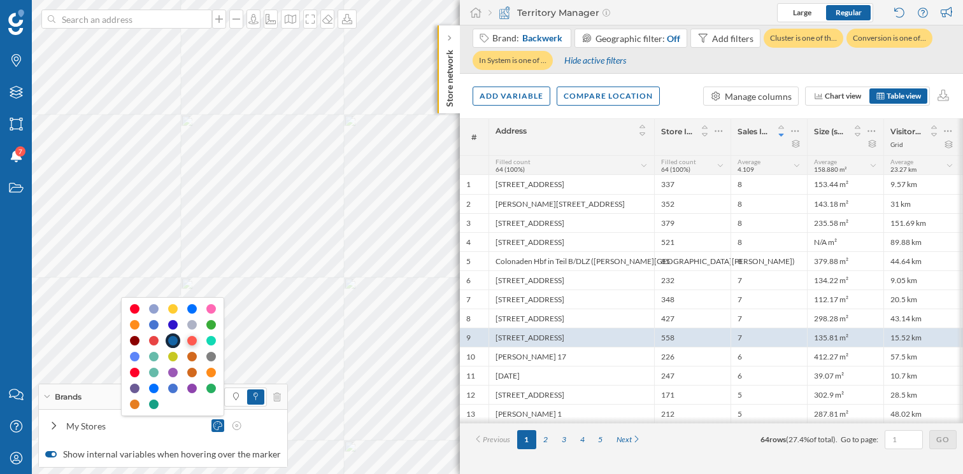
click at [190, 342] on div at bounding box center [192, 341] width 10 height 10
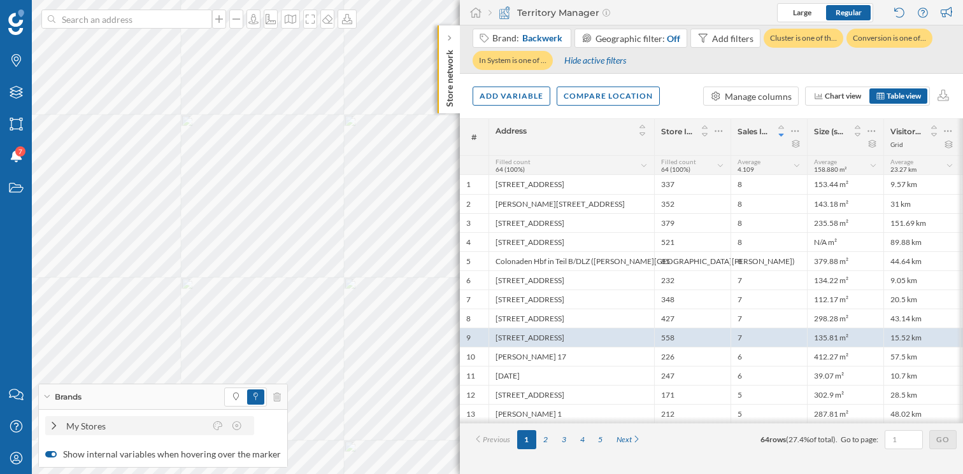
click at [92, 420] on div "My Stores" at bounding box center [135, 426] width 139 height 13
click at [220, 418] on icon at bounding box center [217, 422] width 9 height 9
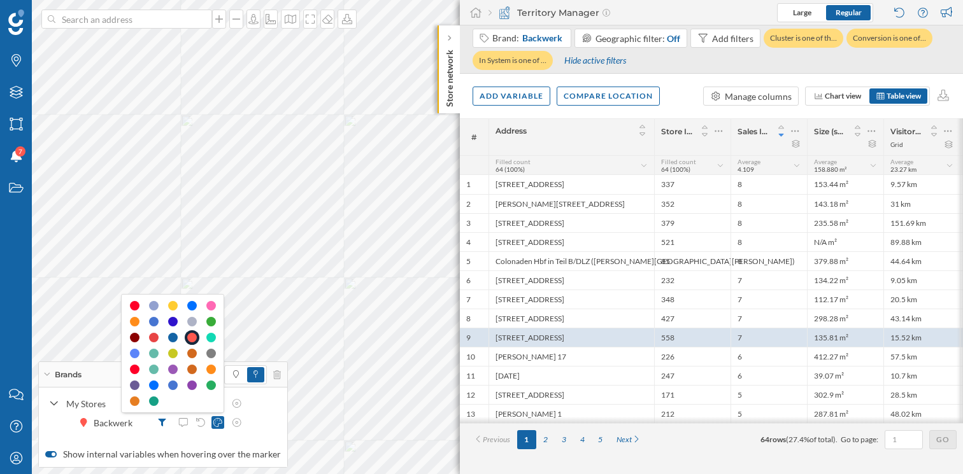
click at [273, 402] on div "My Stores Backwerk" at bounding box center [163, 413] width 236 height 38
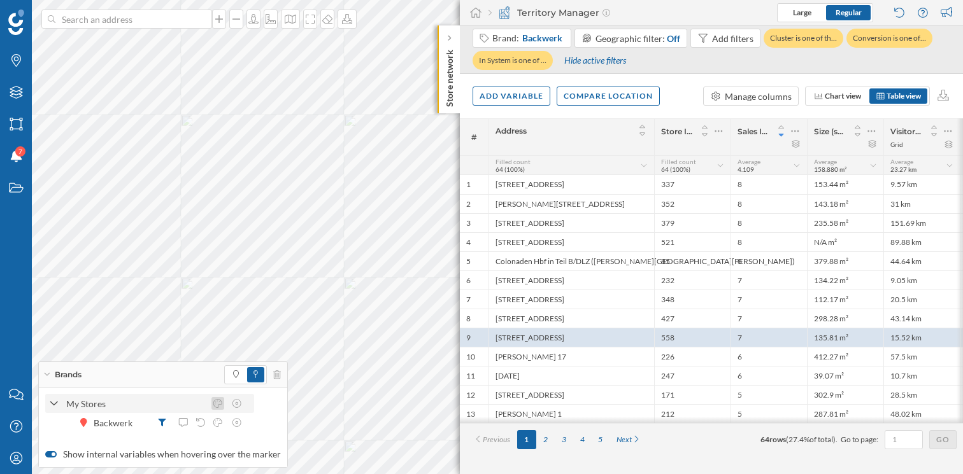
click at [215, 401] on icon at bounding box center [217, 403] width 11 height 9
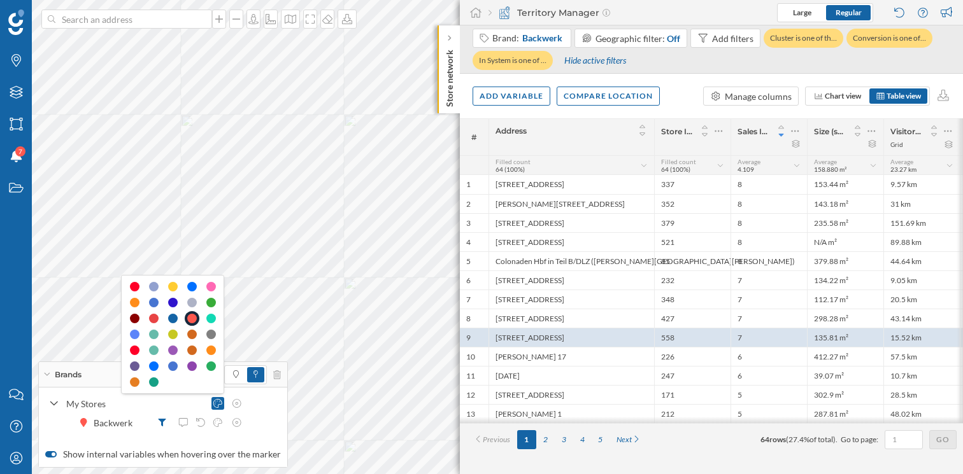
click at [278, 402] on div "My Stores Backwerk" at bounding box center [163, 415] width 248 height 54
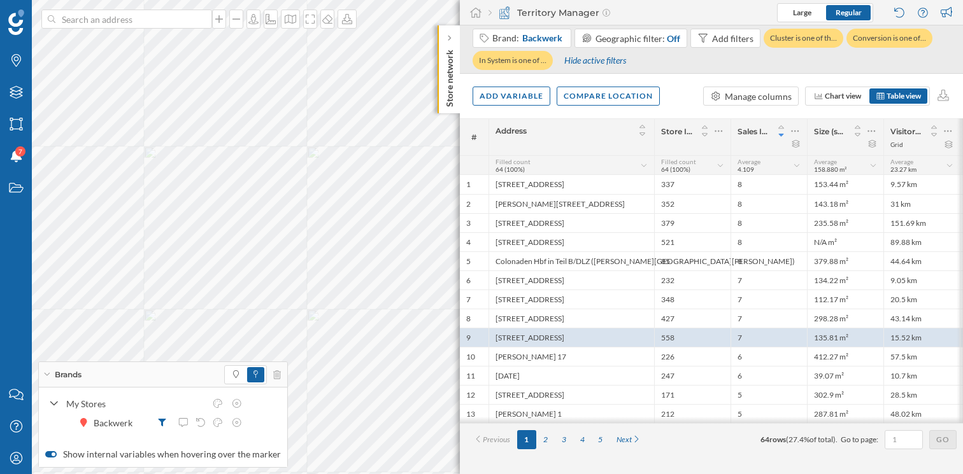
click at [44, 376] on icon at bounding box center [46, 374] width 7 height 3
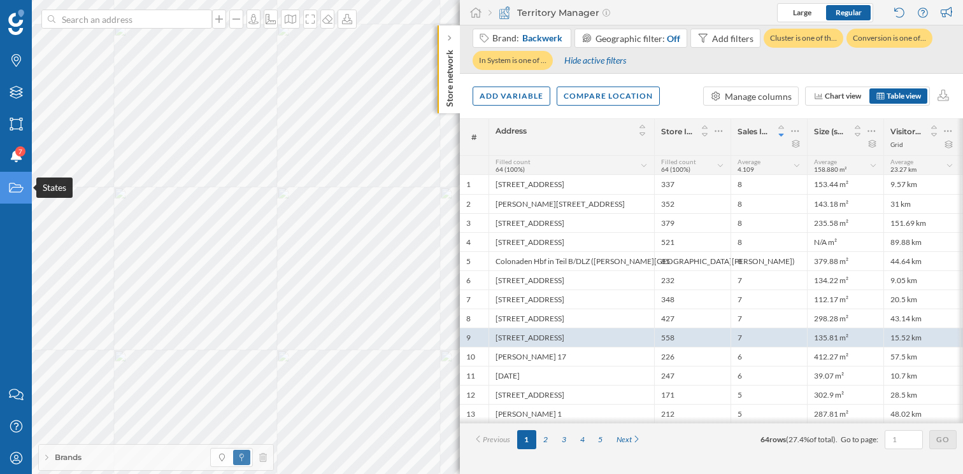
click at [17, 187] on icon at bounding box center [16, 188] width 14 height 10
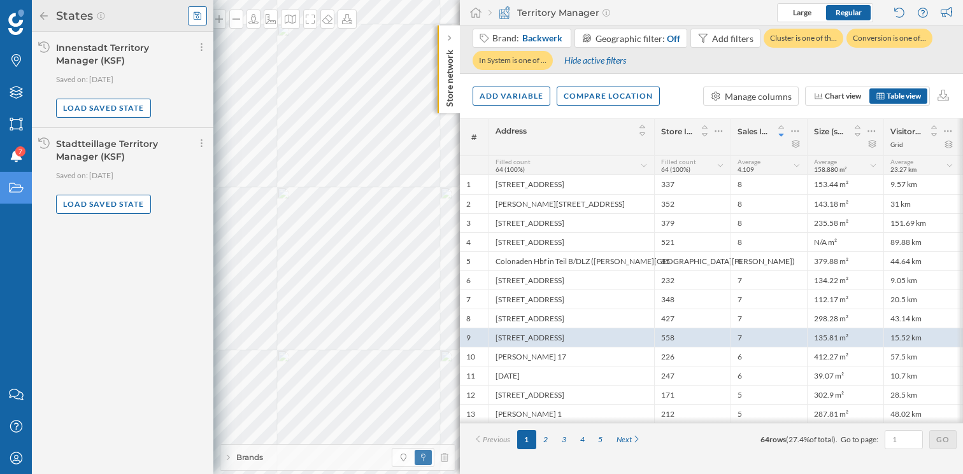
click at [194, 17] on icon at bounding box center [198, 15] width 8 height 9
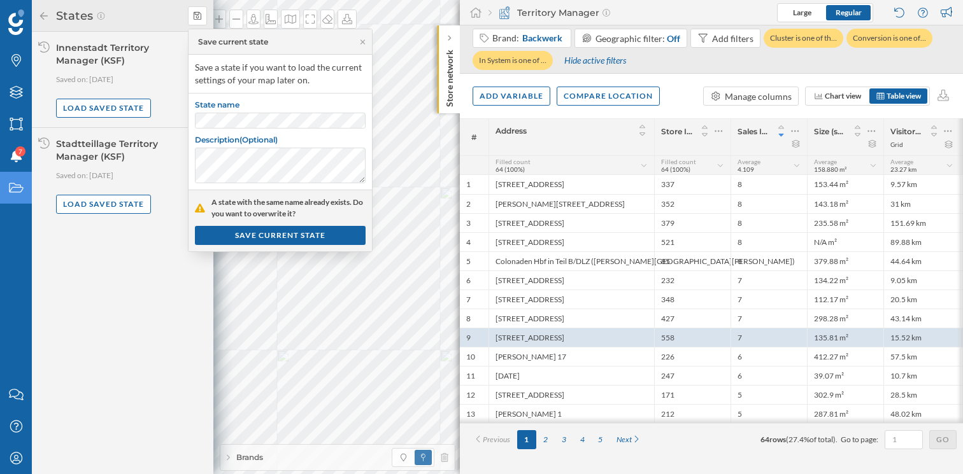
click at [178, 121] on body "Brands Layers Areas Notifications 7 States Contact us Help Center My Profile St…" at bounding box center [481, 237] width 963 height 474
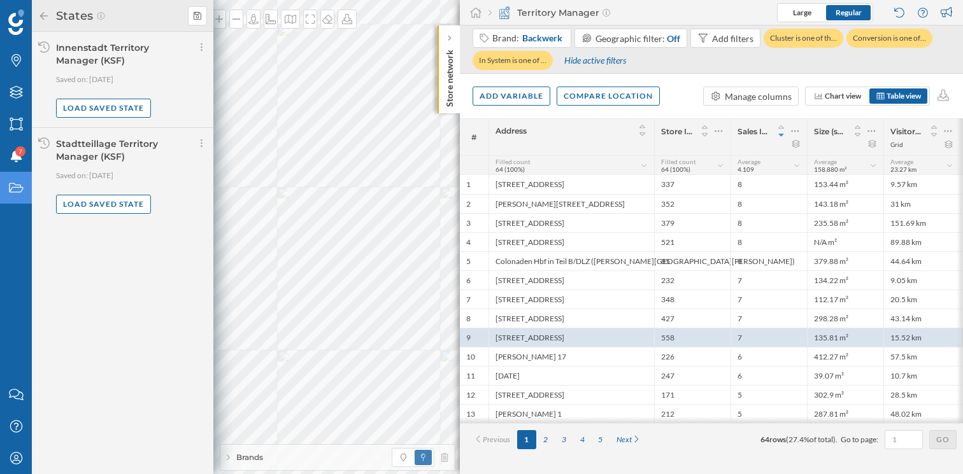
click at [178, 121] on div "Innenstadt Territory Manager (KSF) Saved on: [DATE] Load saved state" at bounding box center [122, 80] width 181 height 96
click at [197, 10] on div at bounding box center [197, 15] width 19 height 19
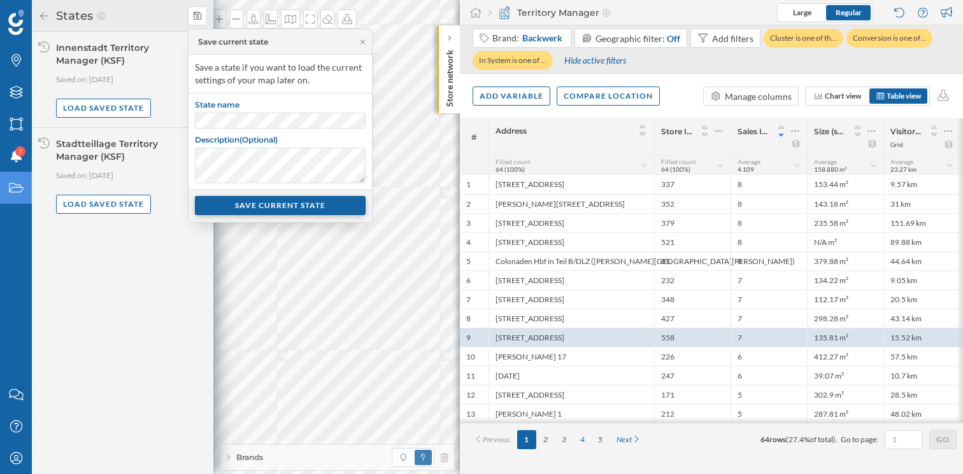
click at [310, 206] on div "SAVE CURRENT STATE" at bounding box center [280, 205] width 171 height 19
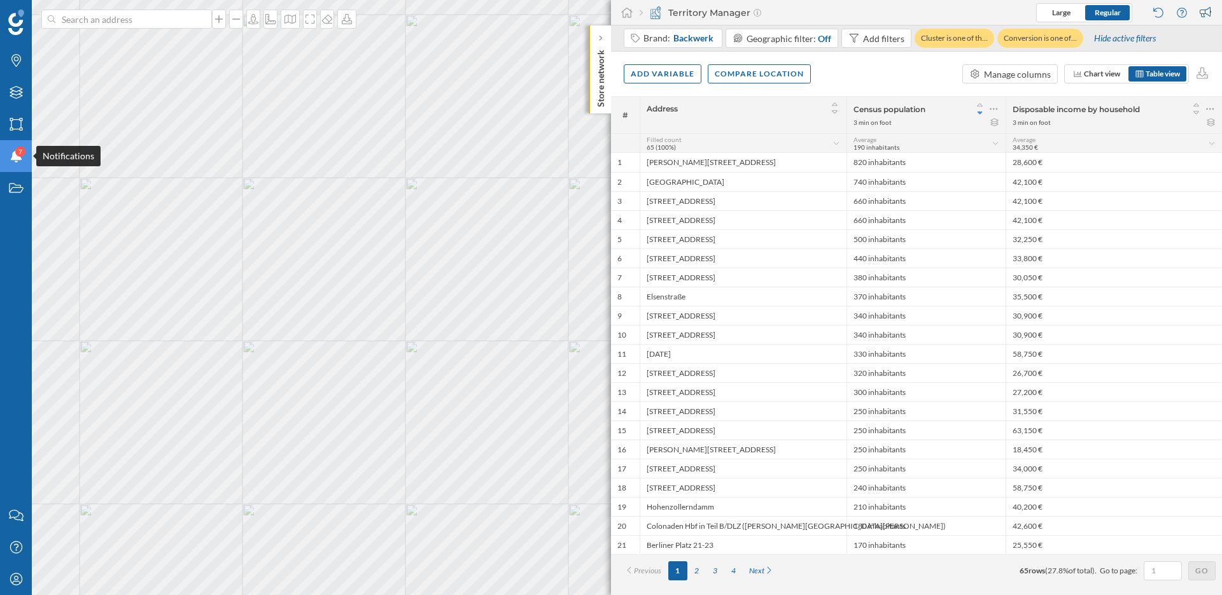
click at [15, 156] on icon at bounding box center [15, 156] width 11 height 13
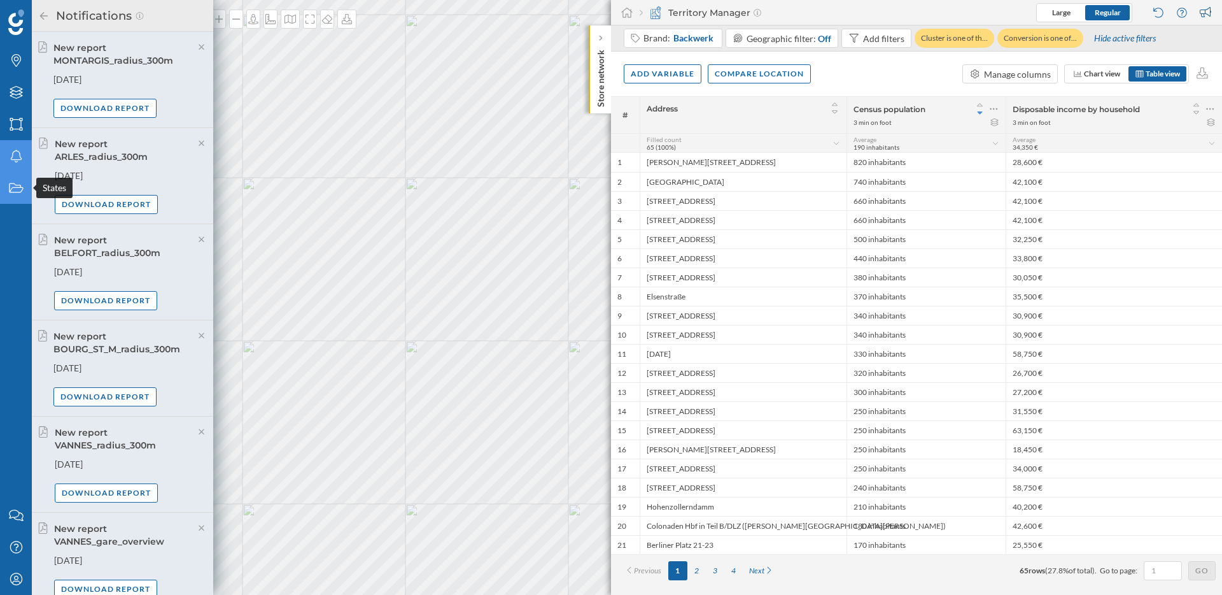
click at [15, 188] on icon "States" at bounding box center [16, 187] width 16 height 13
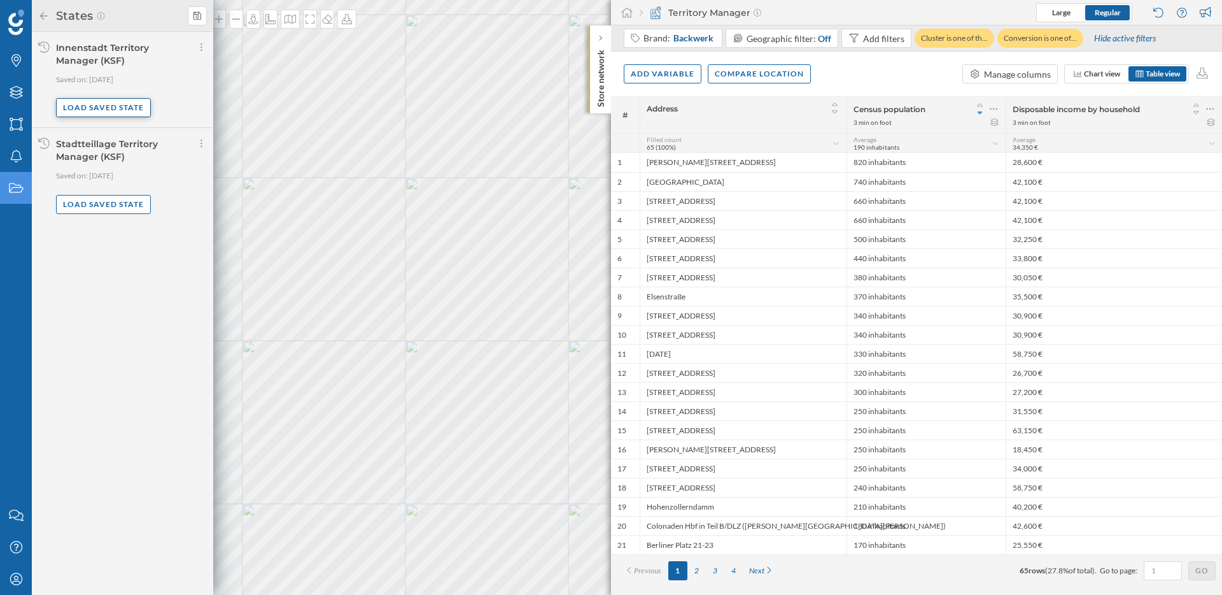
click at [107, 104] on div "Load saved state" at bounding box center [103, 107] width 95 height 19
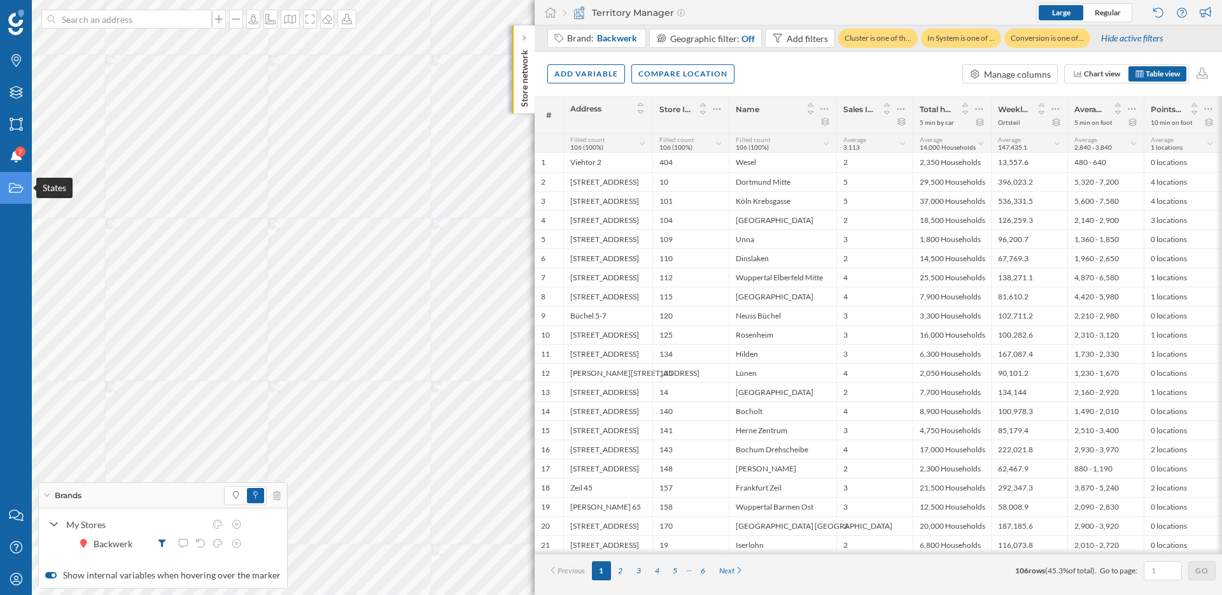
click at [17, 192] on icon at bounding box center [16, 188] width 14 height 10
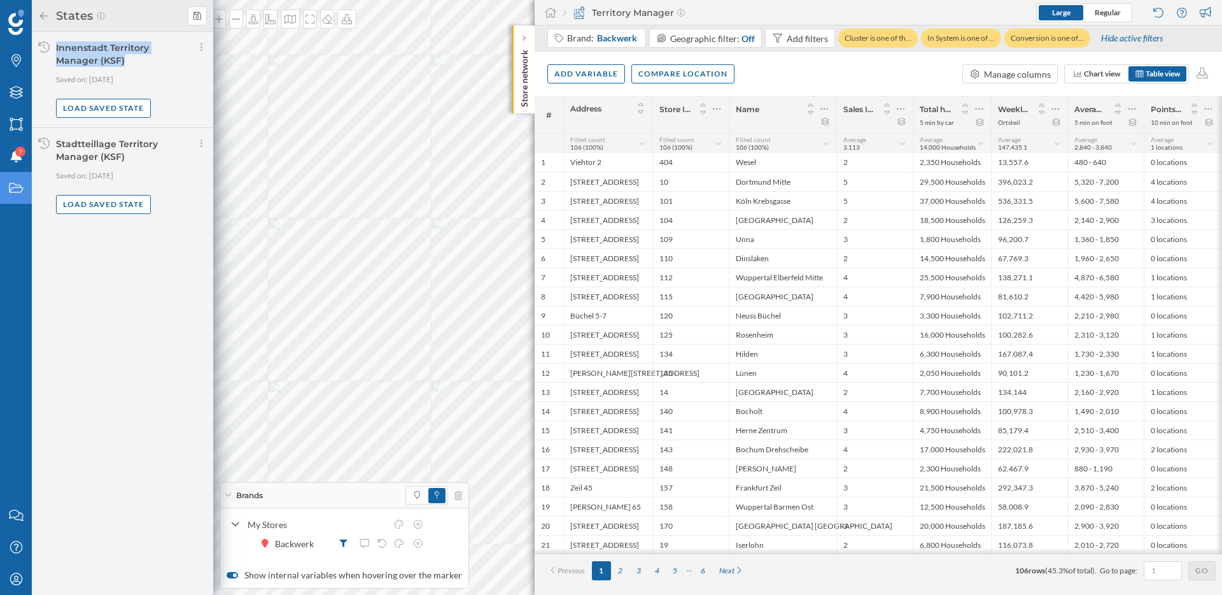
drag, startPoint x: 134, startPoint y: 62, endPoint x: 52, endPoint y: 50, distance: 82.4
click at [52, 50] on div "Innenstadt Territory Manager (KSF) Saved on: [DATE] Load saved state" at bounding box center [122, 80] width 181 height 96
copy div "Innenstadt Territory Manager (KSF)"
click at [18, 118] on icon "Areas" at bounding box center [16, 124] width 16 height 13
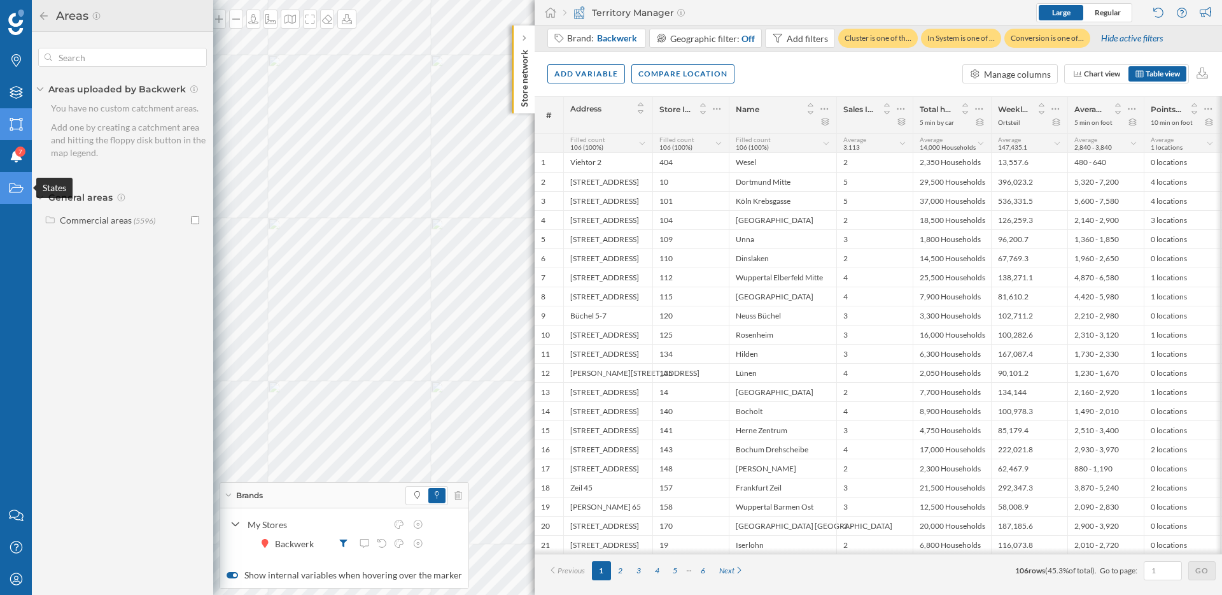
click at [21, 187] on icon "States" at bounding box center [16, 187] width 16 height 13
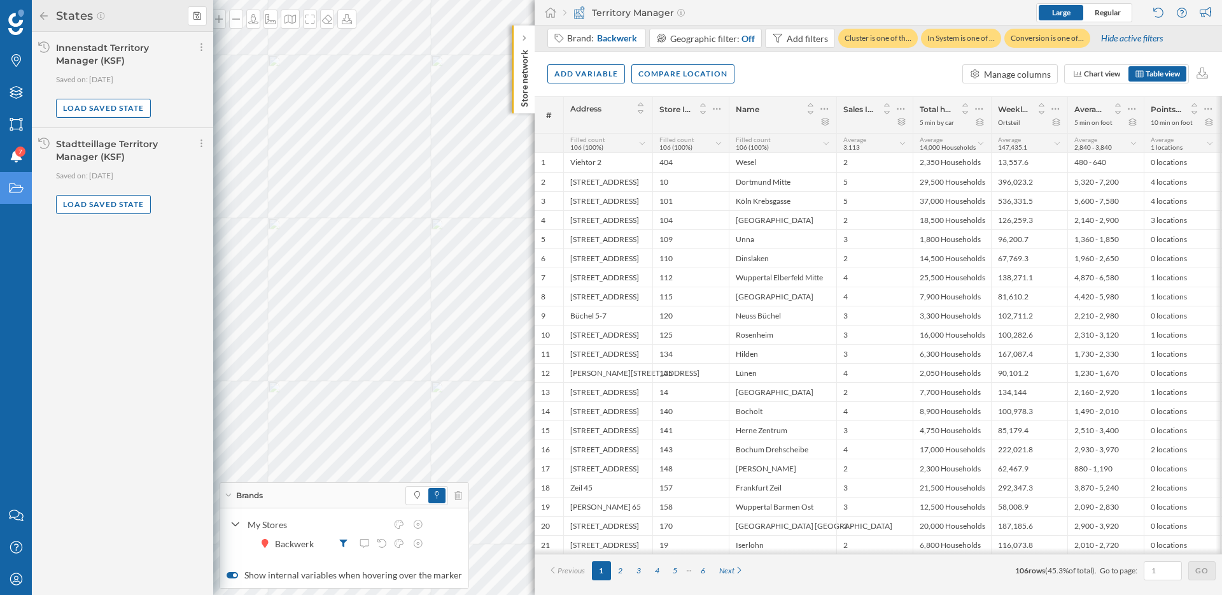
click at [20, 187] on icon at bounding box center [16, 188] width 14 height 10
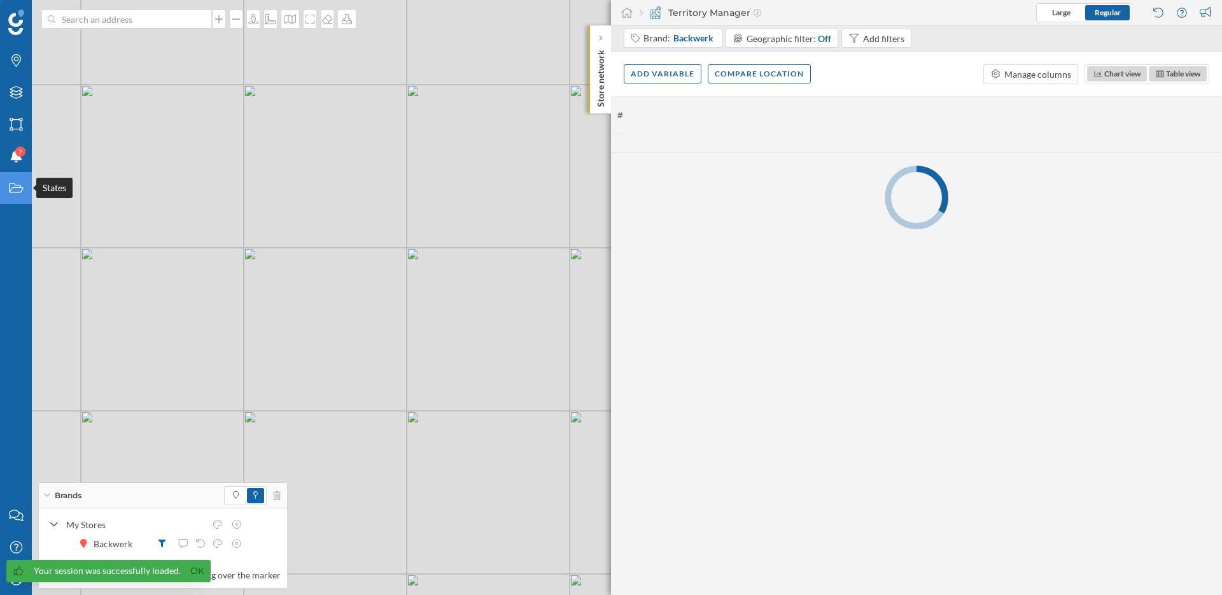
click at [13, 190] on icon "States" at bounding box center [16, 187] width 16 height 13
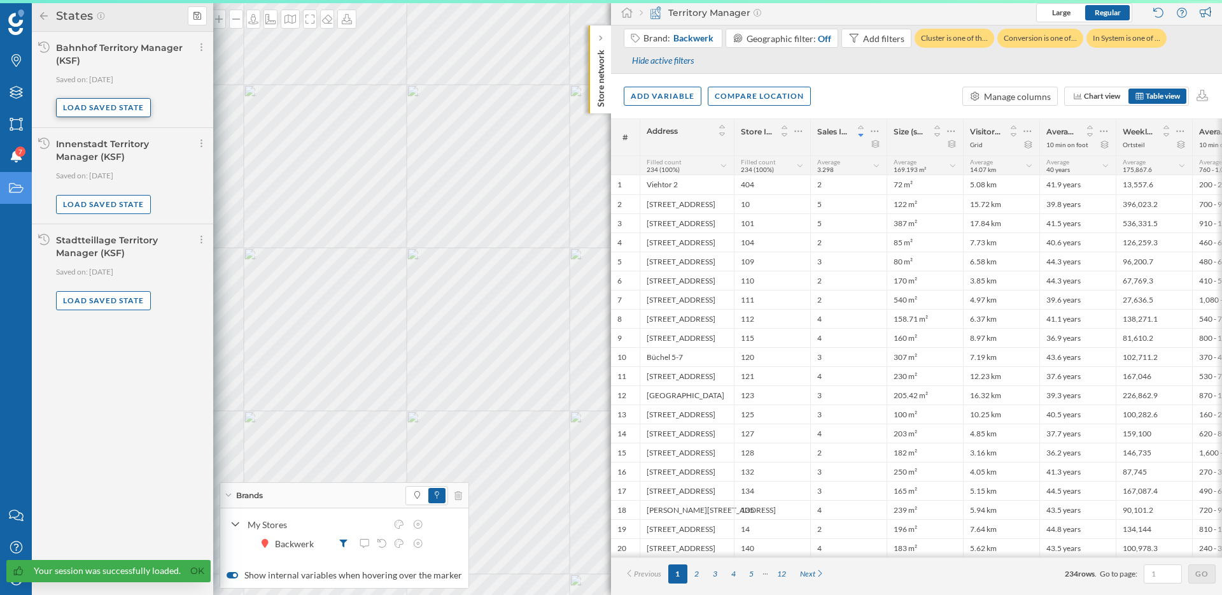
click at [106, 111] on div "Load saved state" at bounding box center [103, 107] width 95 height 19
